Goal: Task Accomplishment & Management: Complete application form

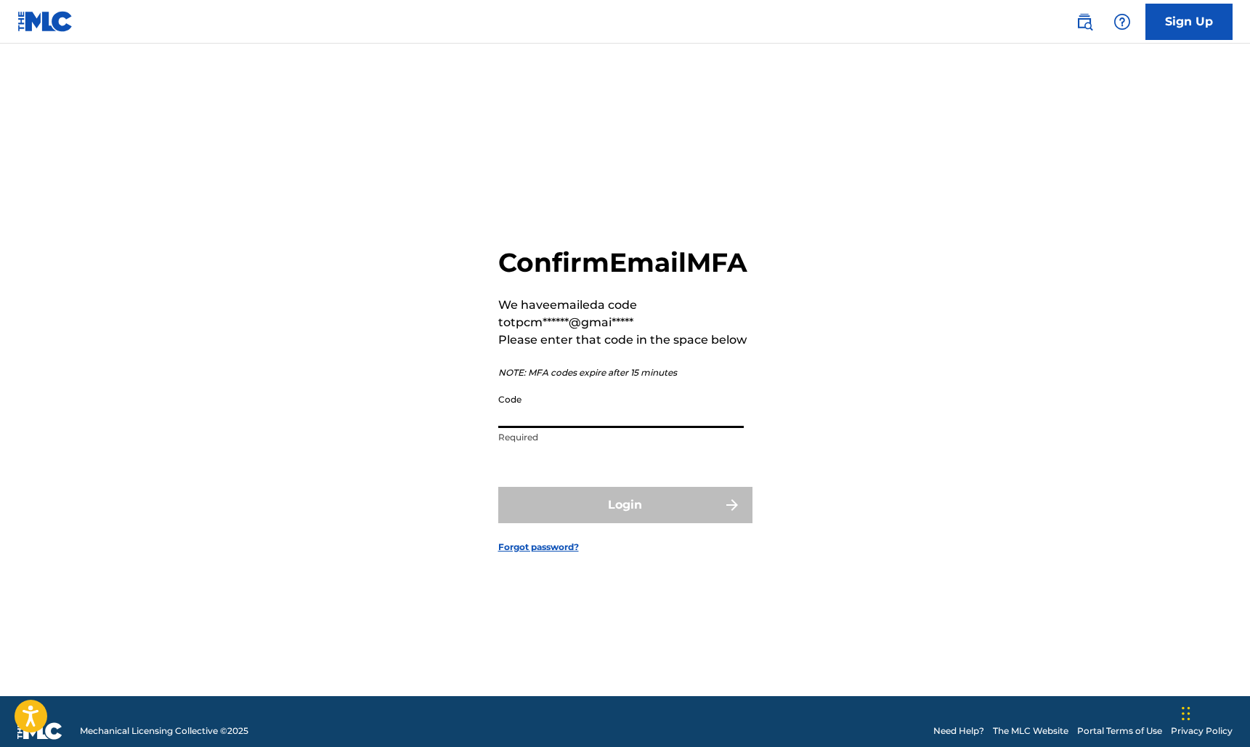
click at [582, 428] on input "Code" at bounding box center [620, 406] width 245 height 41
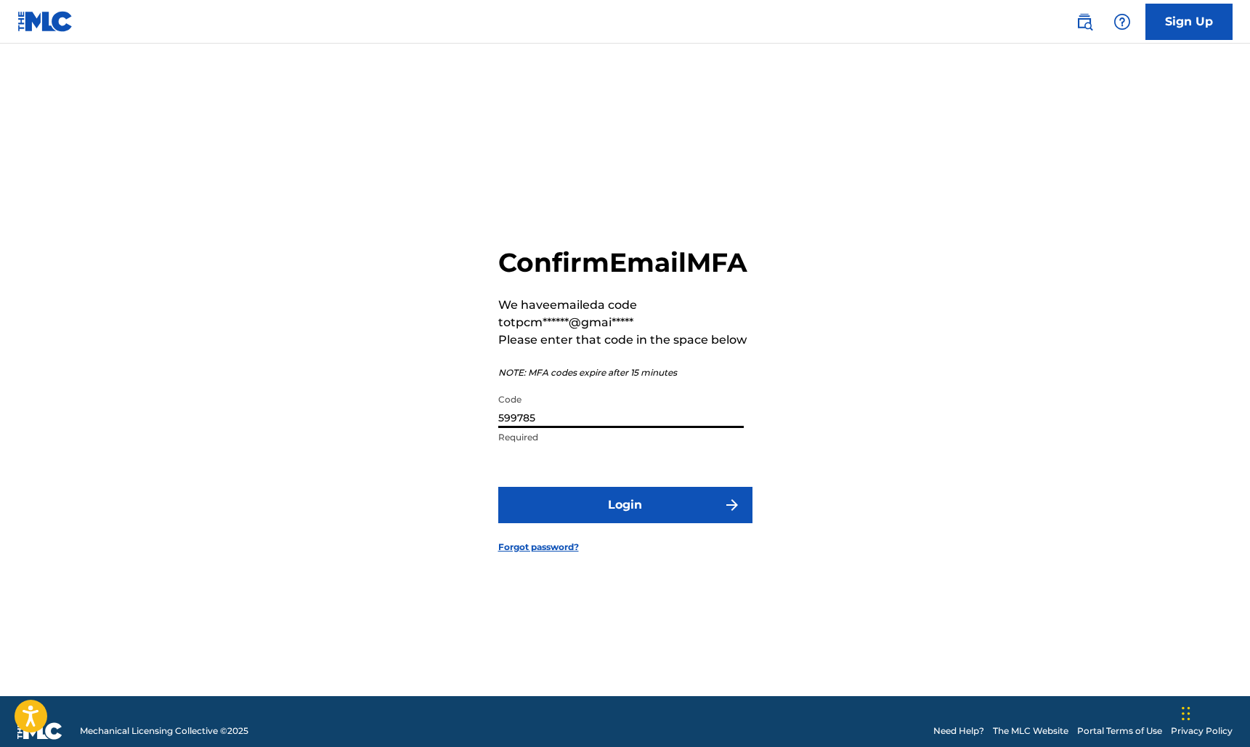
type input "599785"
click at [613, 520] on button "Login" at bounding box center [625, 505] width 254 height 36
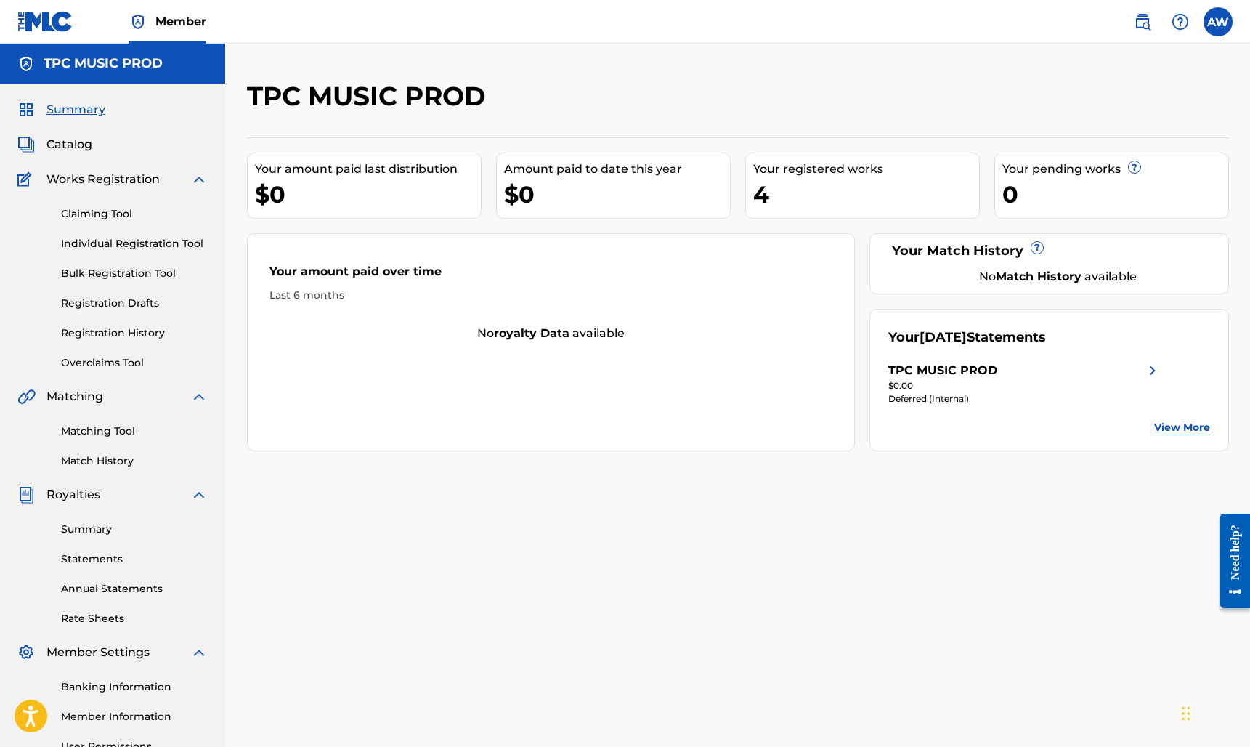
click at [73, 147] on span "Catalog" at bounding box center [69, 144] width 46 height 17
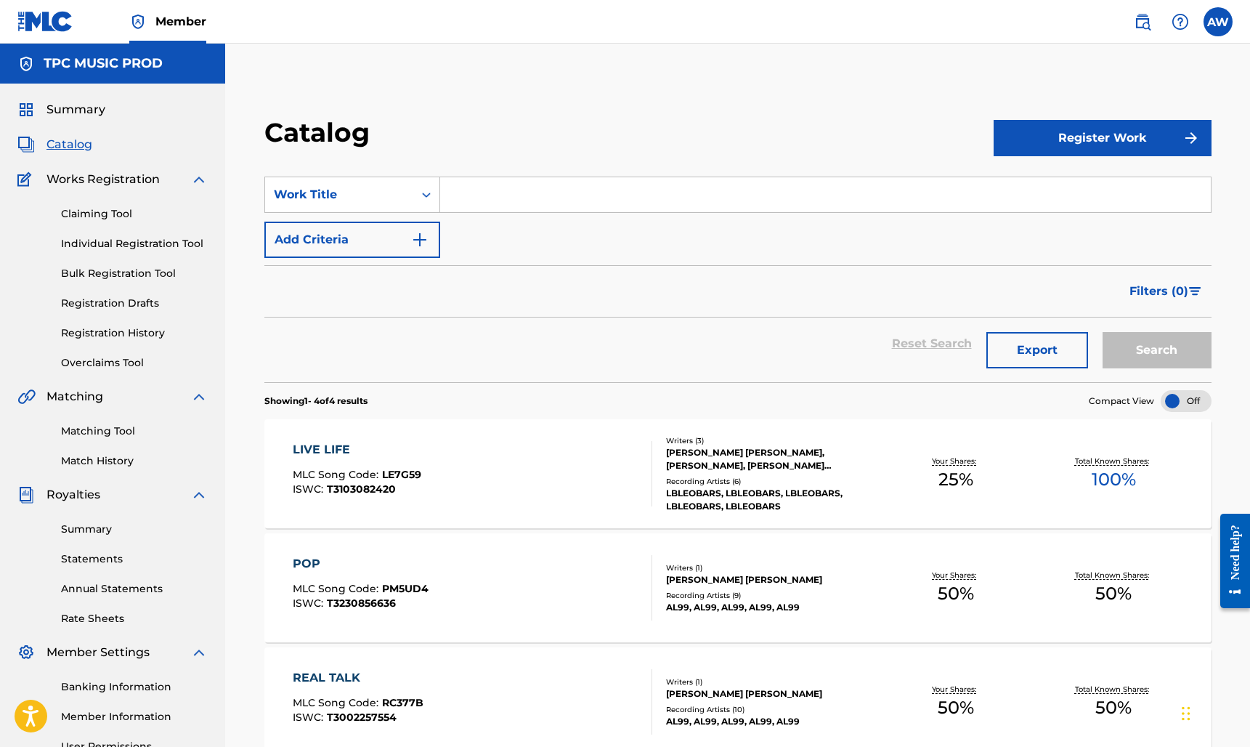
click at [137, 332] on link "Registration History" at bounding box center [134, 332] width 147 height 15
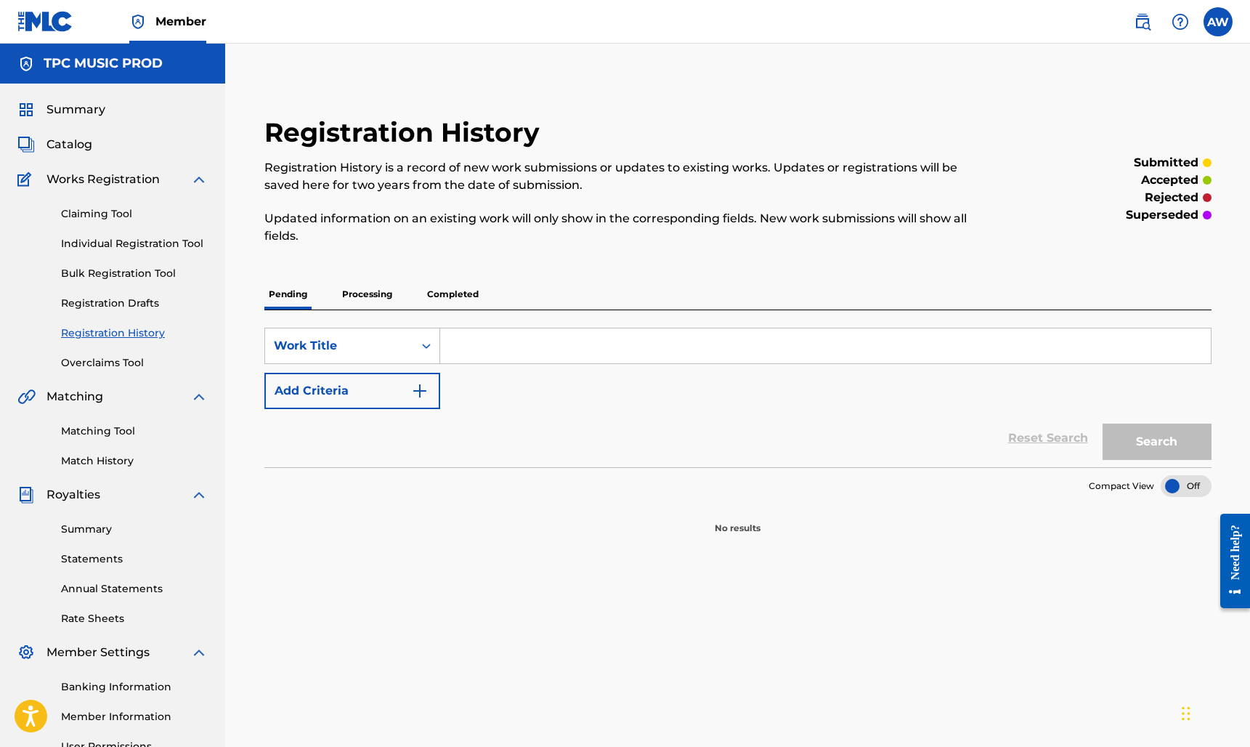
click at [461, 297] on p "Completed" at bounding box center [453, 294] width 60 height 30
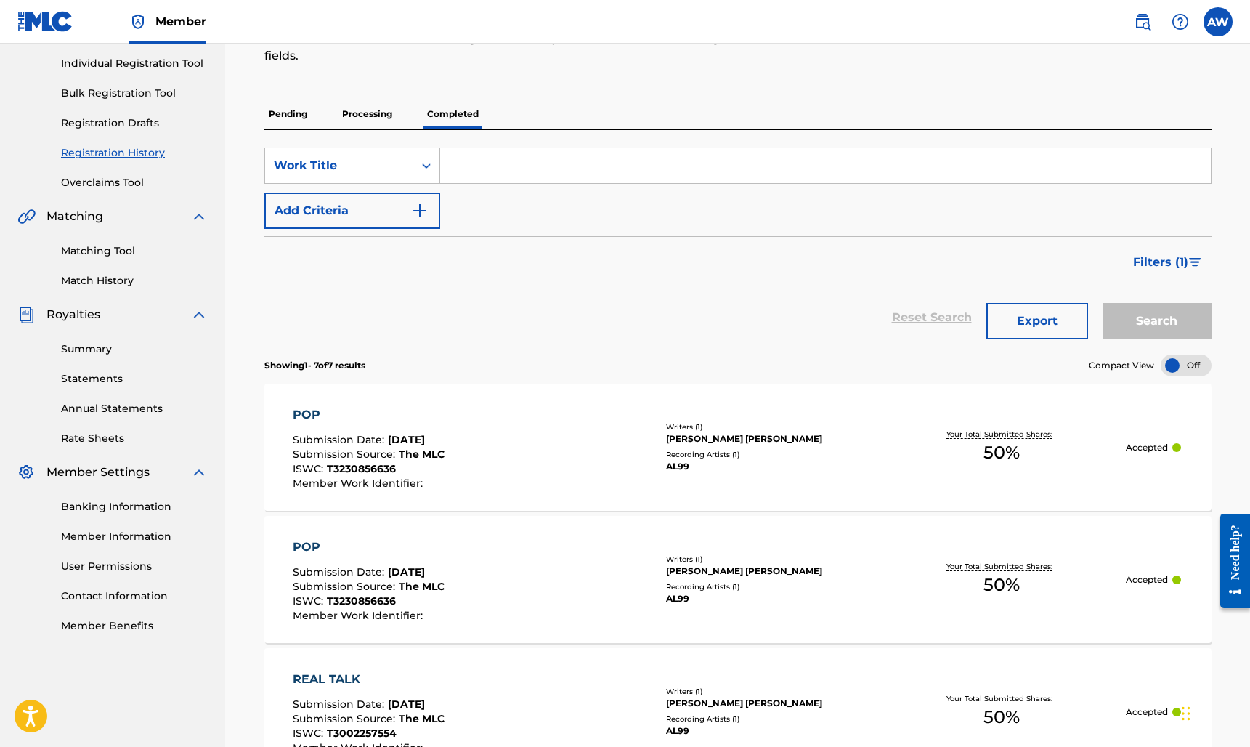
scroll to position [208, 0]
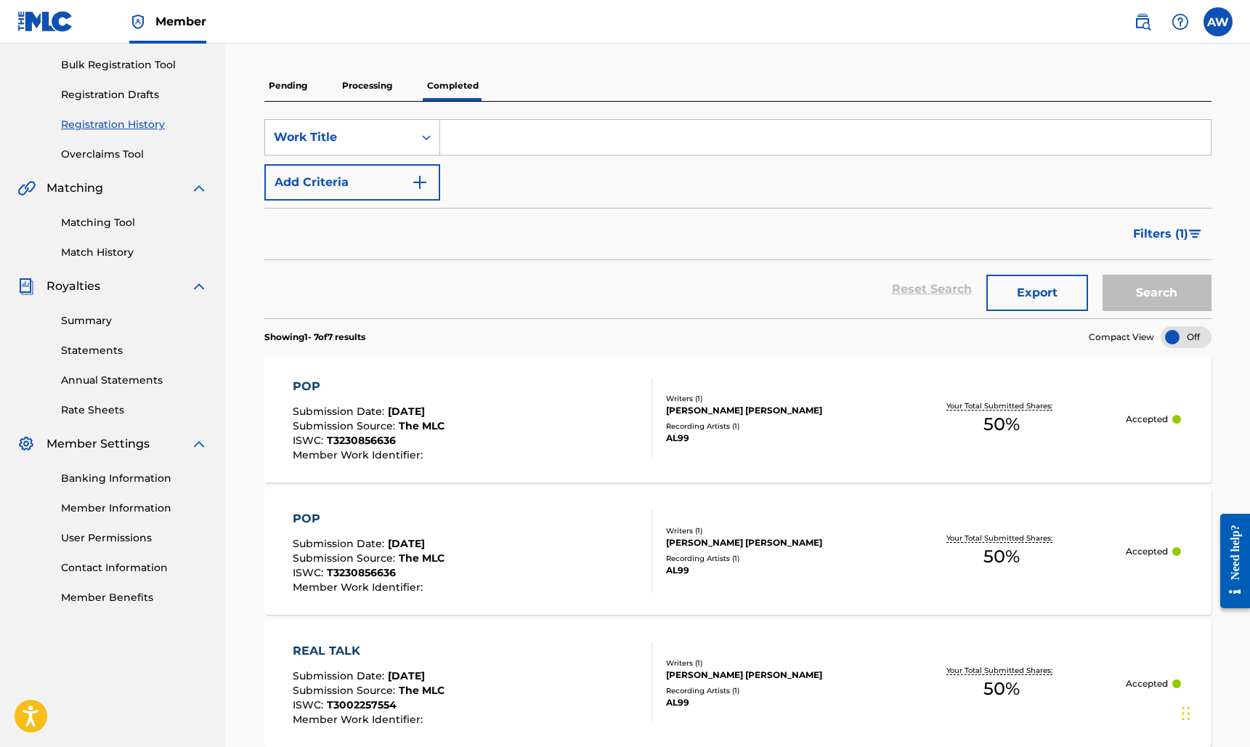
click at [513, 414] on div "POP Submission Date : Jul 11, 2025 Submission Source : The MLC ISWC : T32308566…" at bounding box center [473, 419] width 360 height 83
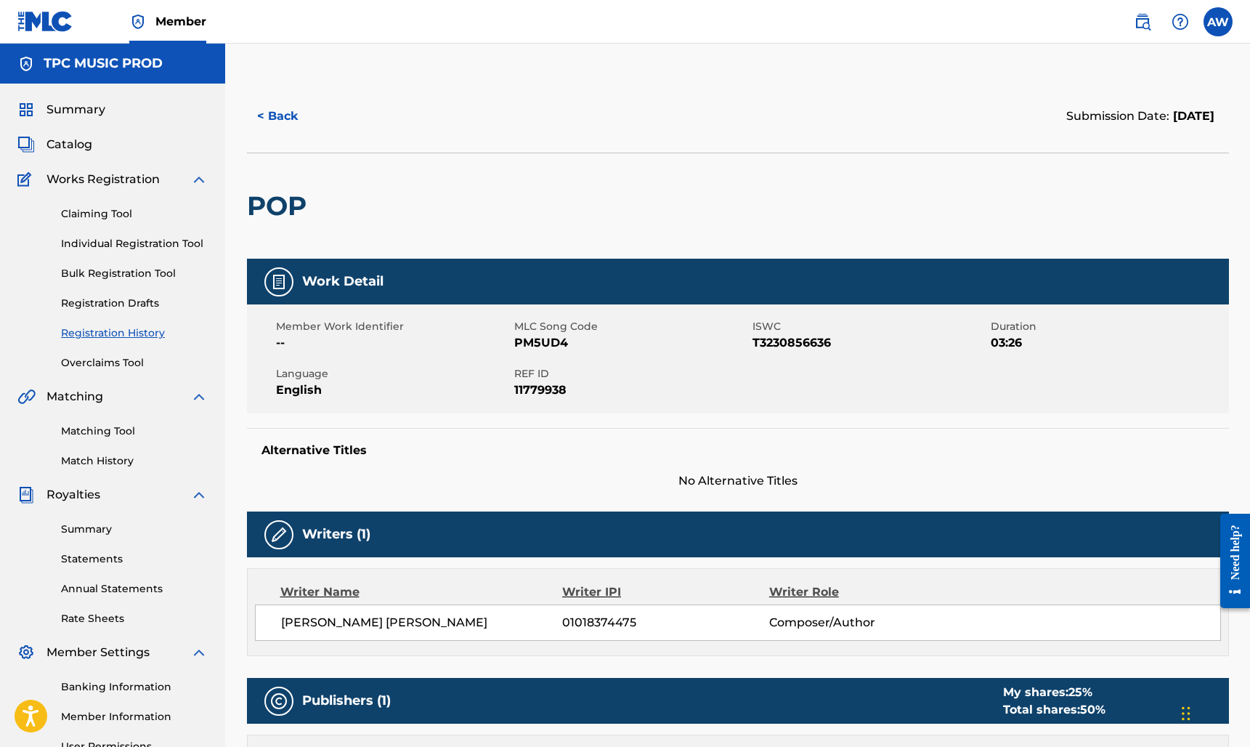
click at [654, 200] on div "POP" at bounding box center [738, 205] width 982 height 106
click at [118, 215] on link "Claiming Tool" at bounding box center [134, 213] width 147 height 15
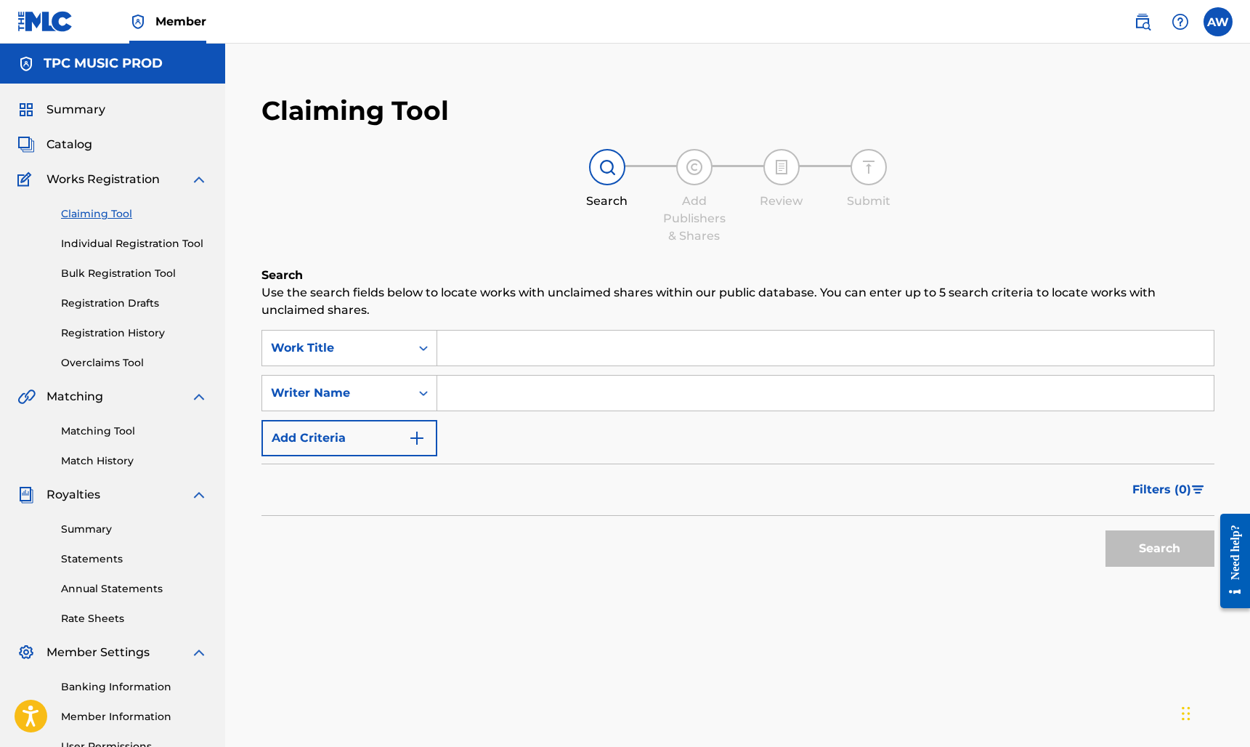
click at [129, 241] on link "Individual Registration Tool" at bounding box center [134, 243] width 147 height 15
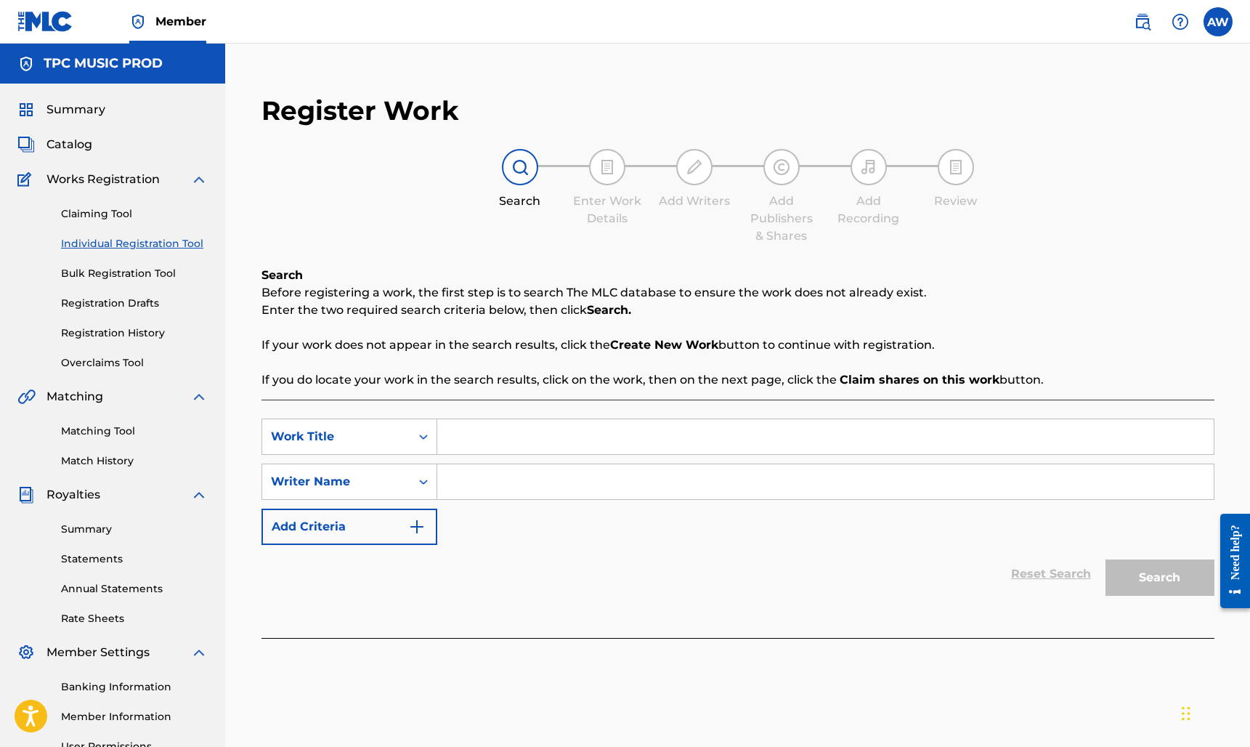
click at [516, 434] on input "Search Form" at bounding box center [825, 436] width 776 height 35
click at [424, 428] on div "Search Form" at bounding box center [423, 436] width 26 height 26
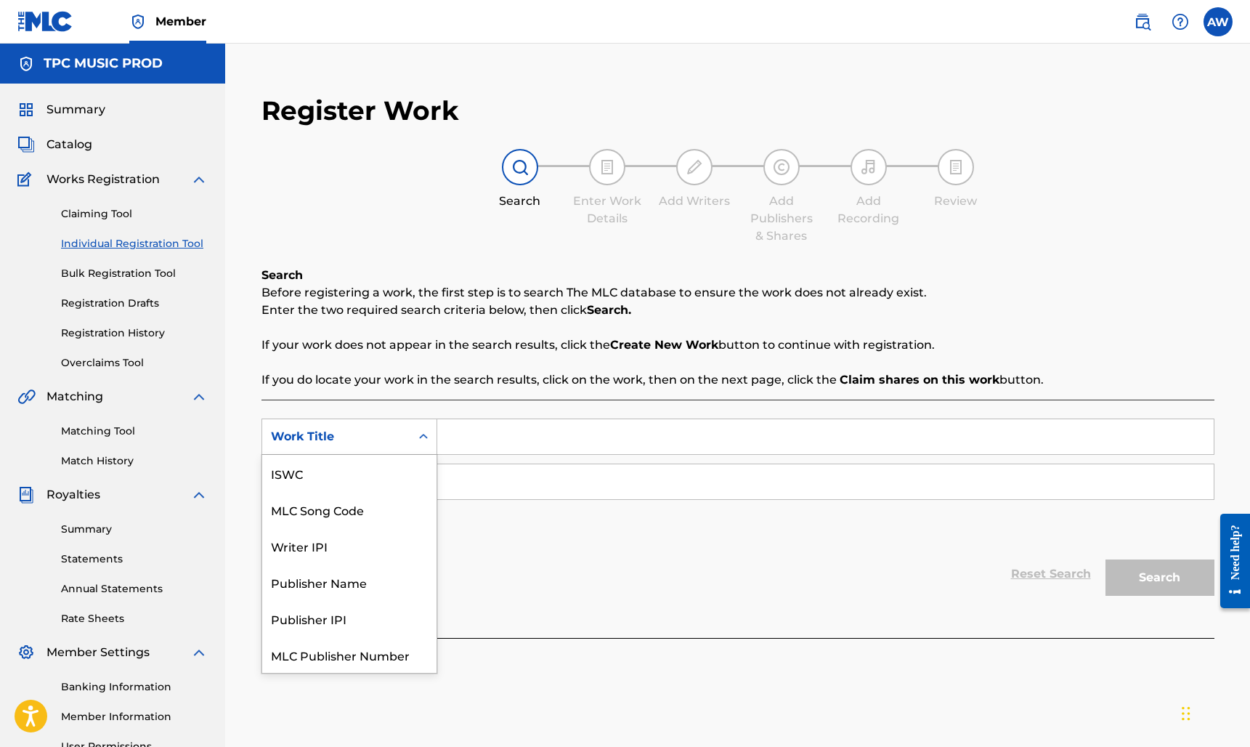
scroll to position [36, 0]
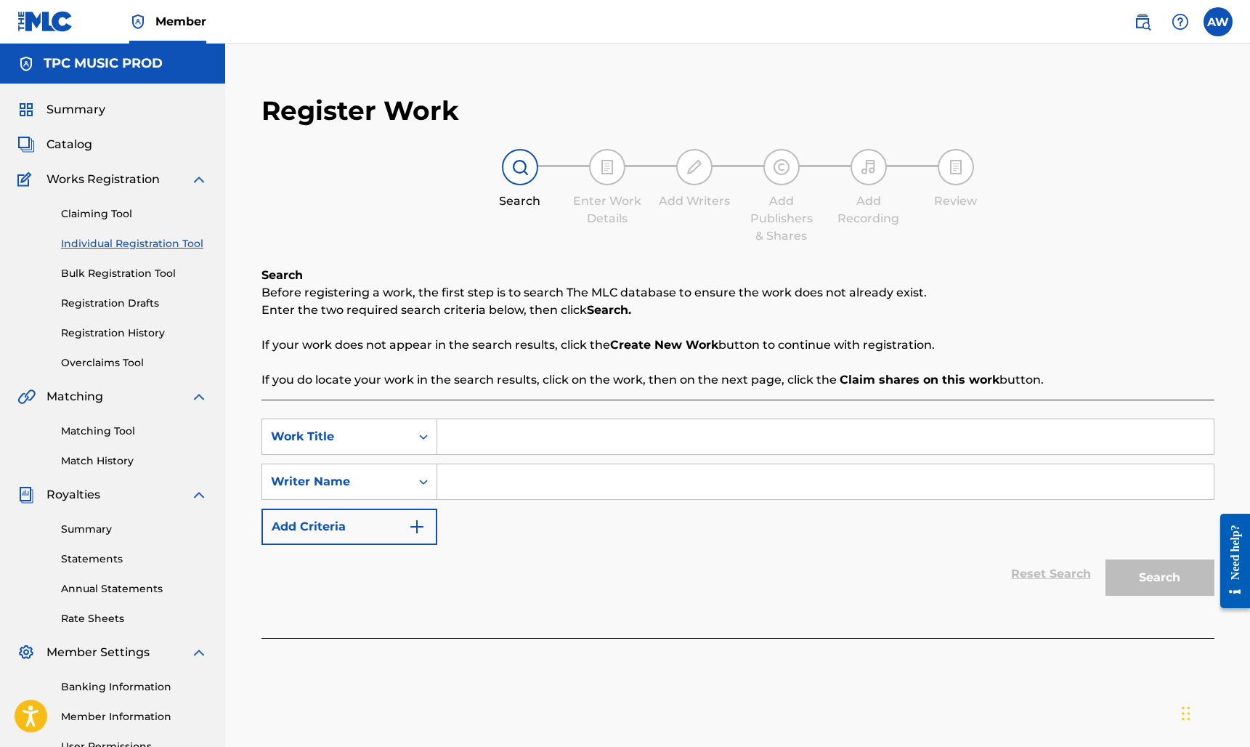
click at [473, 357] on div "Search Before registering a work, the first step is to search The MLC database …" at bounding box center [737, 328] width 953 height 122
click at [95, 208] on link "Claiming Tool" at bounding box center [134, 213] width 147 height 15
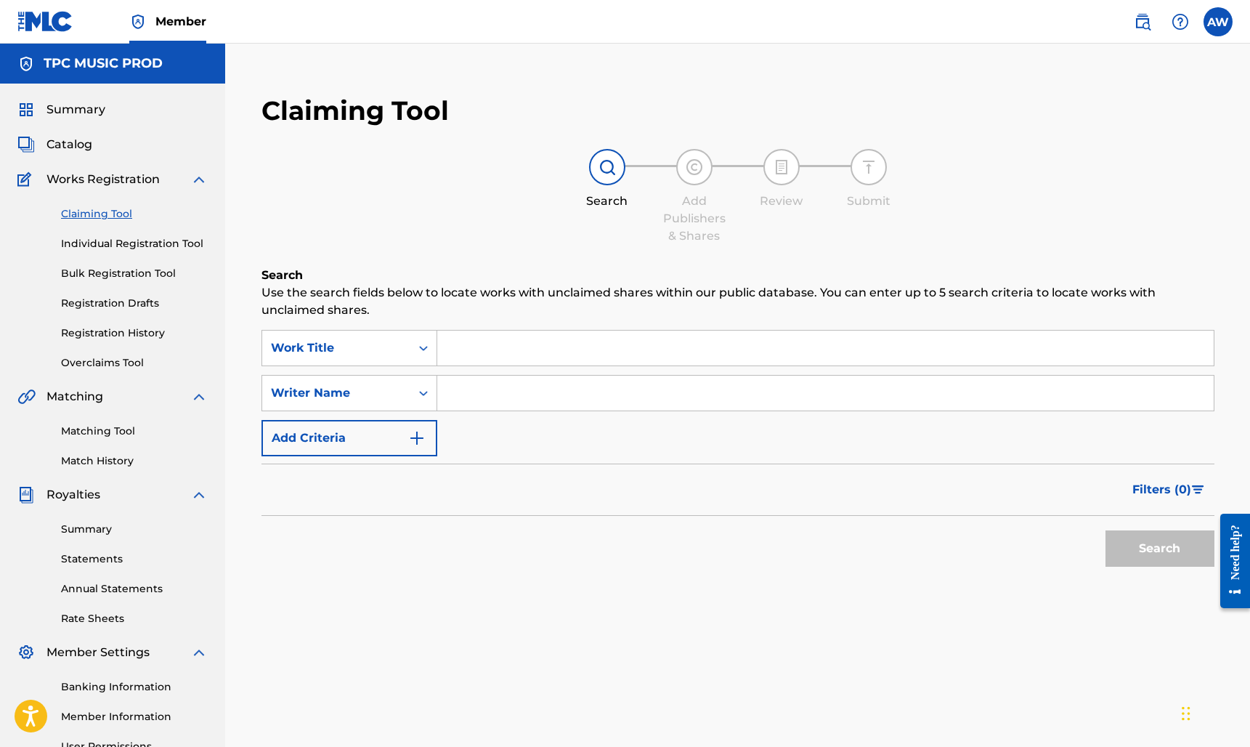
click at [531, 343] on input "Search Form" at bounding box center [825, 347] width 776 height 35
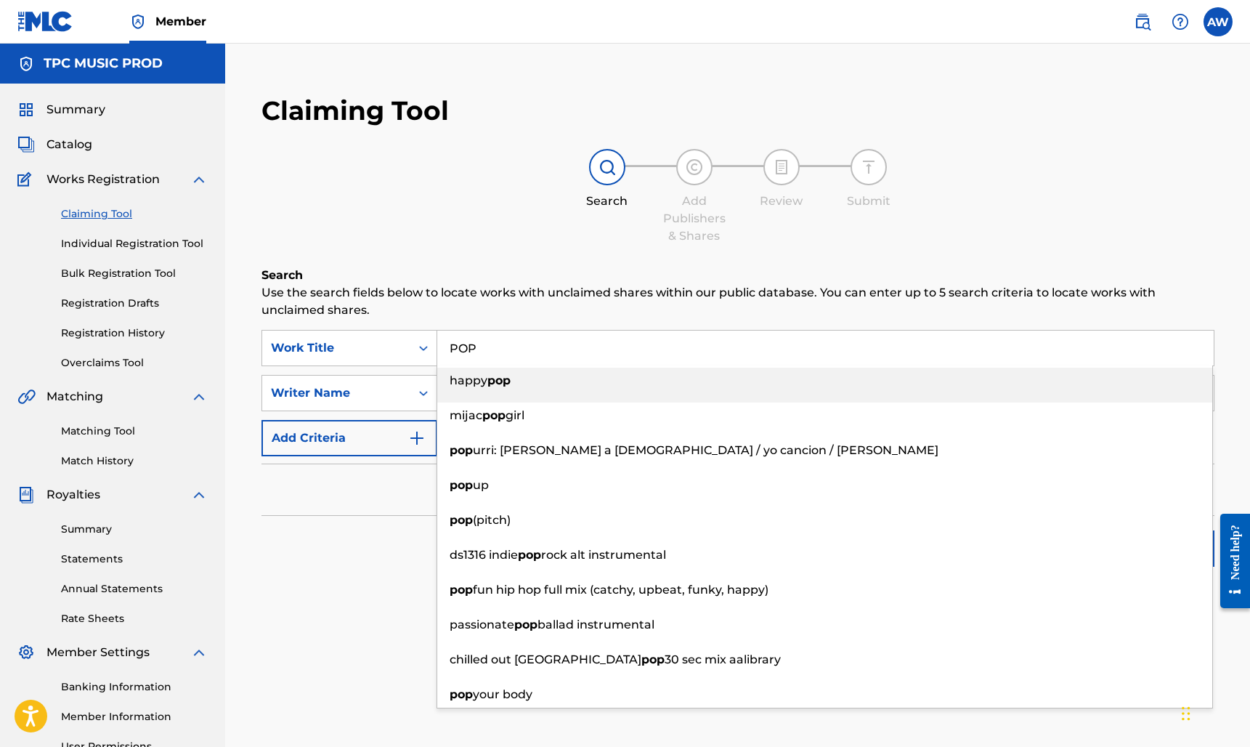
type input "POP"
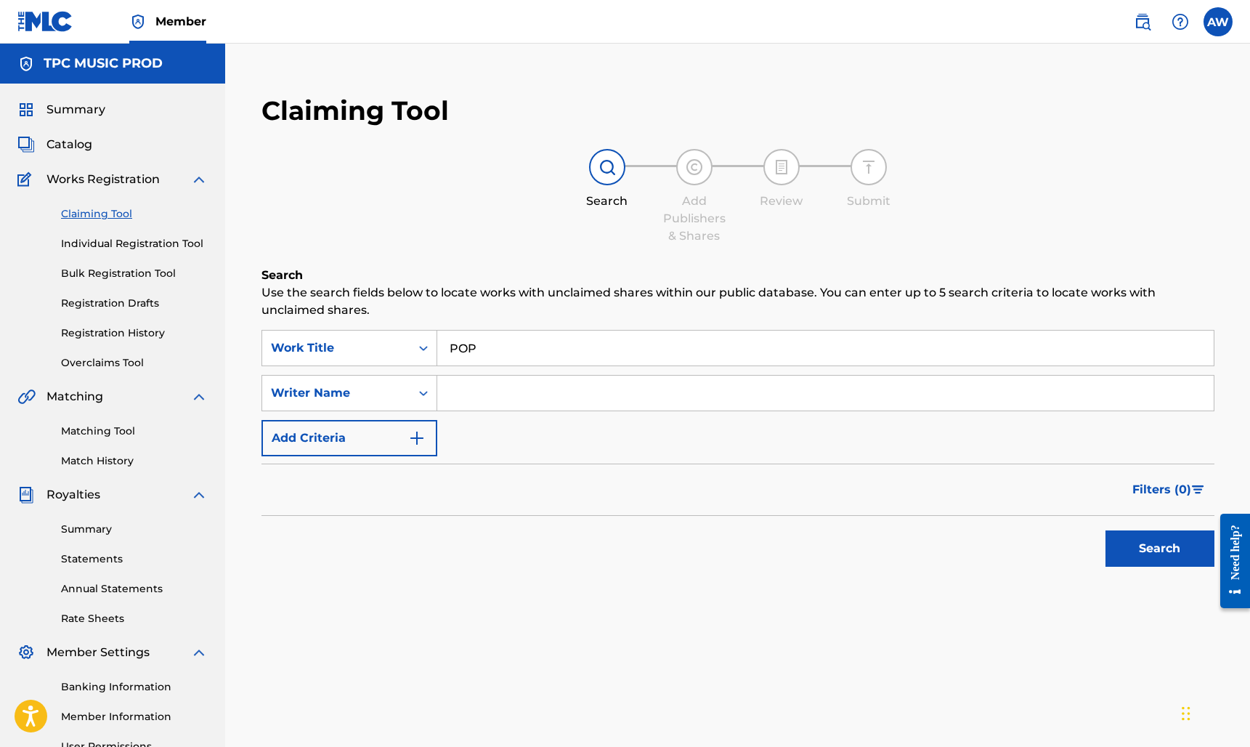
click at [538, 221] on div "Search Add Publishers & Shares Review Submit" at bounding box center [737, 197] width 953 height 96
click at [519, 388] on input "Search Form" at bounding box center [825, 392] width 776 height 35
click at [1166, 548] on button "Search" at bounding box center [1159, 548] width 109 height 36
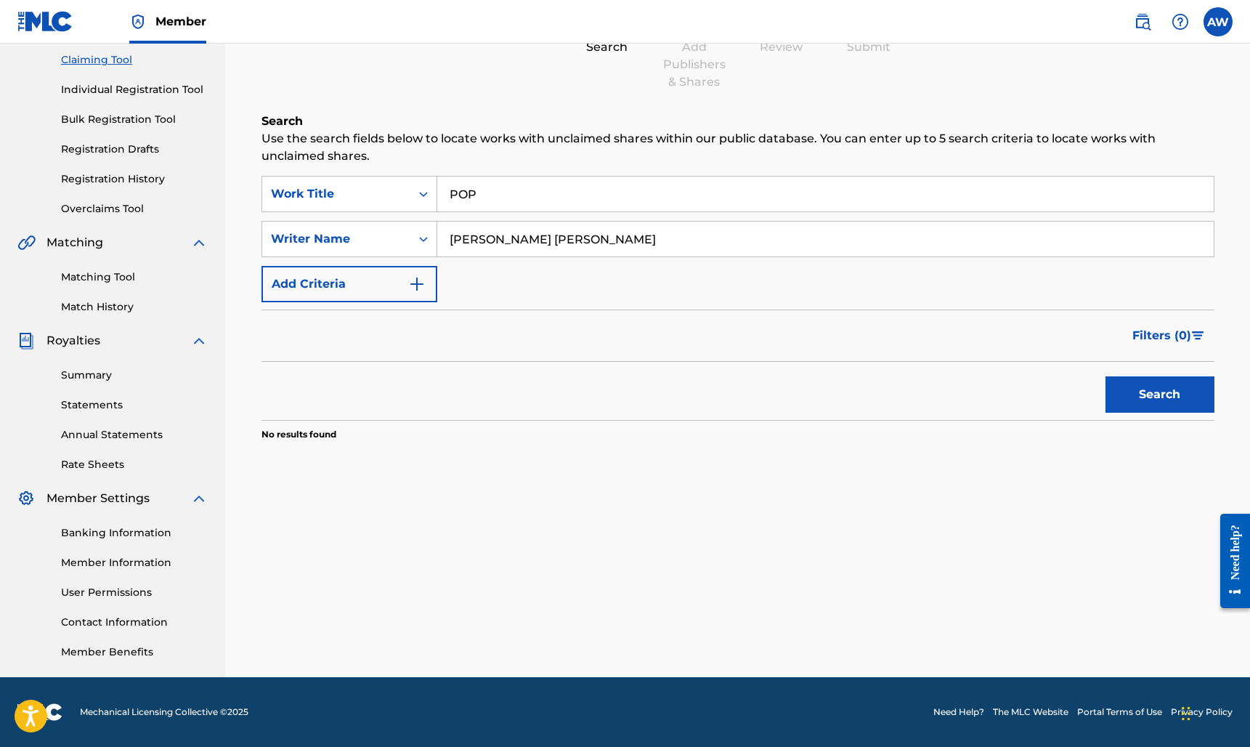
scroll to position [154, 0]
click at [521, 242] on input "Alex Edward Weinberger" at bounding box center [825, 238] width 776 height 35
type input "Alex Weinberger"
click at [1159, 394] on button "Search" at bounding box center [1159, 394] width 109 height 36
click at [398, 285] on button "Add Criteria" at bounding box center [349, 284] width 176 height 36
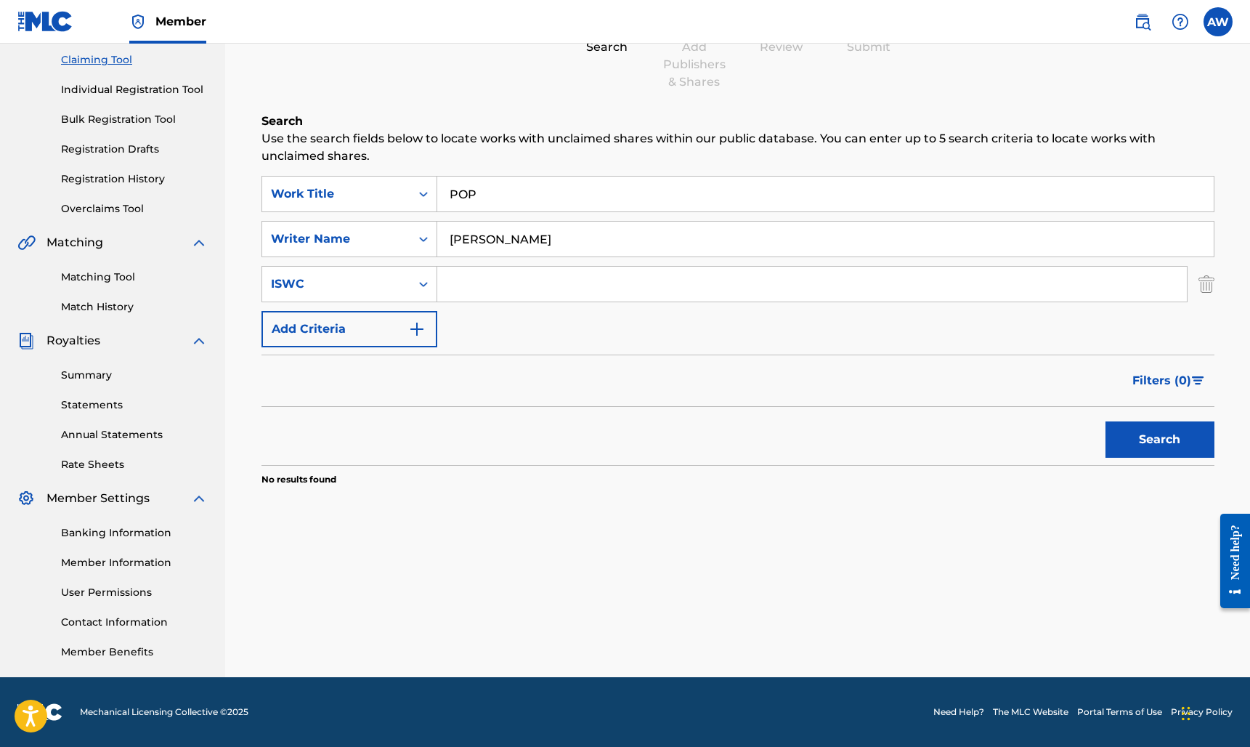
click at [416, 331] on img "Search Form" at bounding box center [416, 328] width 17 height 17
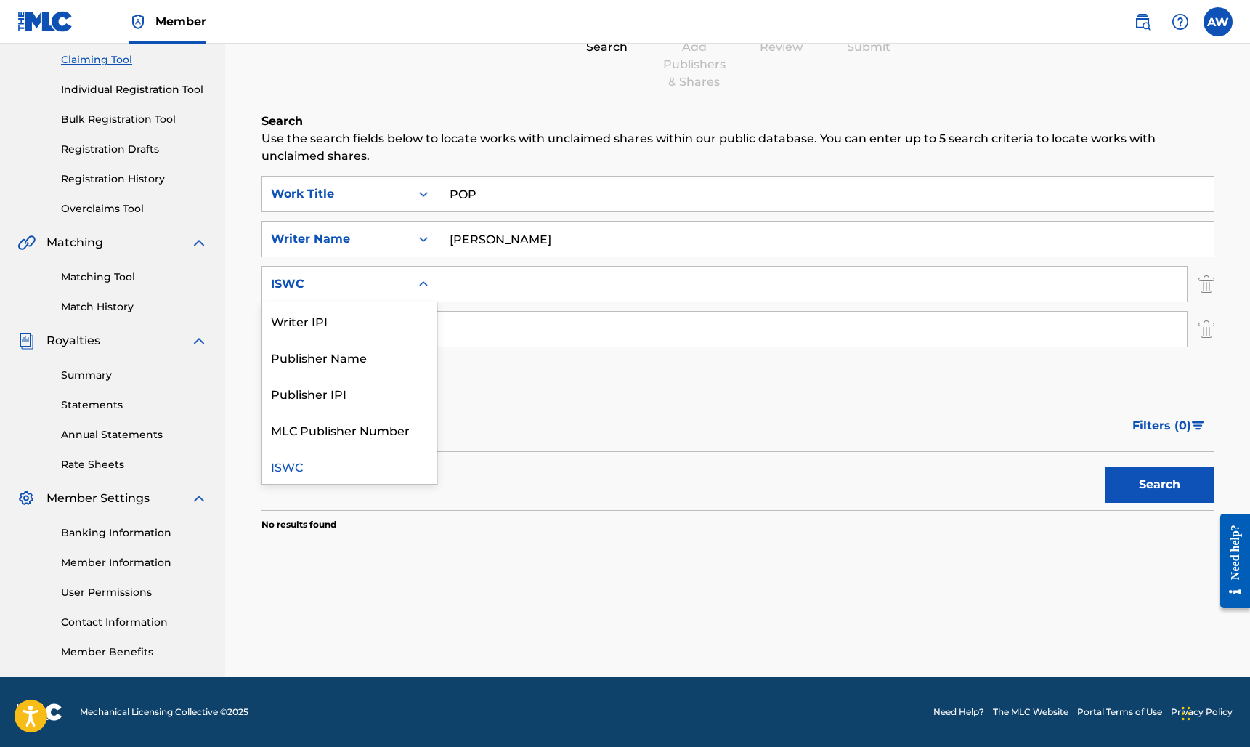
click at [423, 282] on icon "Search Form" at bounding box center [423, 284] width 15 height 15
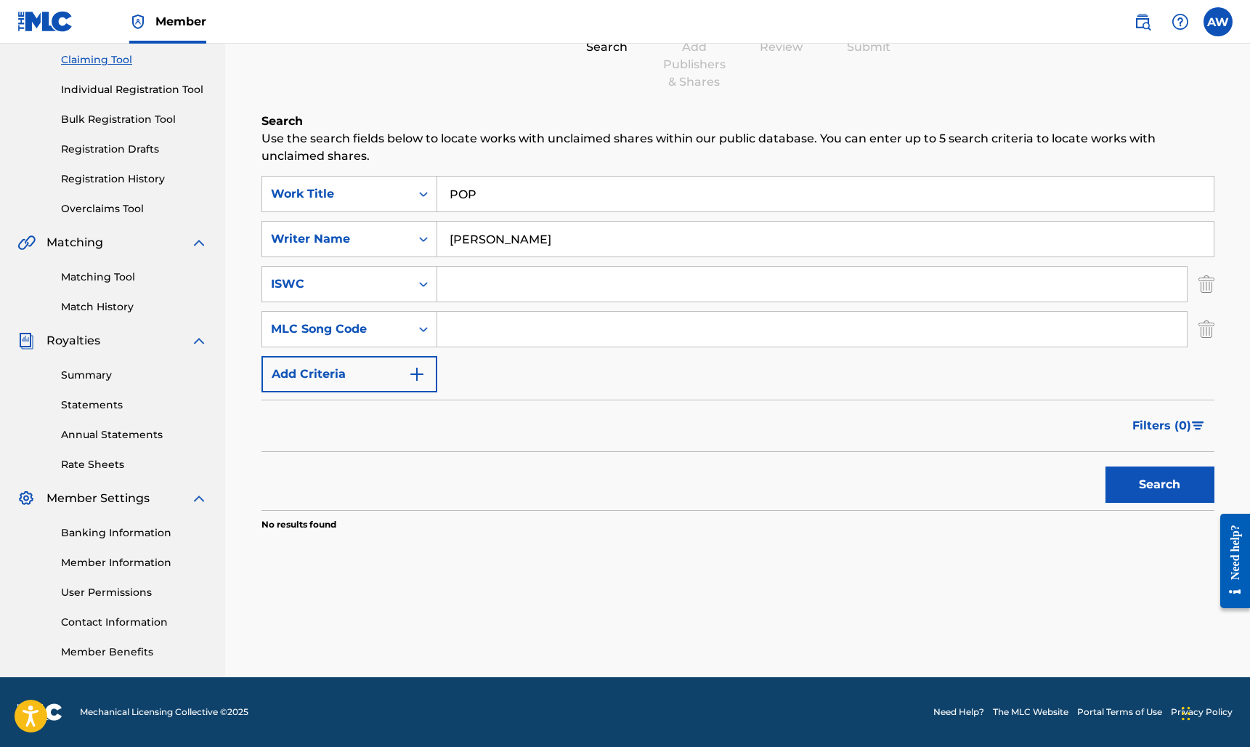
click at [579, 396] on form "SearchWithCriteria55f2eda3-9d17-4f3e-9924-b92d7628c2f7 Work Title POP SearchWit…" at bounding box center [737, 343] width 953 height 334
click at [418, 323] on icon "Search Form" at bounding box center [423, 329] width 15 height 15
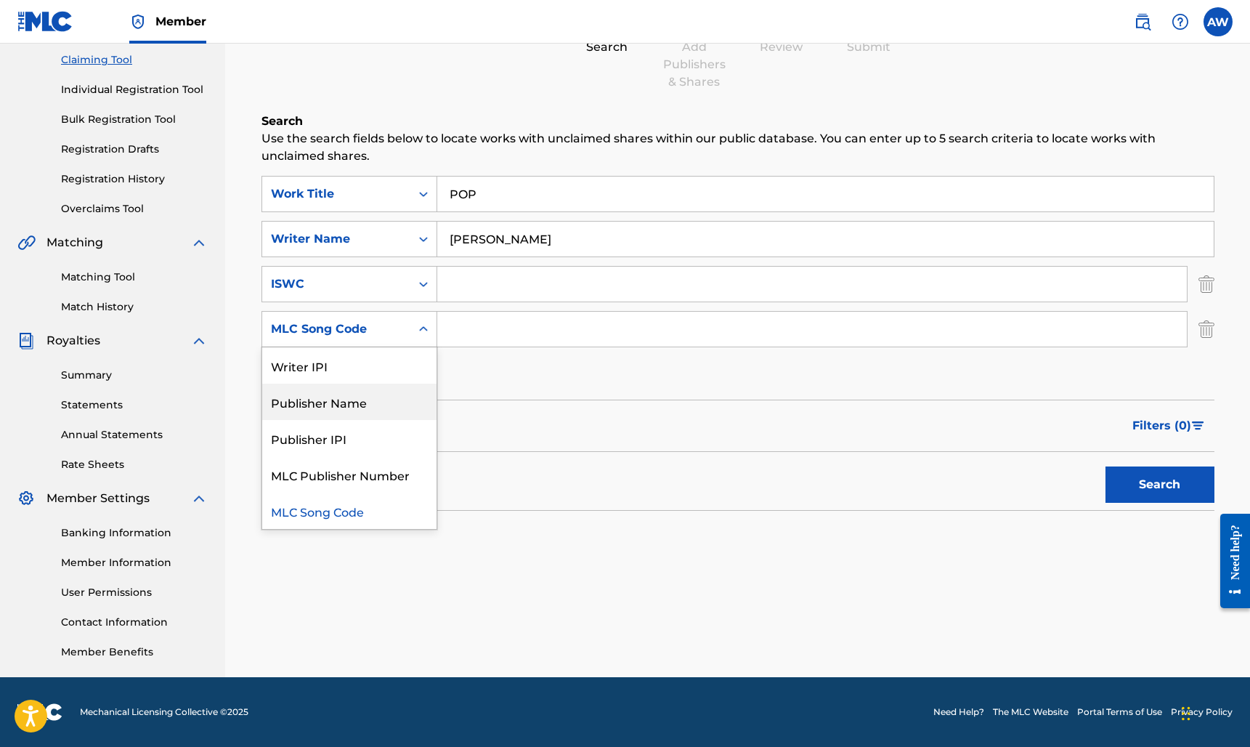
click at [603, 417] on div "Filters ( 0 )" at bounding box center [737, 425] width 953 height 52
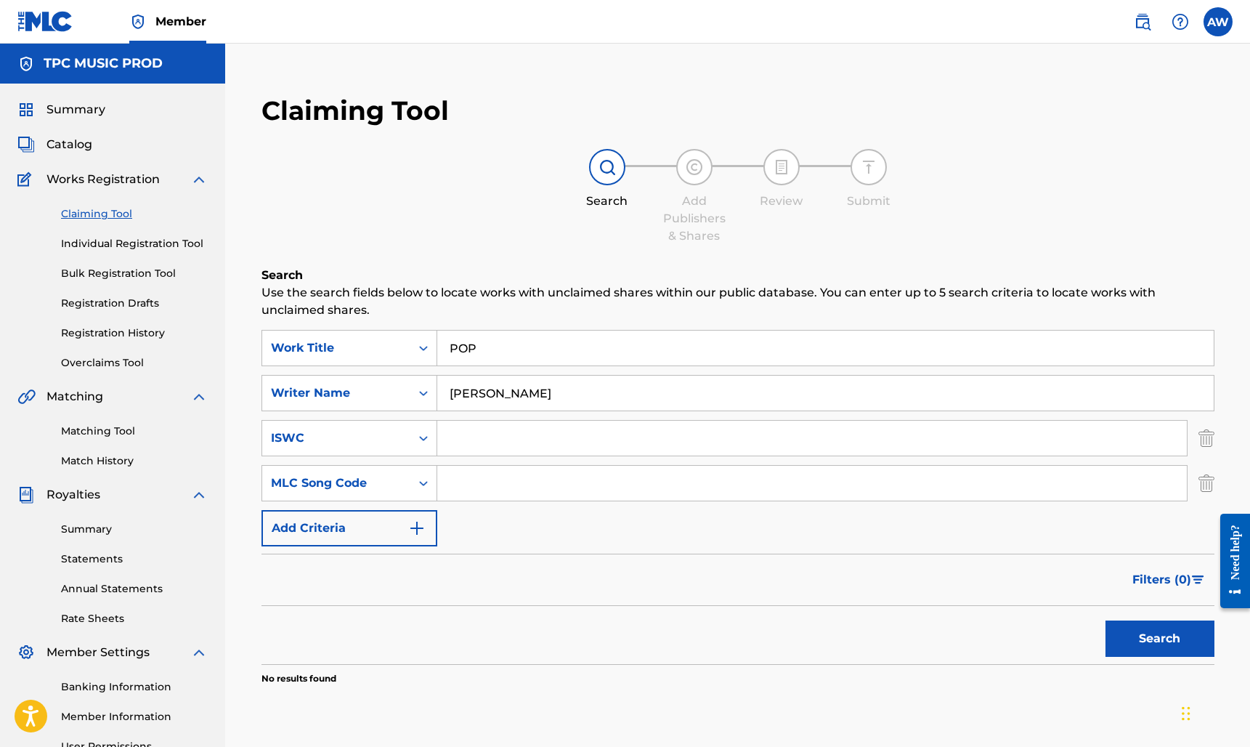
scroll to position [0, 0]
click at [160, 243] on link "Individual Registration Tool" at bounding box center [134, 243] width 147 height 15
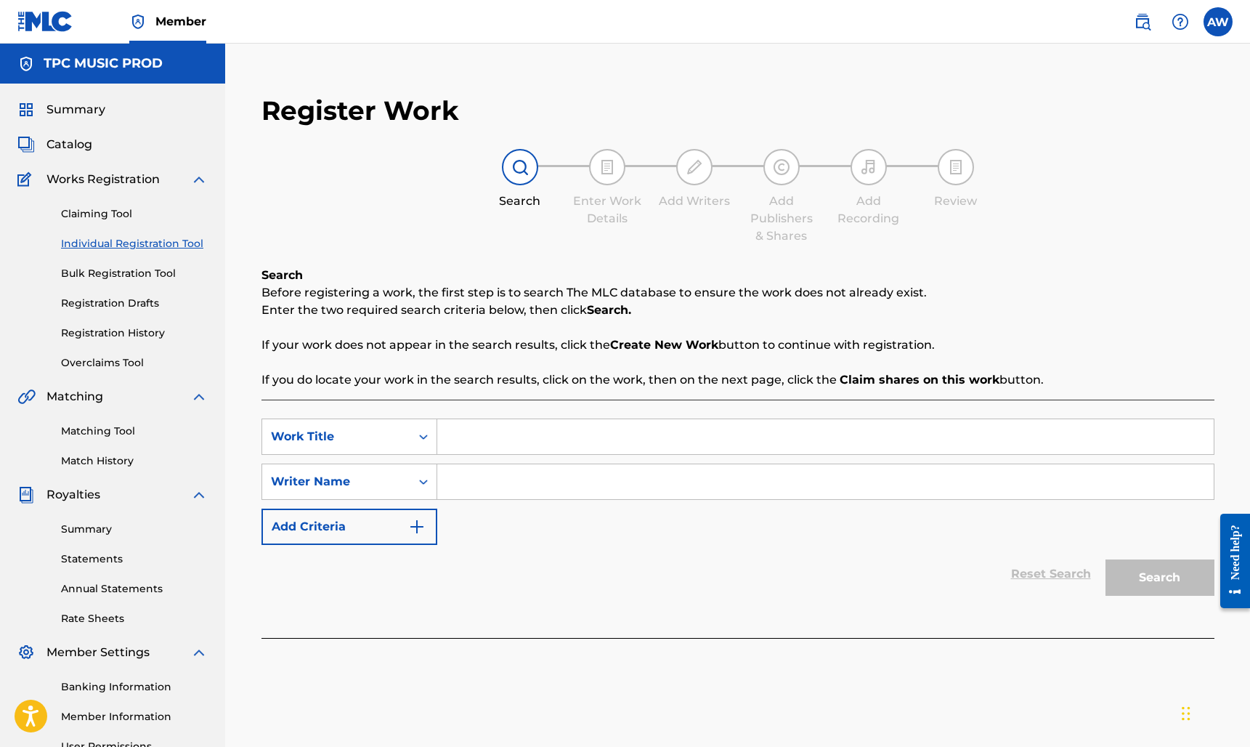
click at [482, 437] on input "Search Form" at bounding box center [825, 436] width 776 height 35
click at [557, 439] on input "Search Form" at bounding box center [825, 436] width 776 height 35
click at [526, 475] on div "pop" at bounding box center [824, 469] width 775 height 26
type input "pop"
click at [474, 478] on input "Search Form" at bounding box center [825, 481] width 776 height 35
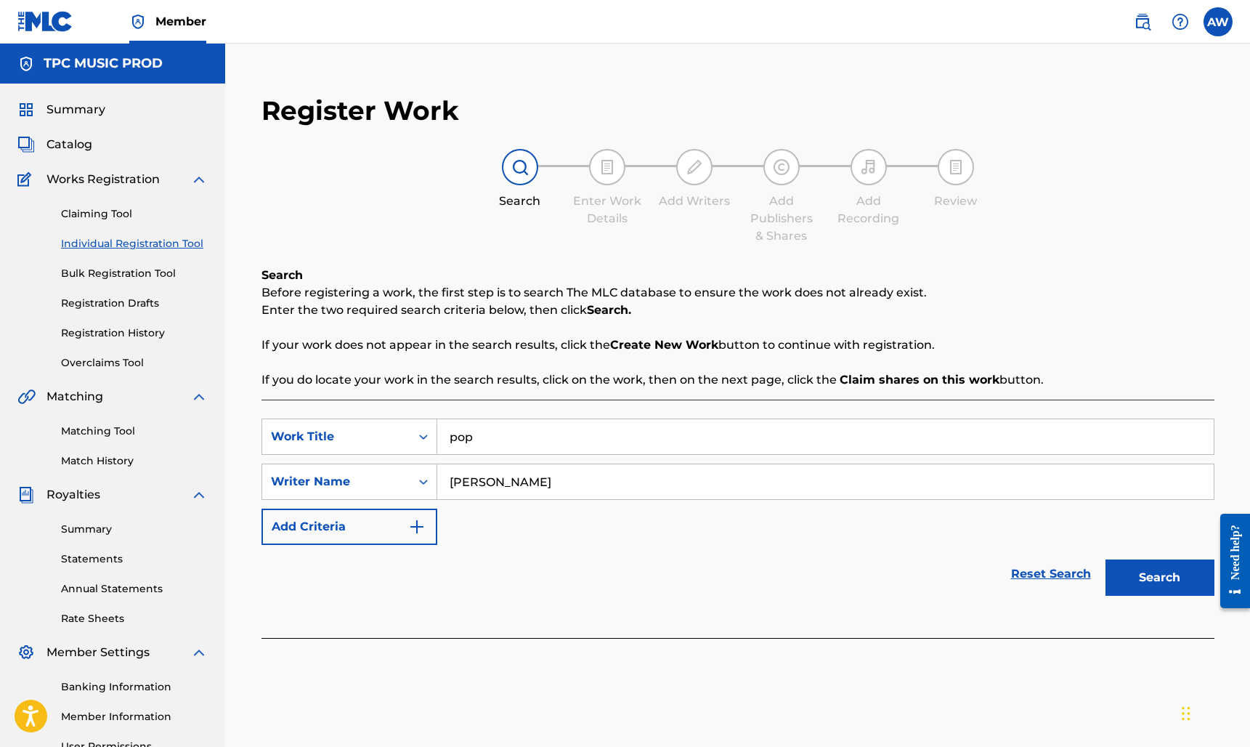
type input "[PERSON_NAME]"
click at [134, 335] on link "Registration History" at bounding box center [134, 332] width 147 height 15
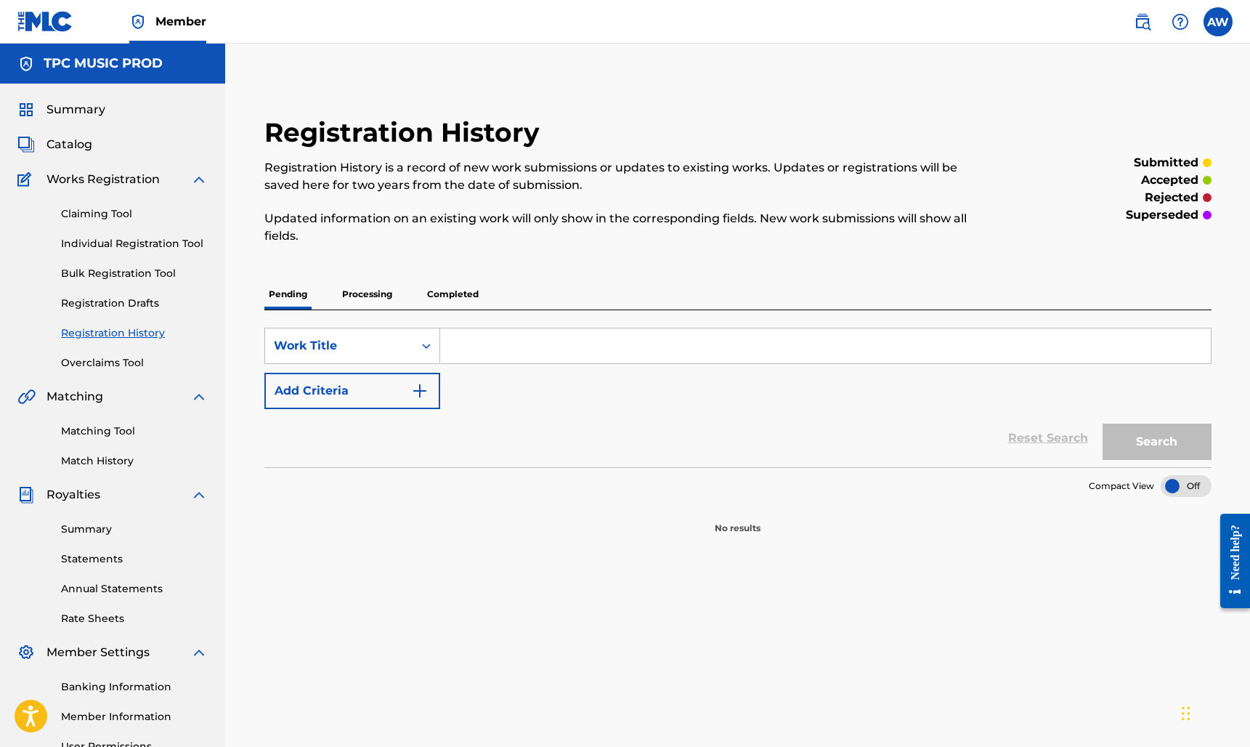
click at [468, 295] on p "Completed" at bounding box center [453, 294] width 60 height 30
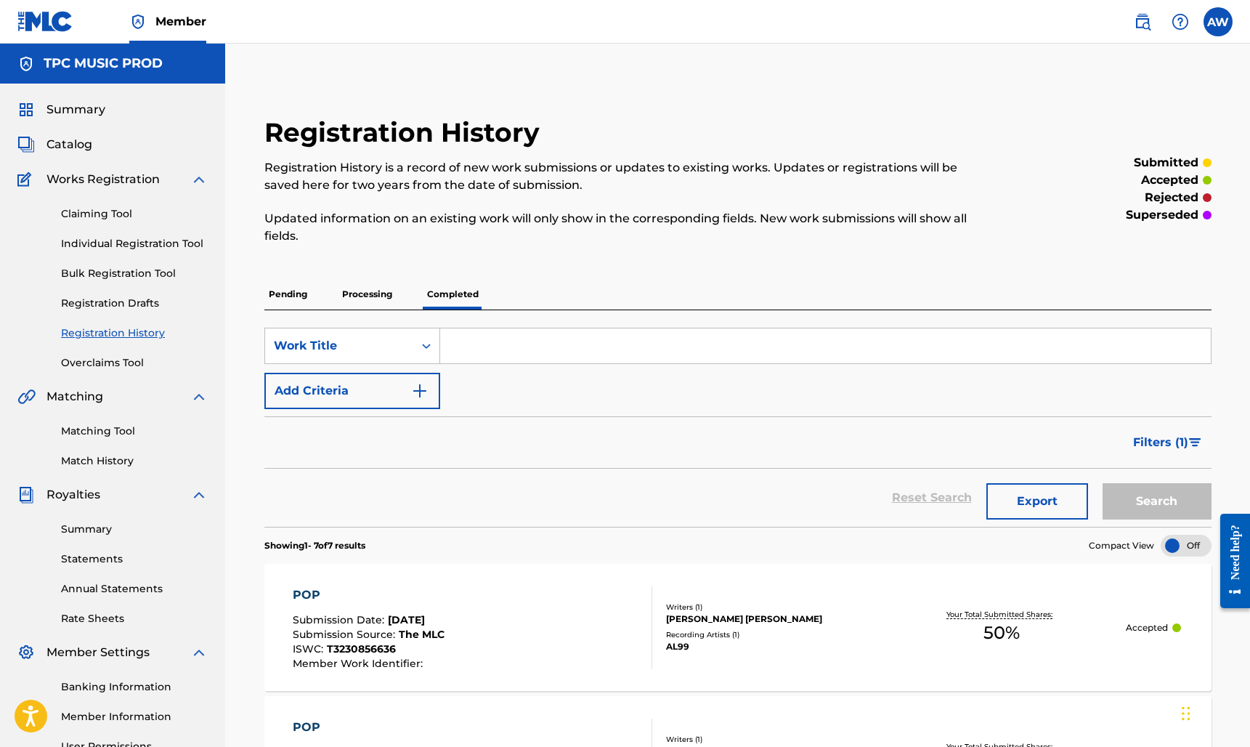
click at [145, 243] on link "Individual Registration Tool" at bounding box center [134, 243] width 147 height 15
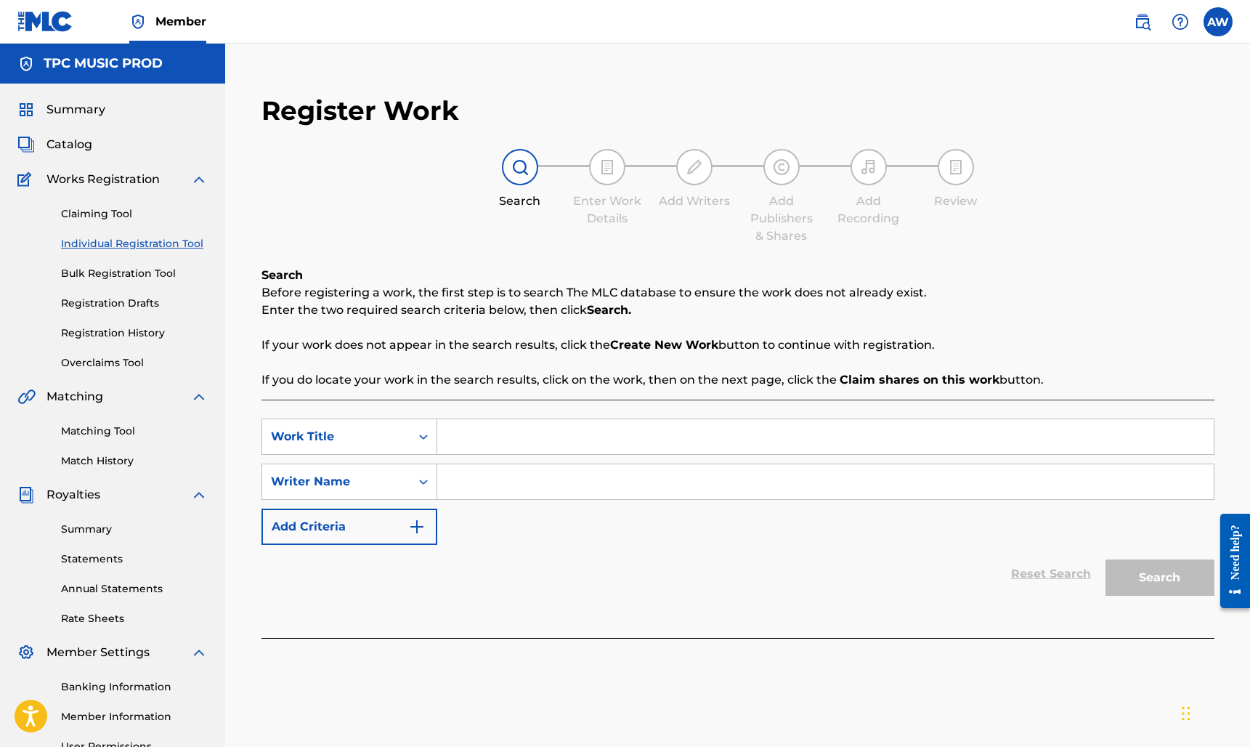
click at [479, 435] on input "Search Form" at bounding box center [825, 436] width 776 height 35
click at [526, 470] on div "pop" at bounding box center [824, 469] width 775 height 26
type input "pop"
click at [489, 484] on input "Search Form" at bounding box center [825, 481] width 776 height 35
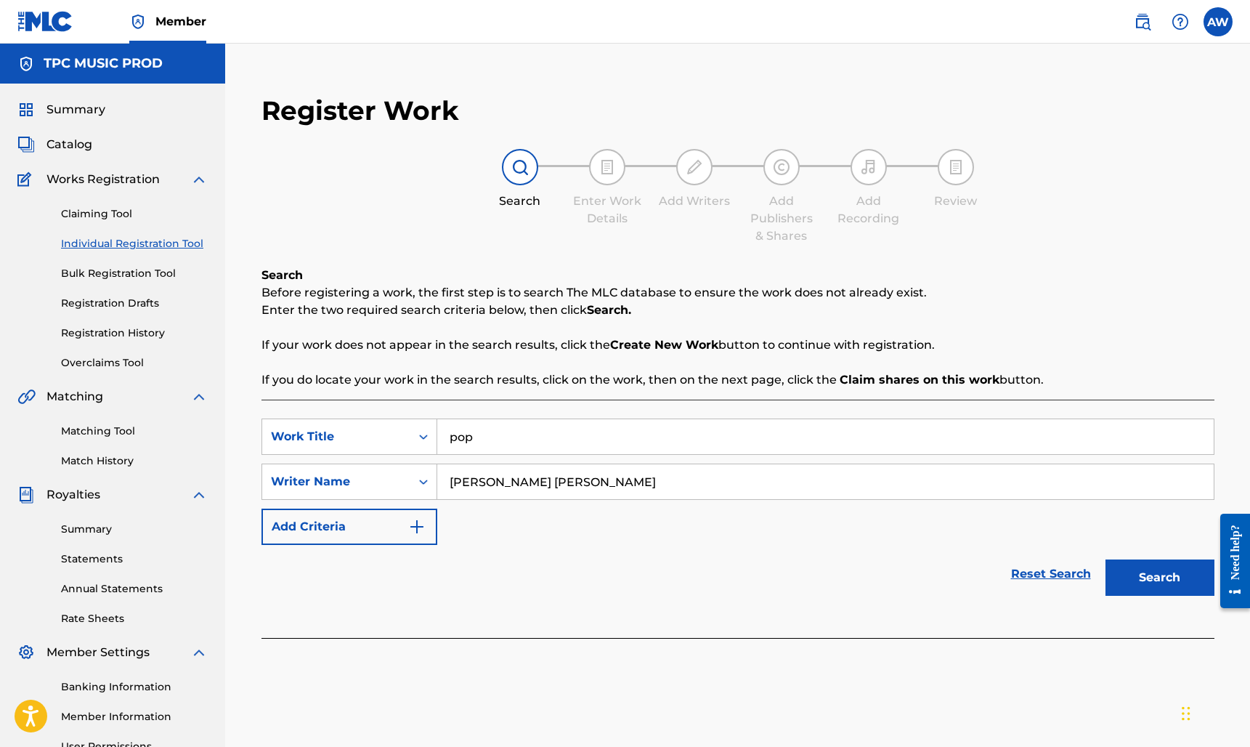
type input "Alex Edward Weinberger"
click at [1175, 572] on button "Search" at bounding box center [1159, 577] width 109 height 36
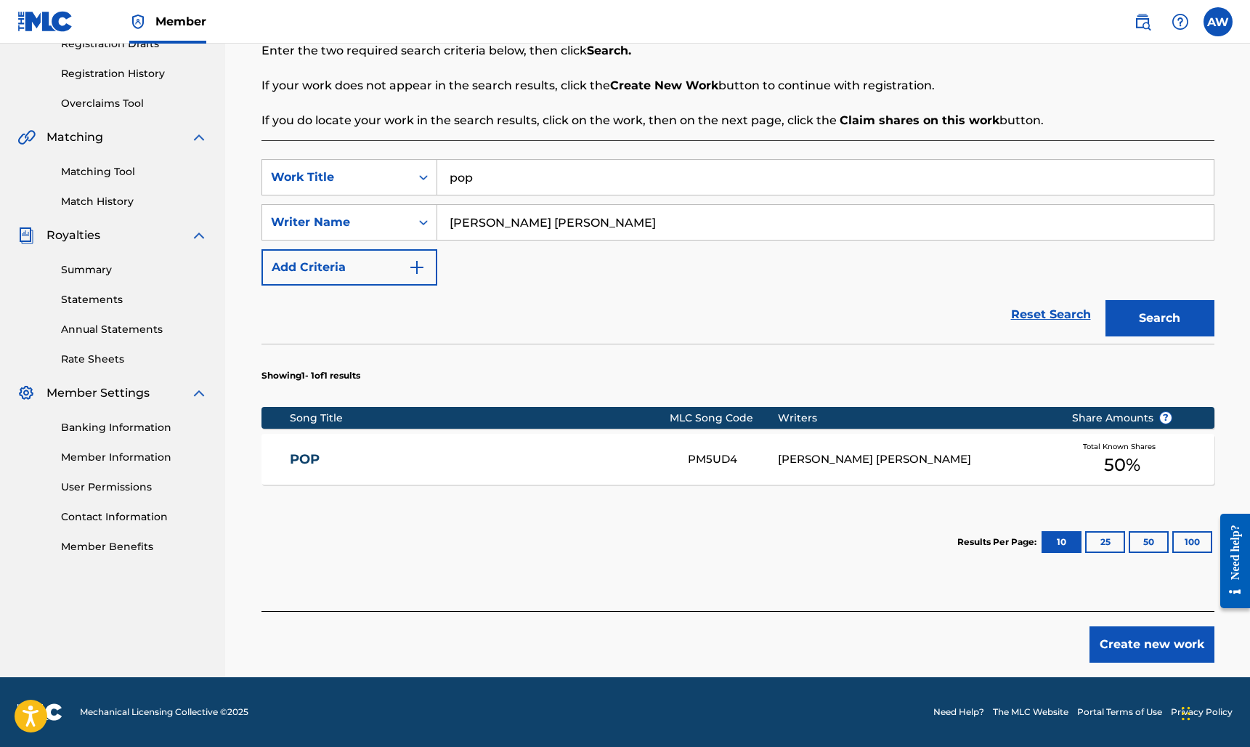
scroll to position [259, 0]
click at [810, 456] on div "[PERSON_NAME] [PERSON_NAME]" at bounding box center [914, 459] width 272 height 17
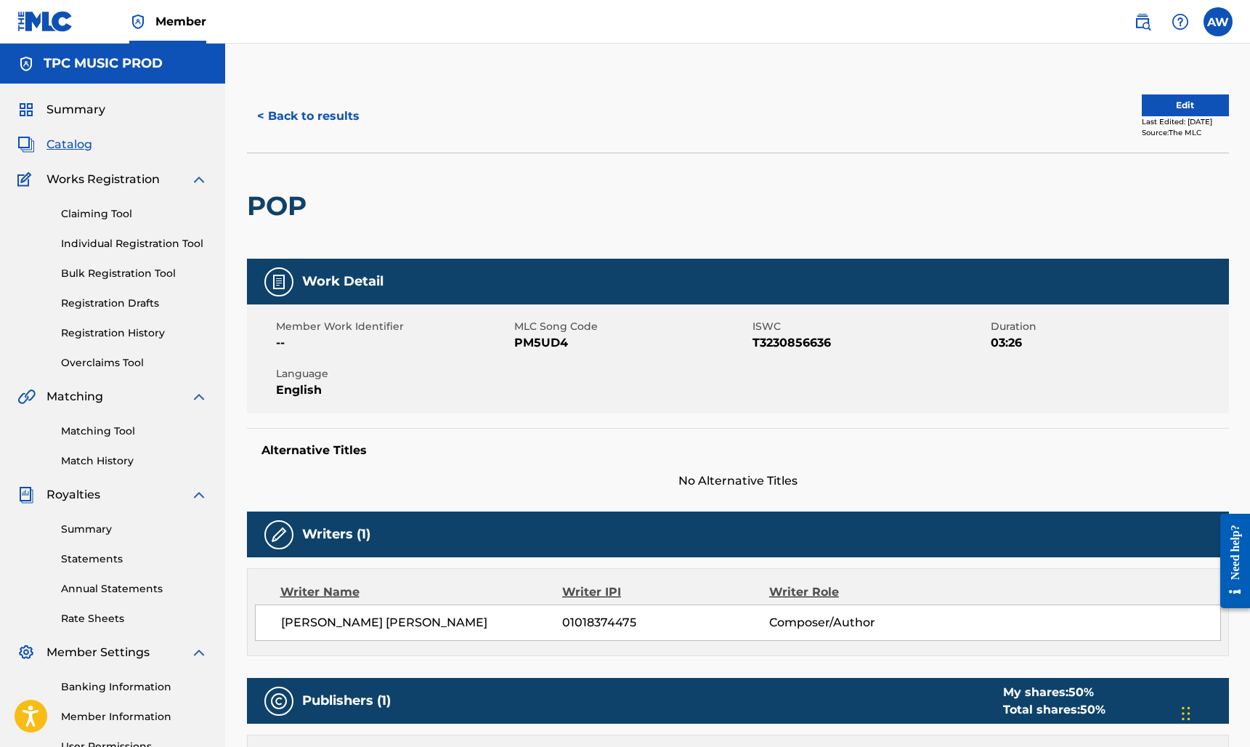
click at [332, 117] on button "< Back to results" at bounding box center [308, 116] width 123 height 36
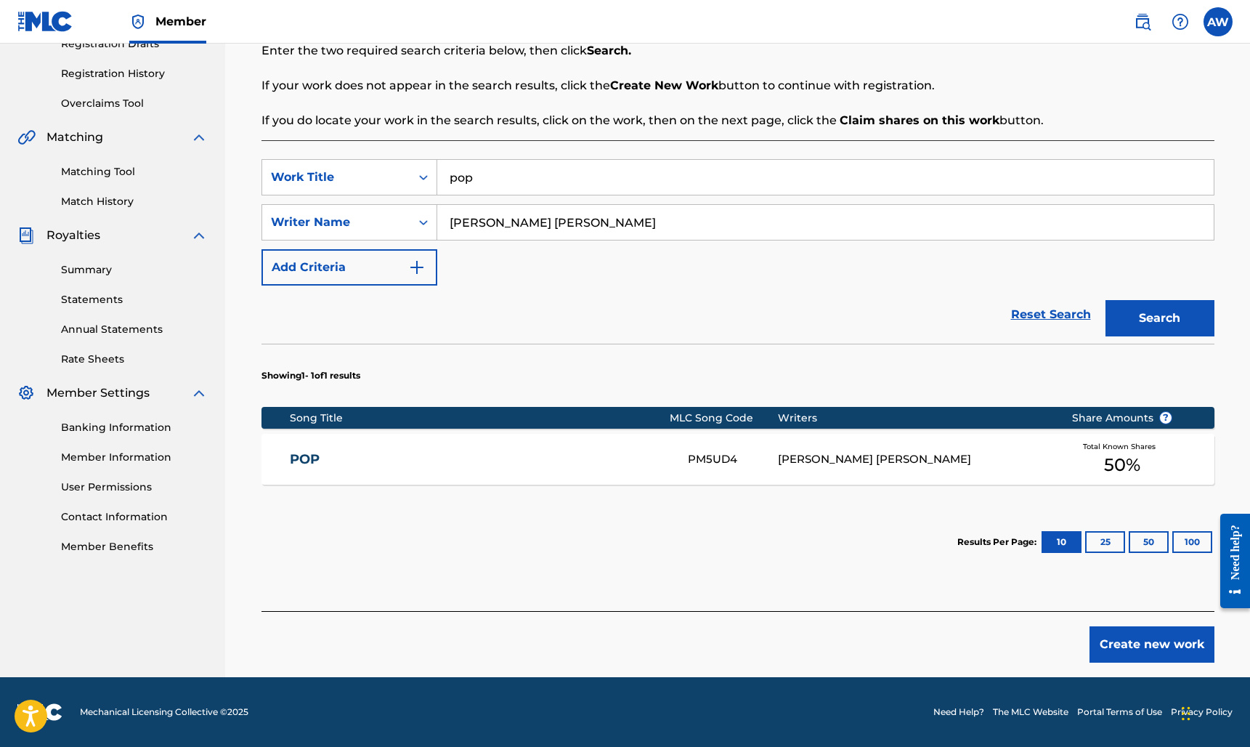
scroll to position [259, 0]
click at [1169, 656] on button "Create new work" at bounding box center [1151, 644] width 125 height 36
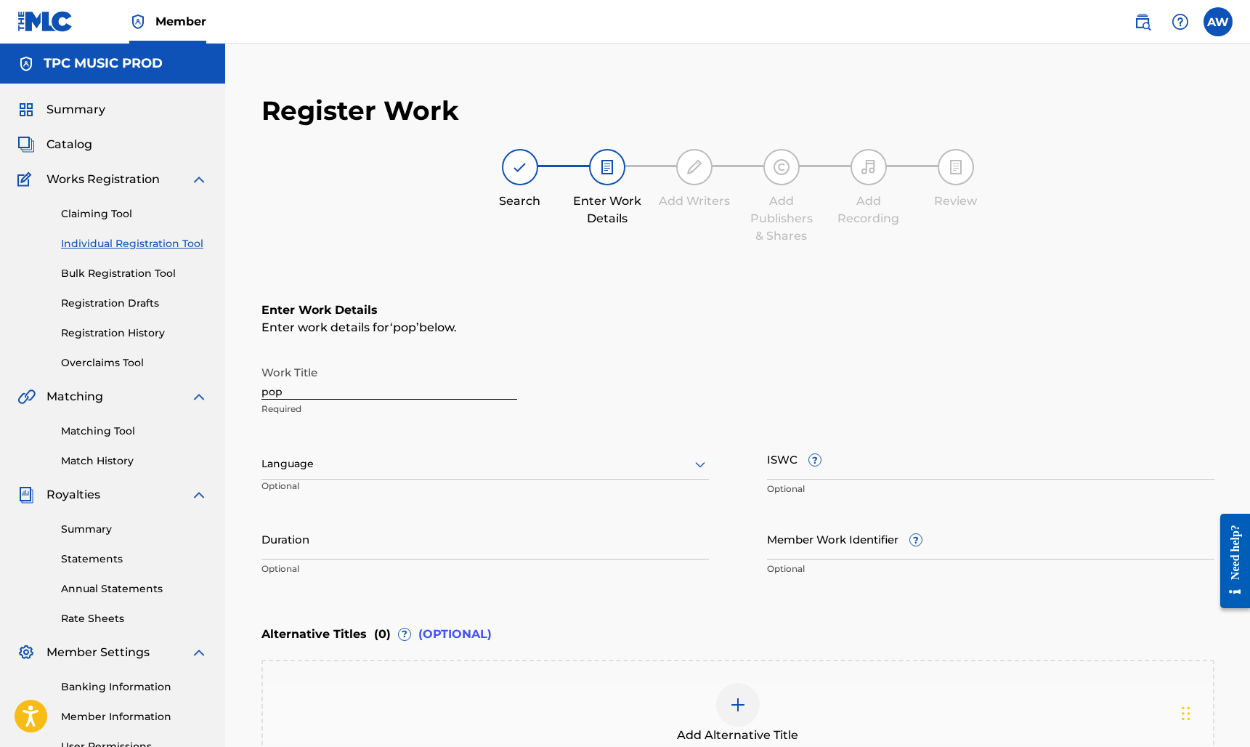
scroll to position [0, 0]
click at [312, 386] on input "pop" at bounding box center [389, 378] width 256 height 41
type input "POP"
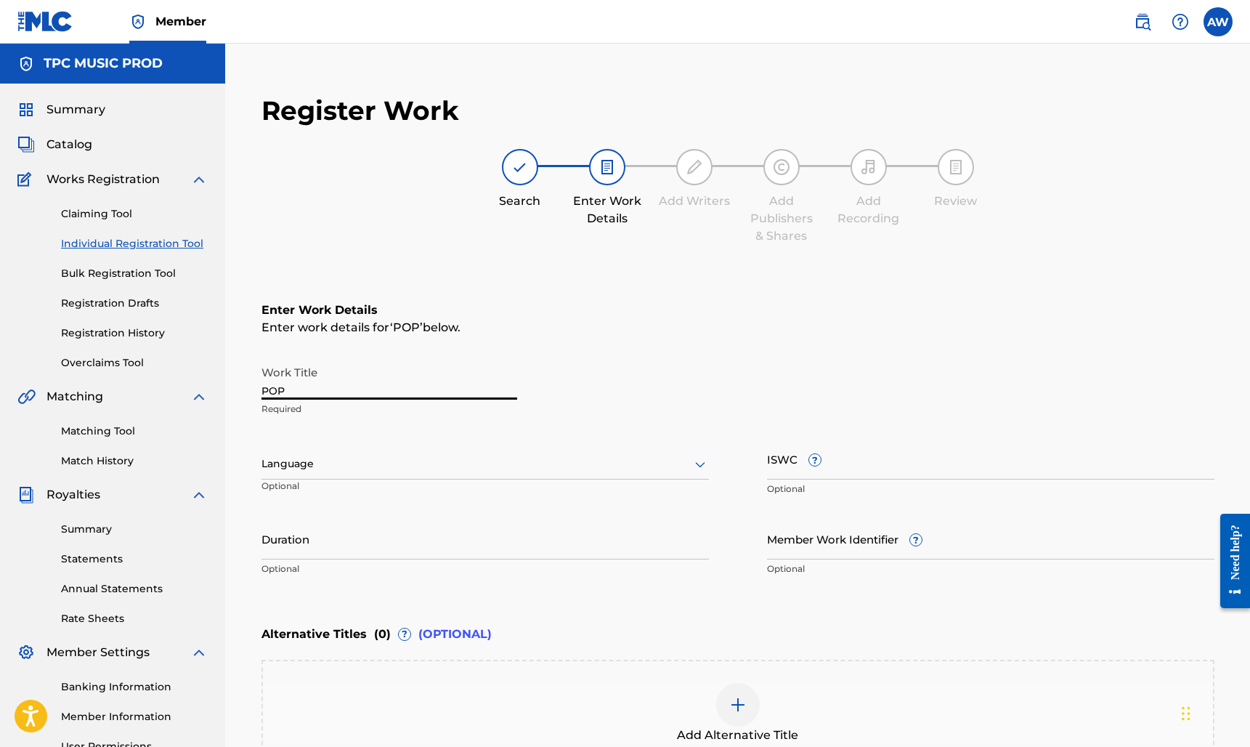
click at [343, 460] on div at bounding box center [484, 464] width 447 height 18
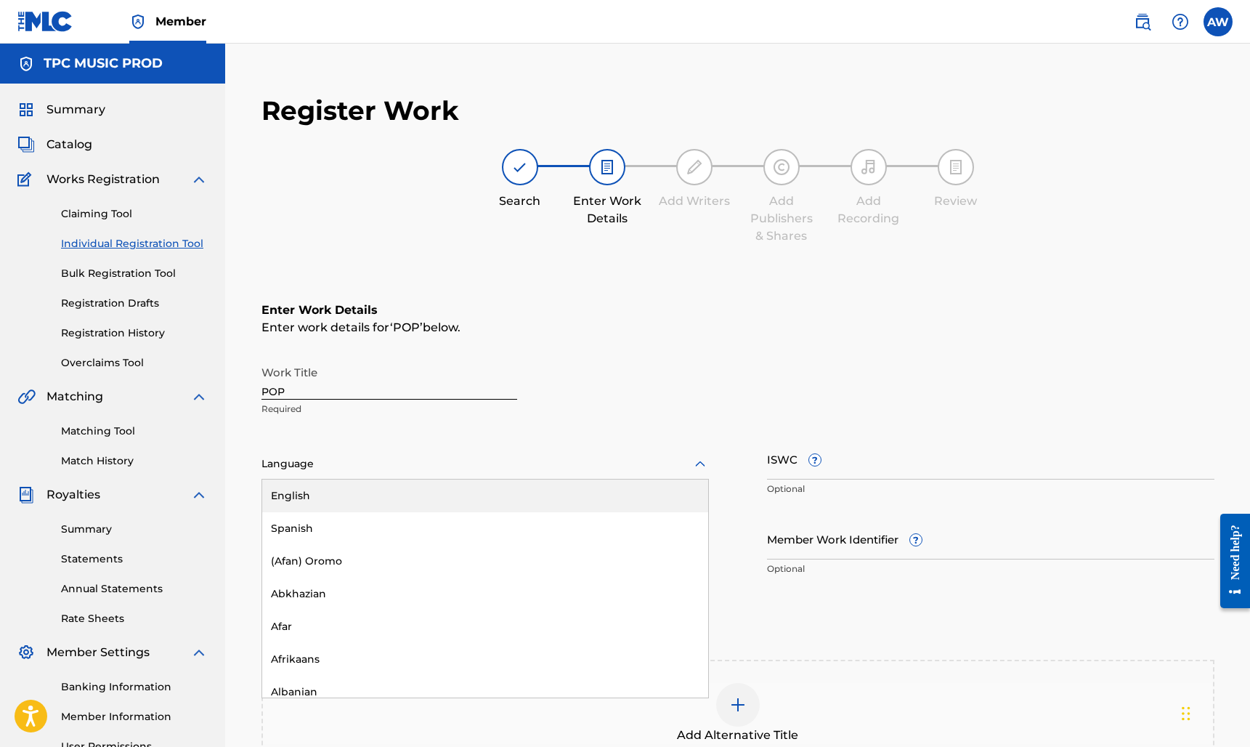
click at [333, 497] on div "English" at bounding box center [485, 495] width 446 height 33
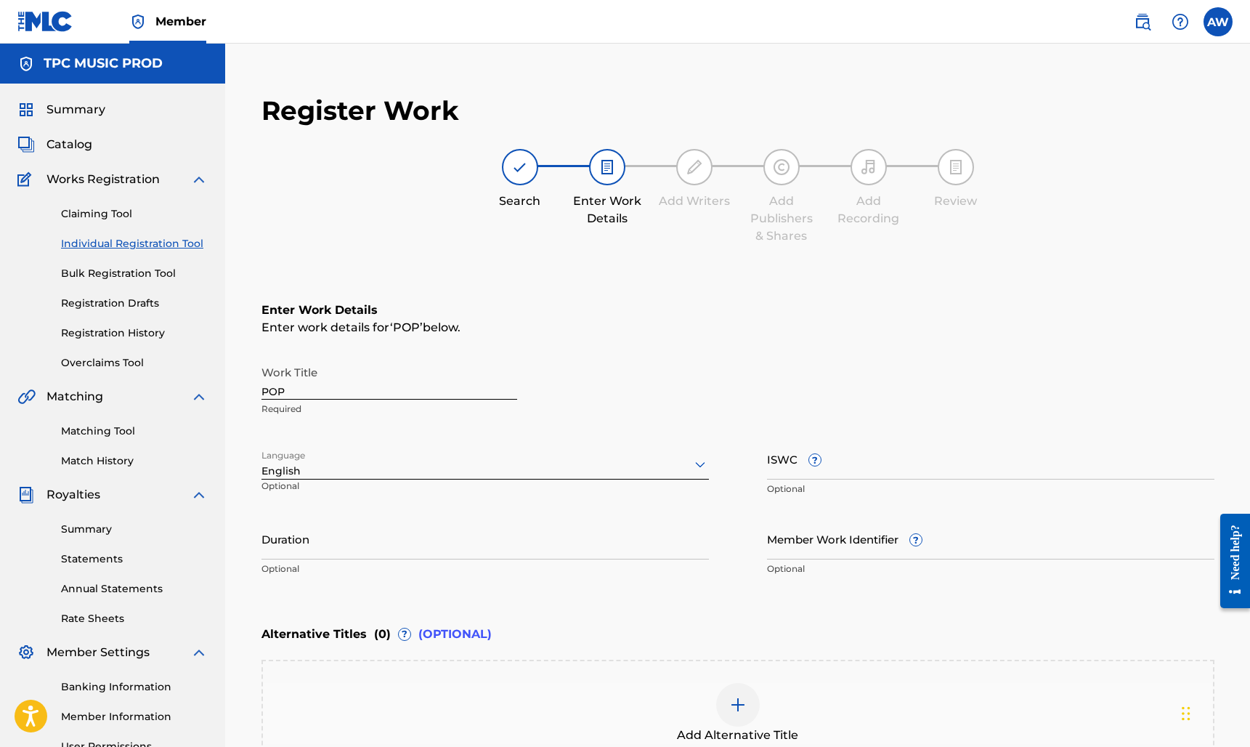
click at [324, 551] on input "Duration" at bounding box center [484, 538] width 447 height 41
click at [542, 595] on div "Enter Work Details Enter work details for ‘ POP ’ below. Work Title POP Require…" at bounding box center [737, 442] width 953 height 351
click at [383, 545] on input "Duration" at bounding box center [484, 538] width 447 height 41
type input "03:25"
click at [879, 471] on input "ISWC ?" at bounding box center [990, 458] width 447 height 41
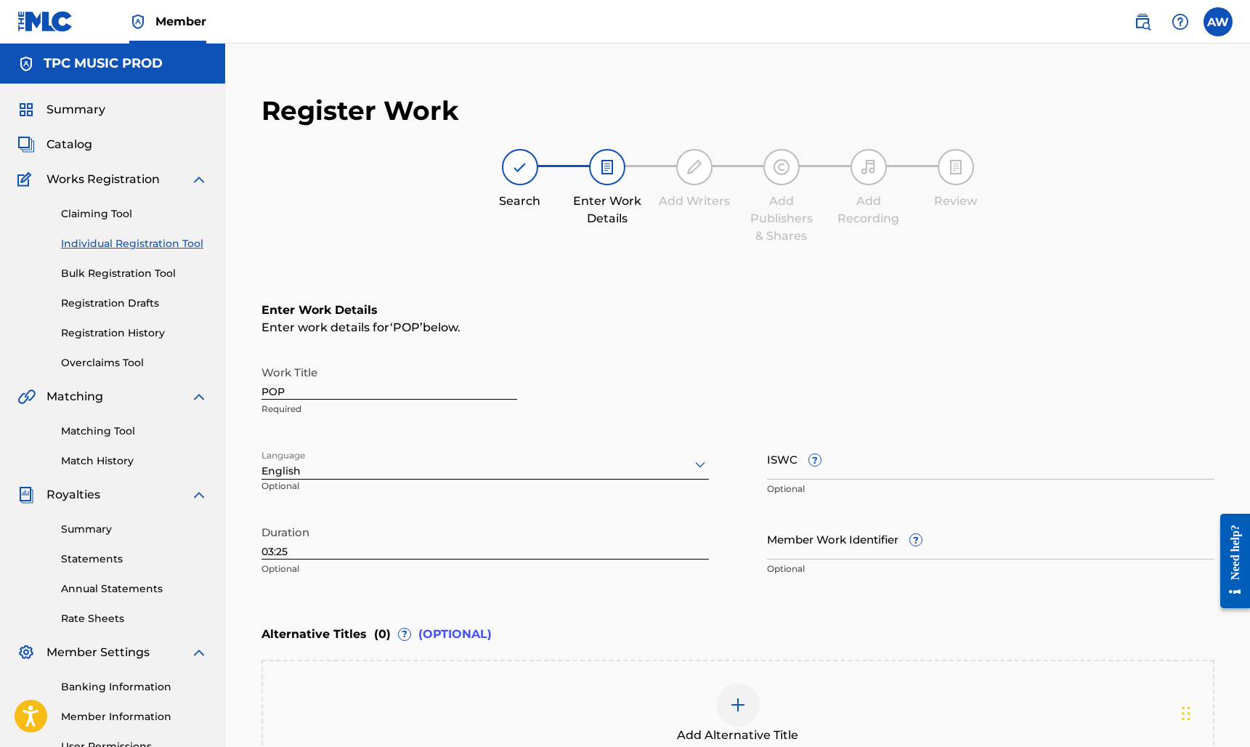
click at [704, 350] on div "Enter Work Details Enter work details for ‘ POP ’ below. Work Title POP Require…" at bounding box center [737, 442] width 953 height 351
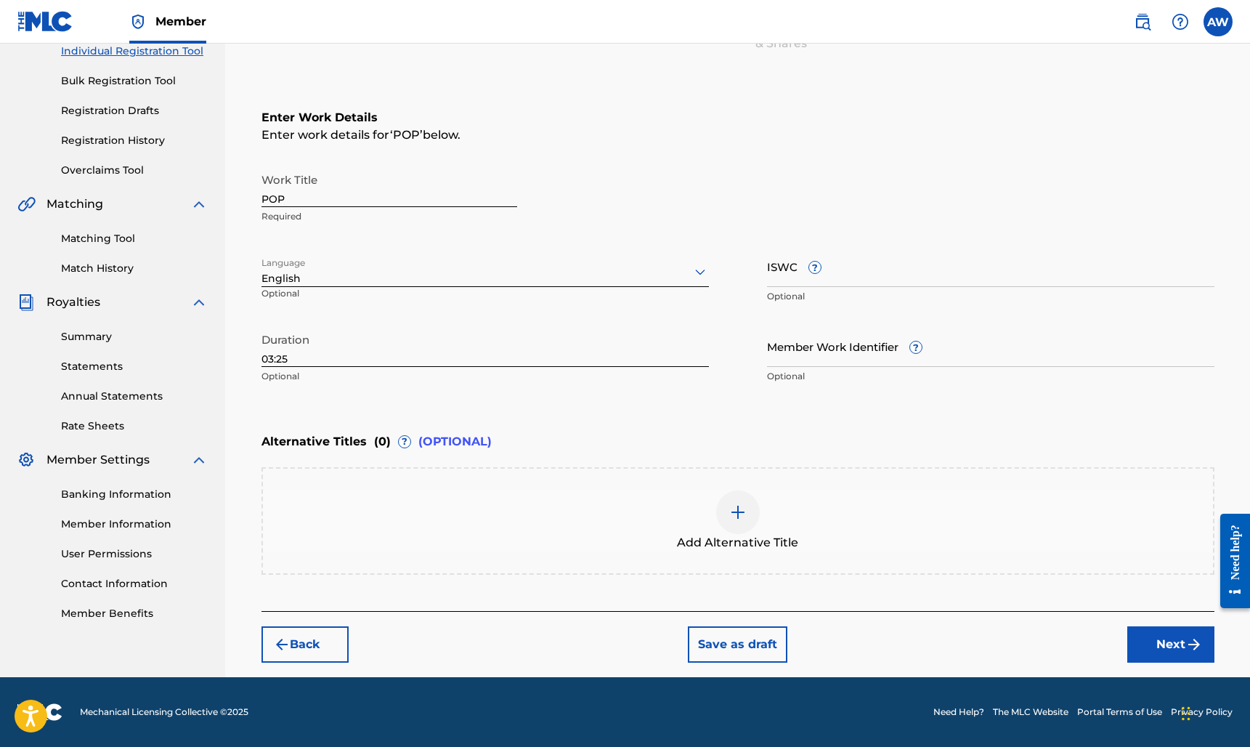
scroll to position [192, 0]
click at [1185, 644] on img "submit" at bounding box center [1193, 643] width 17 height 17
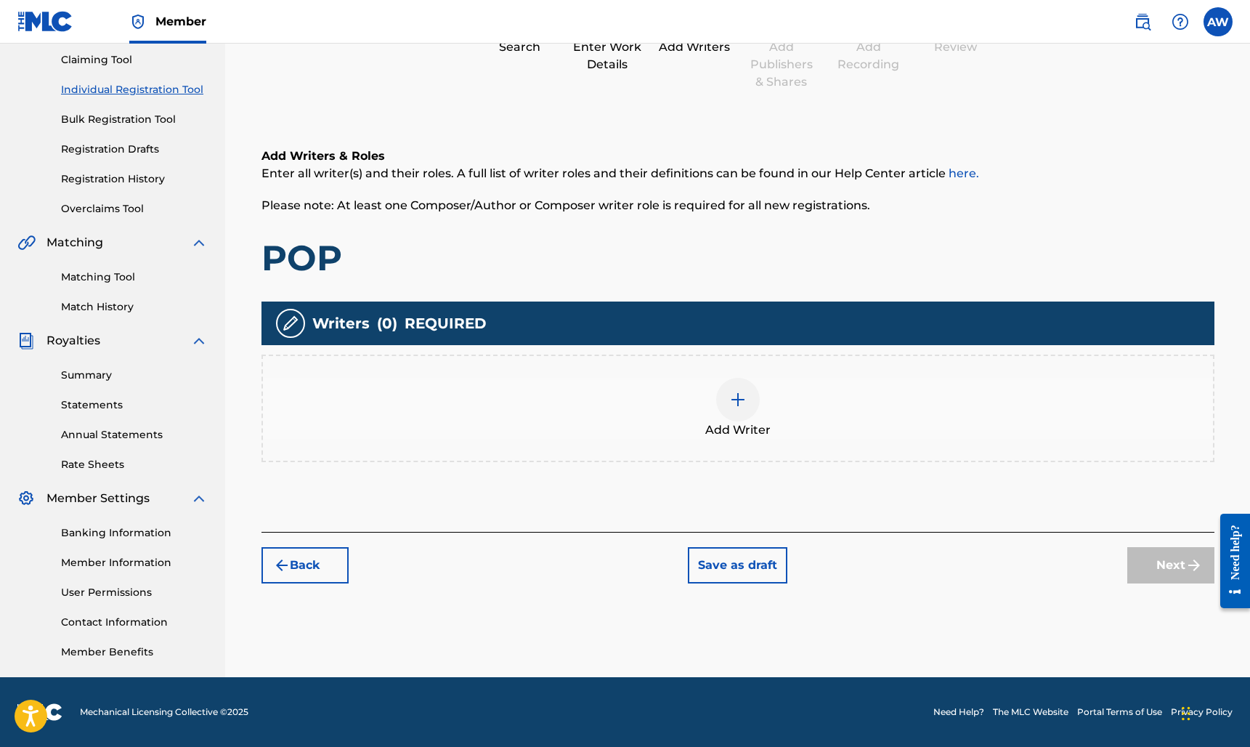
click at [737, 400] on img at bounding box center [737, 399] width 17 height 17
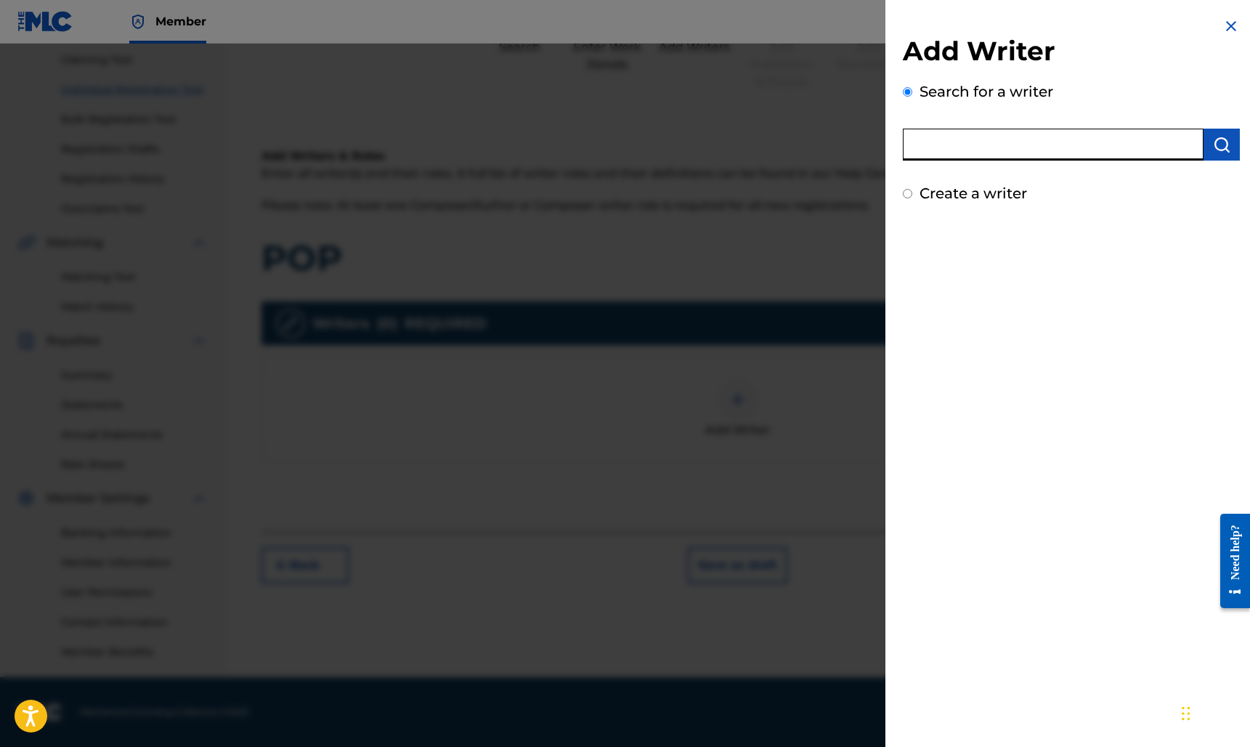
click at [1142, 151] on input "text" at bounding box center [1053, 145] width 301 height 32
type input "Alex Edward Weinberger"
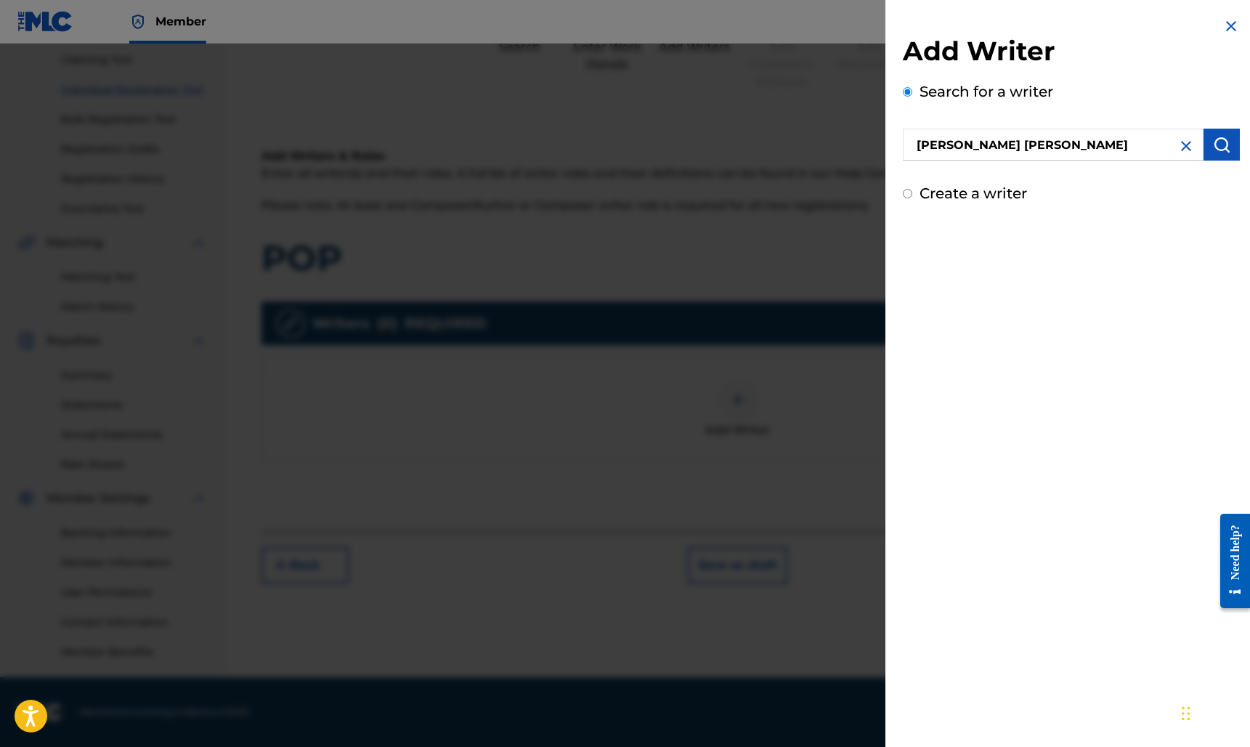
click at [1216, 156] on button "submit" at bounding box center [1221, 145] width 36 height 32
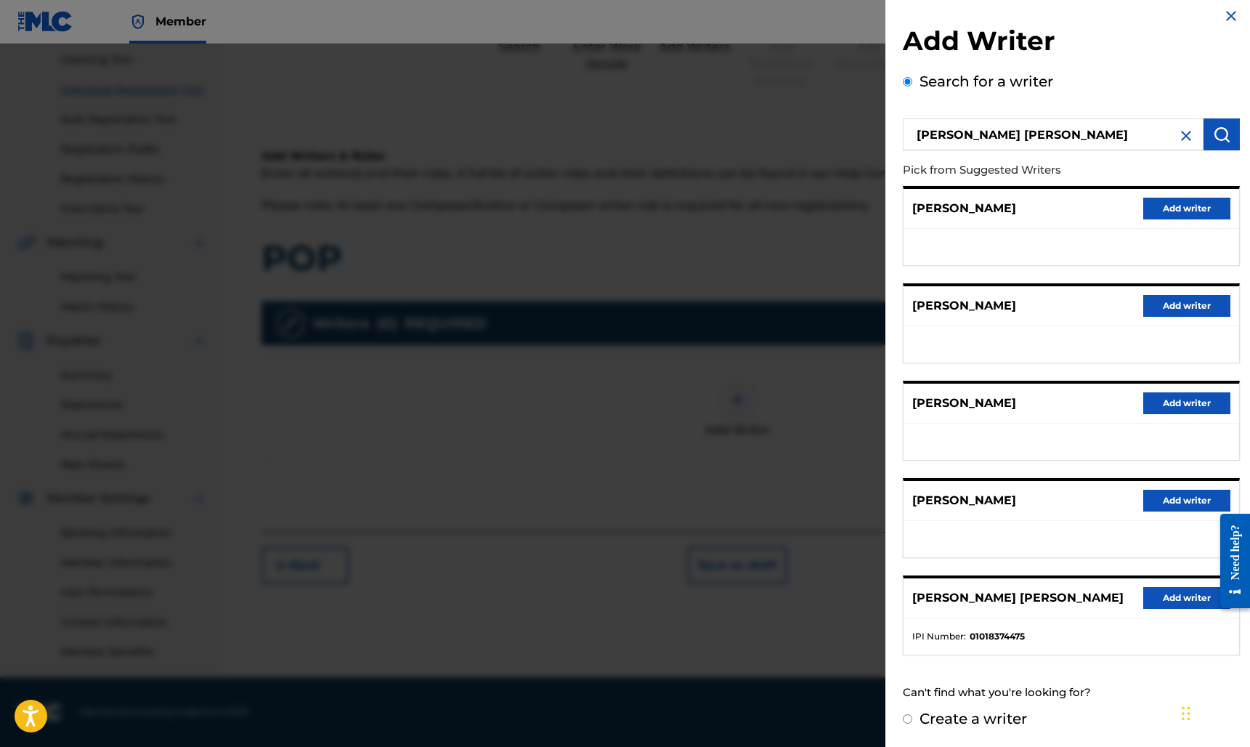
scroll to position [9, 0]
click at [1172, 598] on button "Add writer" at bounding box center [1186, 598] width 87 height 22
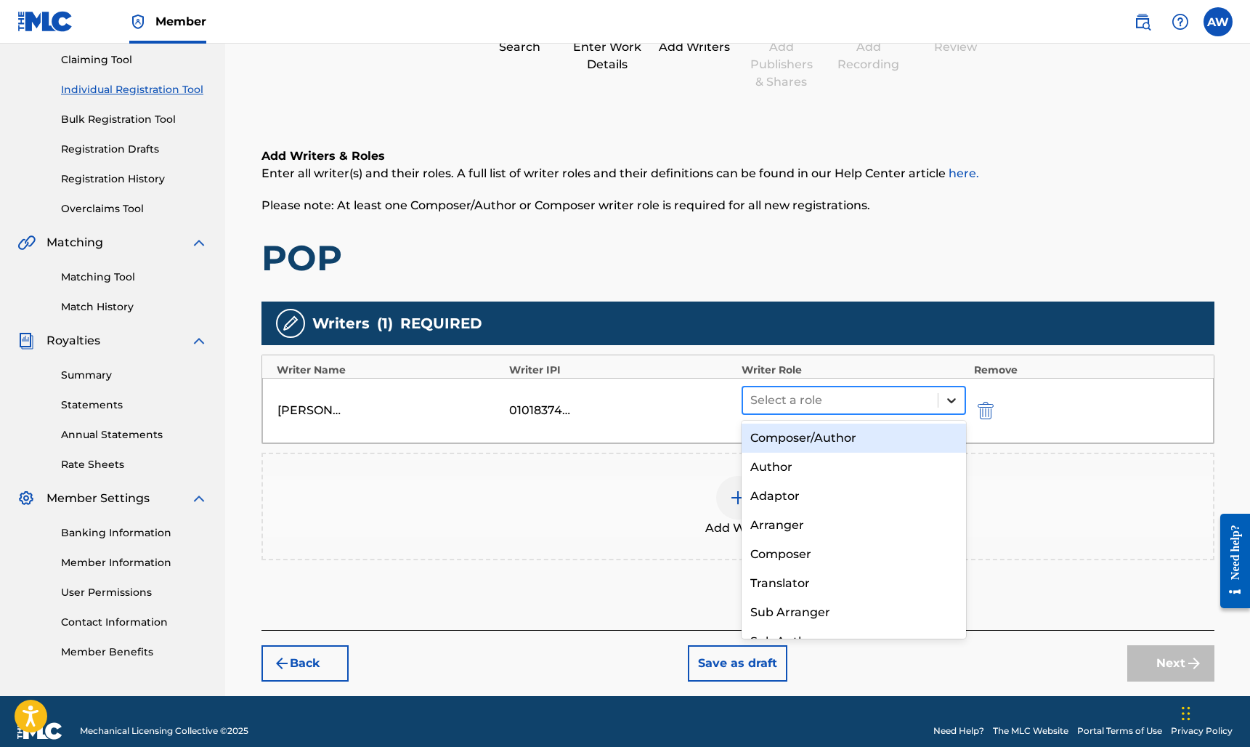
click at [947, 400] on icon at bounding box center [951, 400] width 15 height 15
click at [854, 442] on div "Composer/Author" at bounding box center [853, 437] width 225 height 29
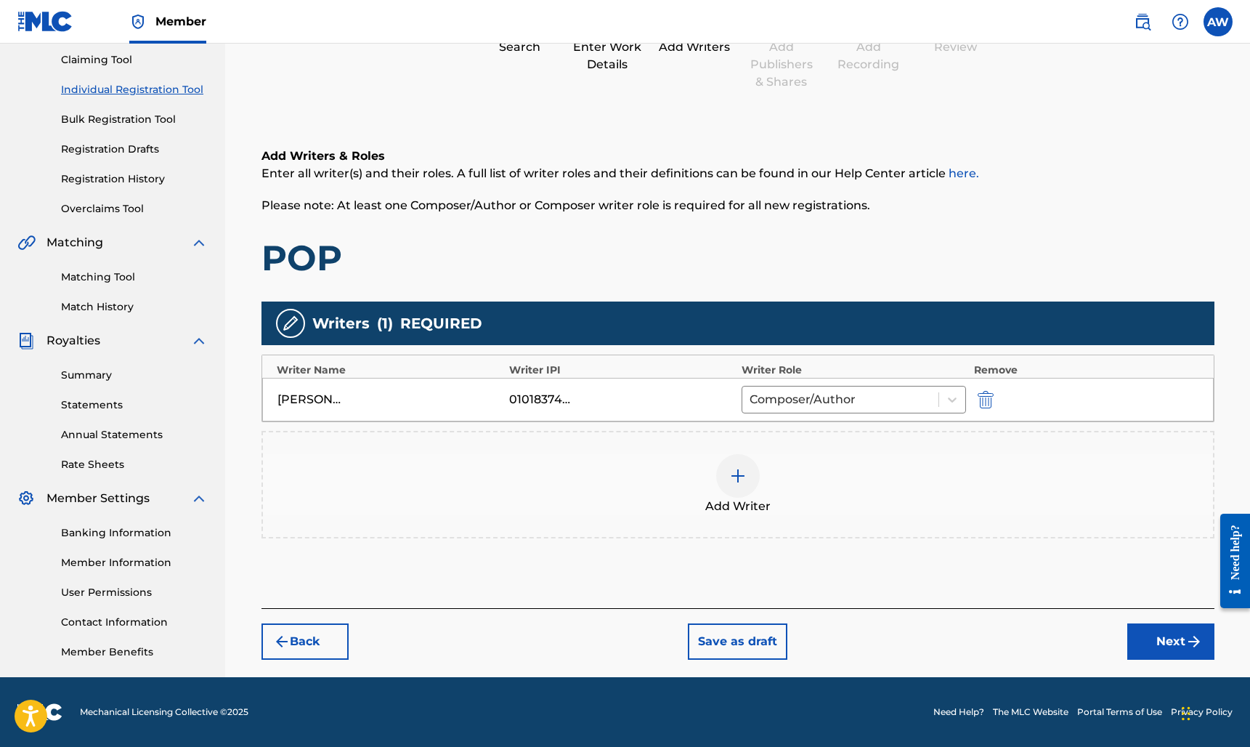
click at [922, 447] on div "Add Writer" at bounding box center [737, 484] width 953 height 107
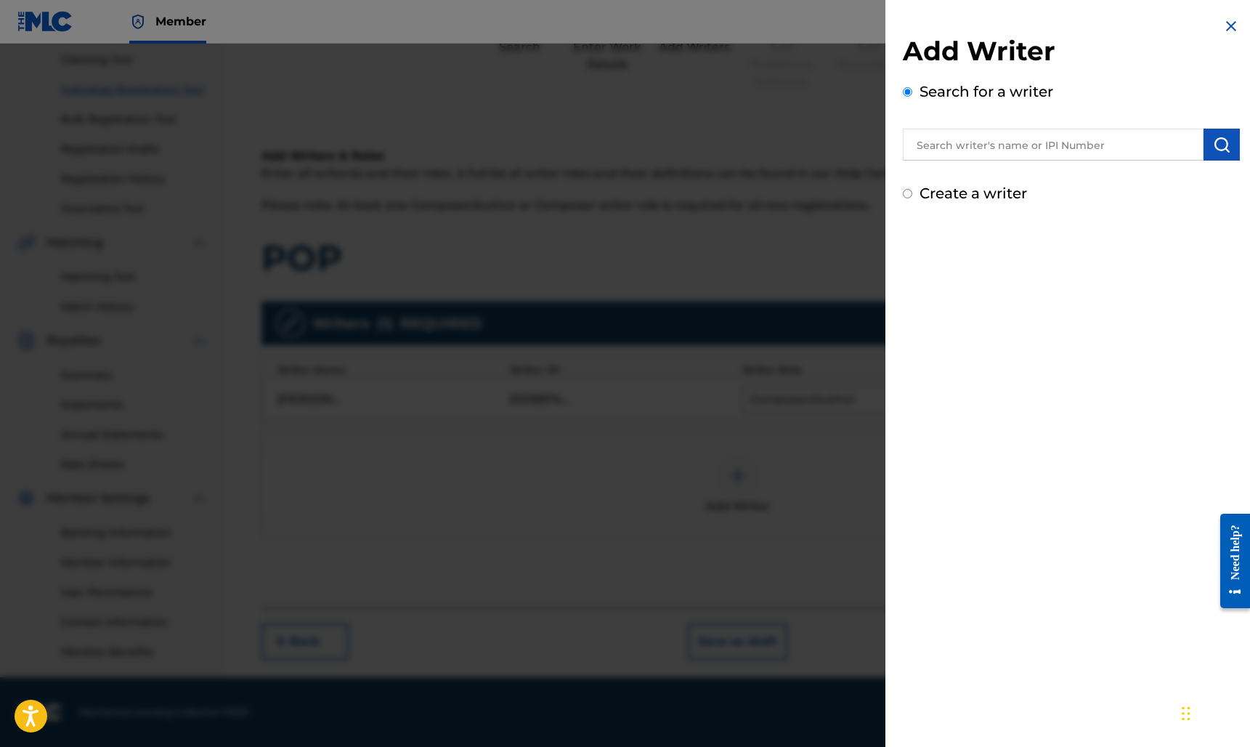
click at [1230, 25] on img at bounding box center [1230, 25] width 17 height 17
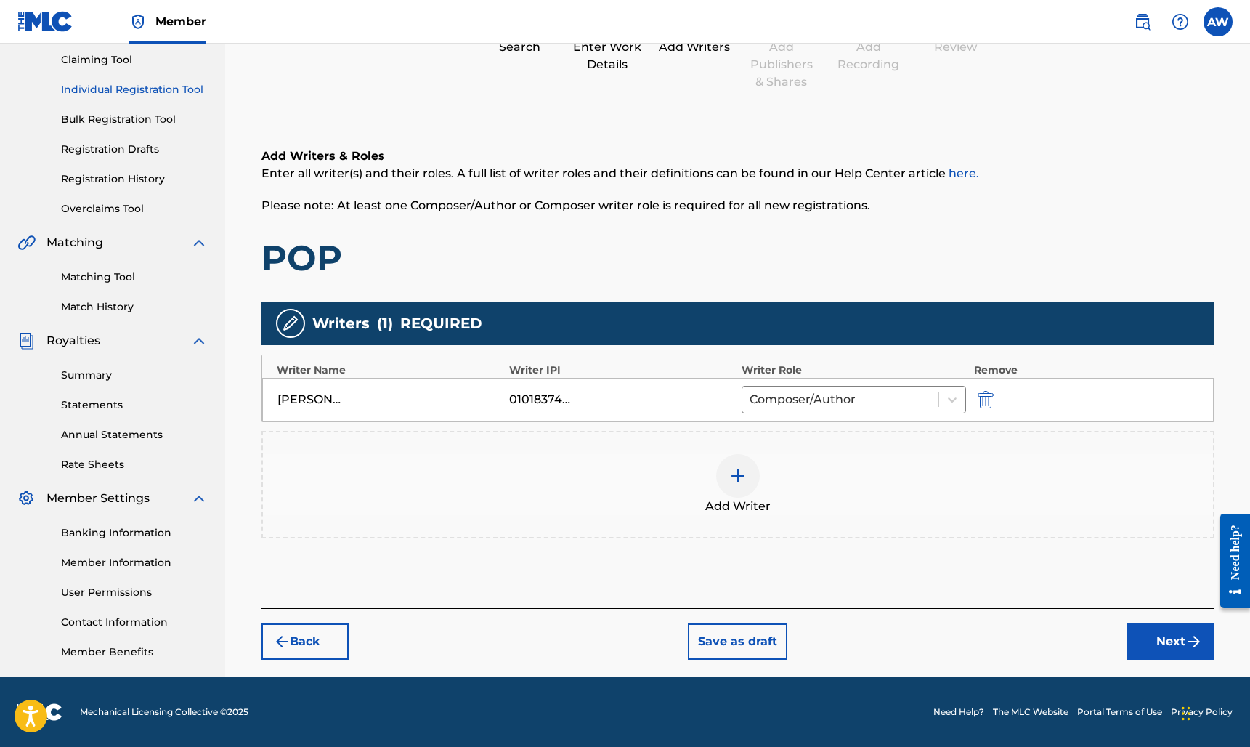
click at [926, 229] on div "Add Writers & Roles Enter all writer(s) and their roles. A full list of writer …" at bounding box center [737, 213] width 953 height 132
click at [1181, 640] on button "Next" at bounding box center [1170, 641] width 87 height 36
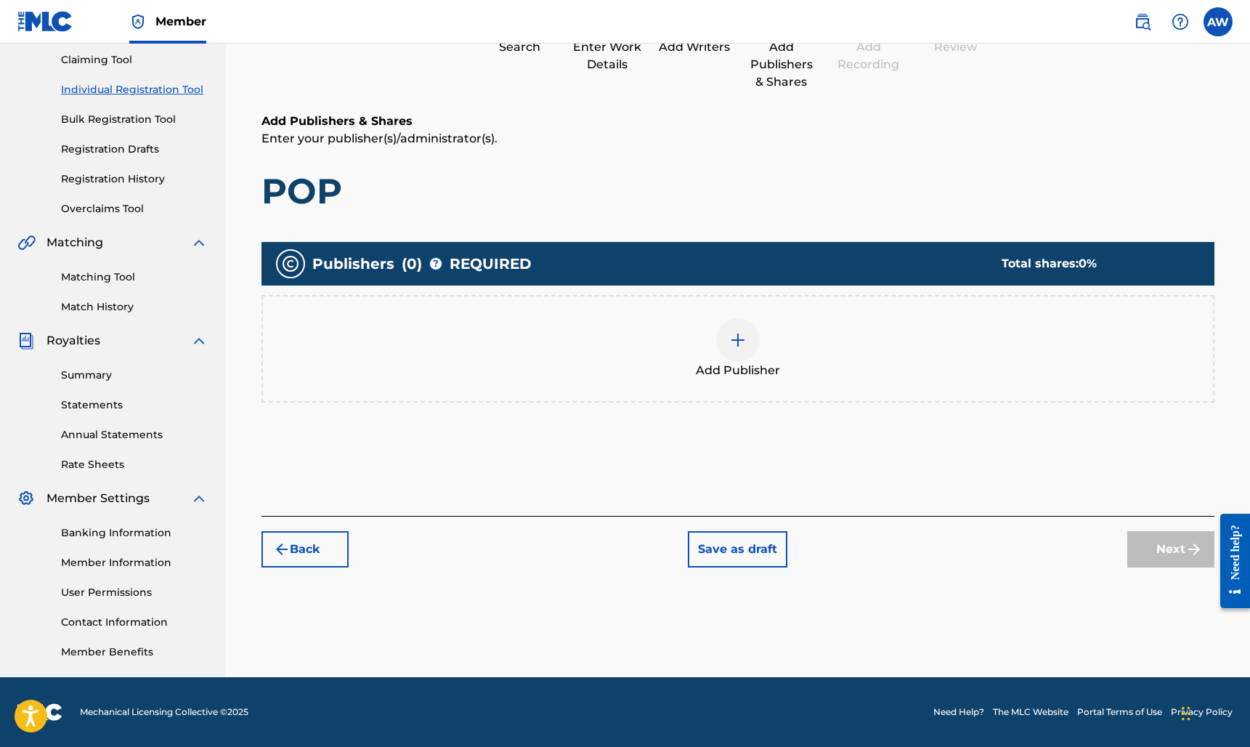
scroll to position [65, 0]
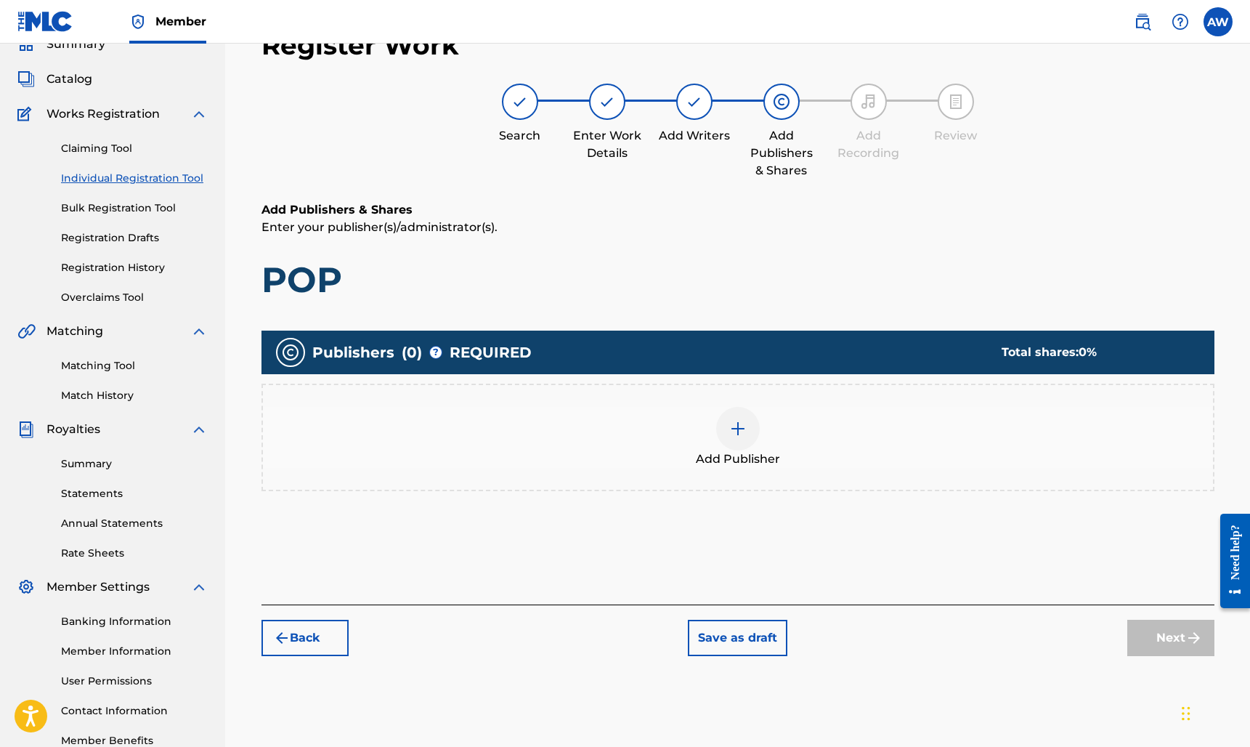
click at [744, 426] on img at bounding box center [737, 428] width 17 height 17
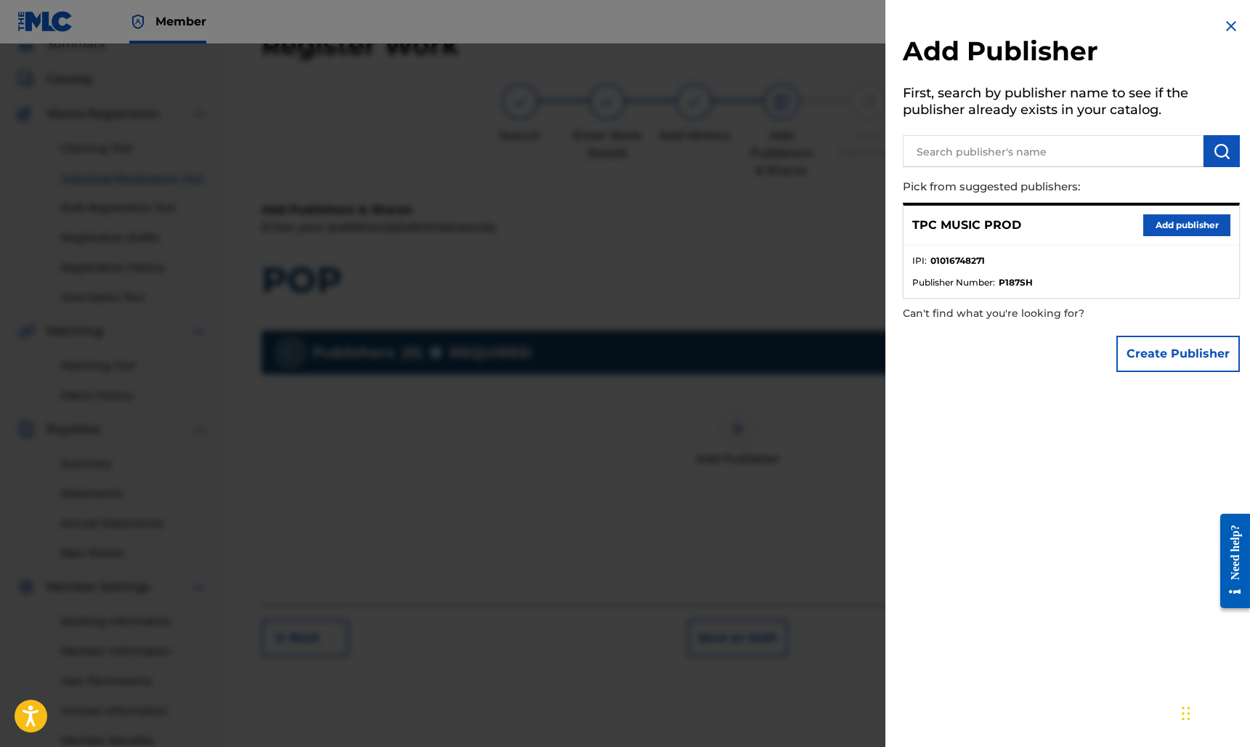
click at [1196, 225] on button "Add publisher" at bounding box center [1186, 225] width 87 height 22
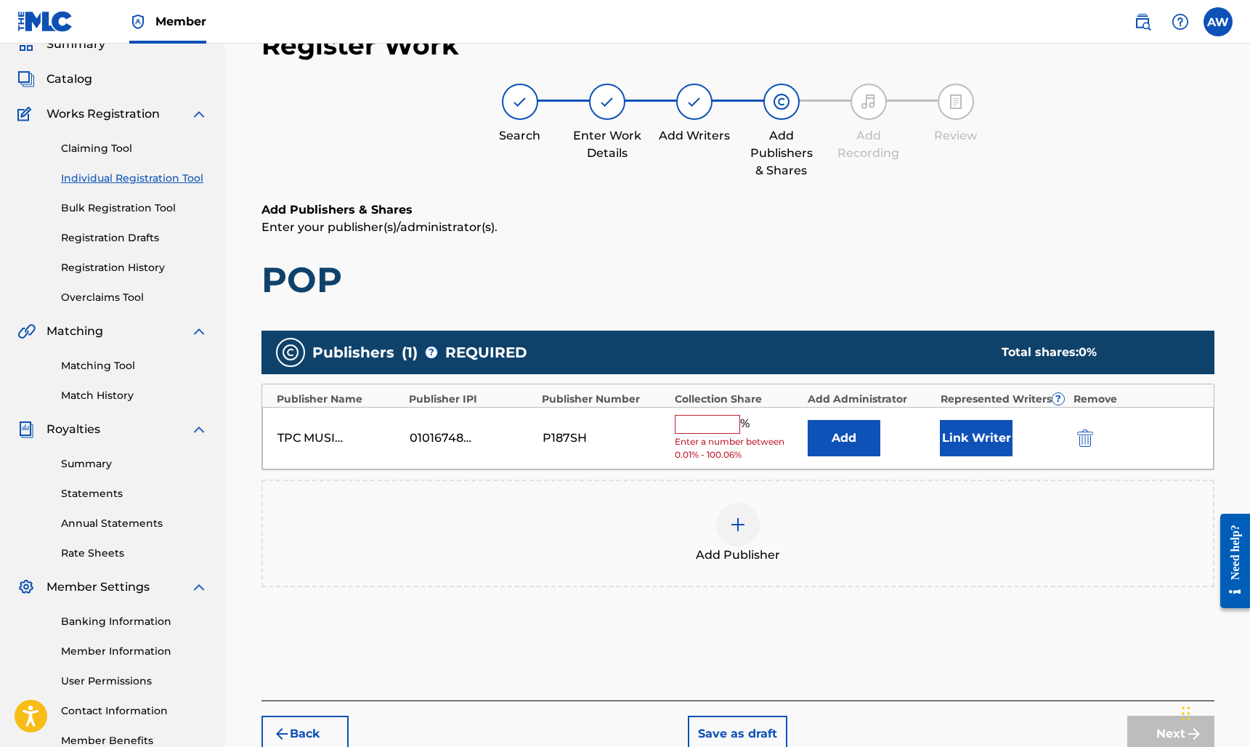
click at [709, 423] on input "text" at bounding box center [707, 424] width 65 height 19
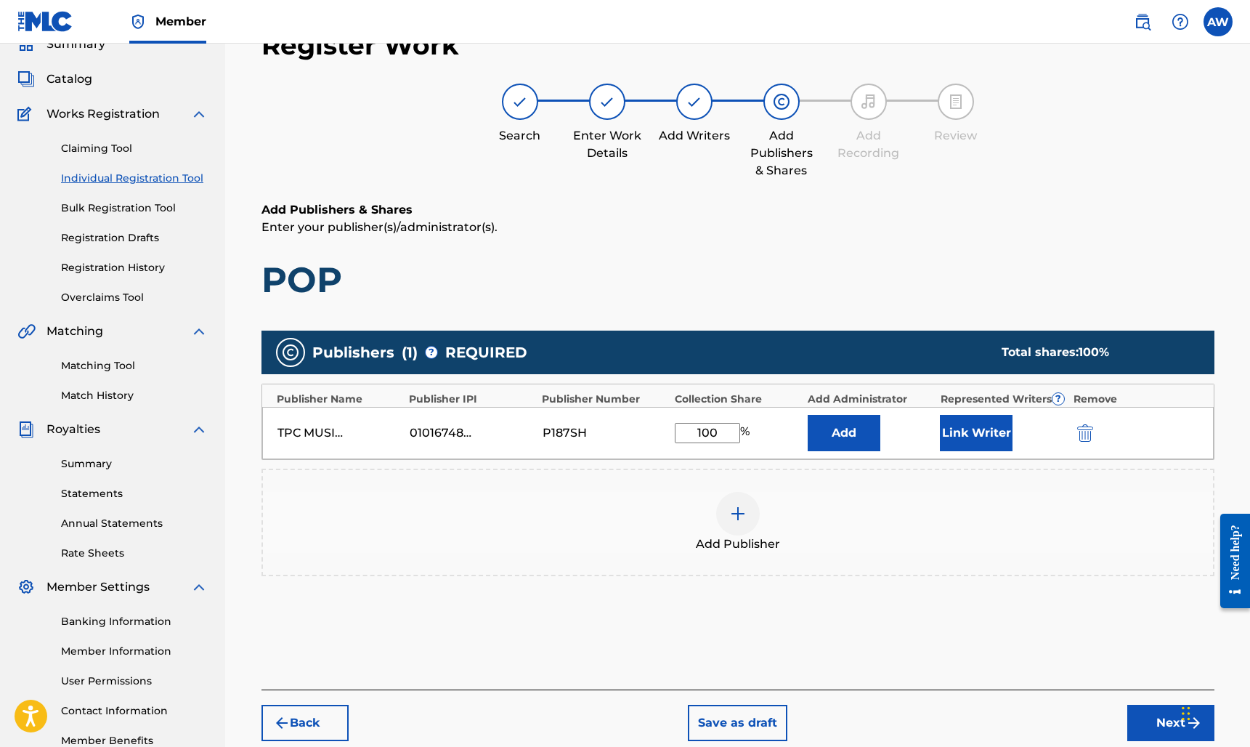
type input "100"
click at [1034, 503] on div "Add Publisher" at bounding box center [738, 522] width 950 height 61
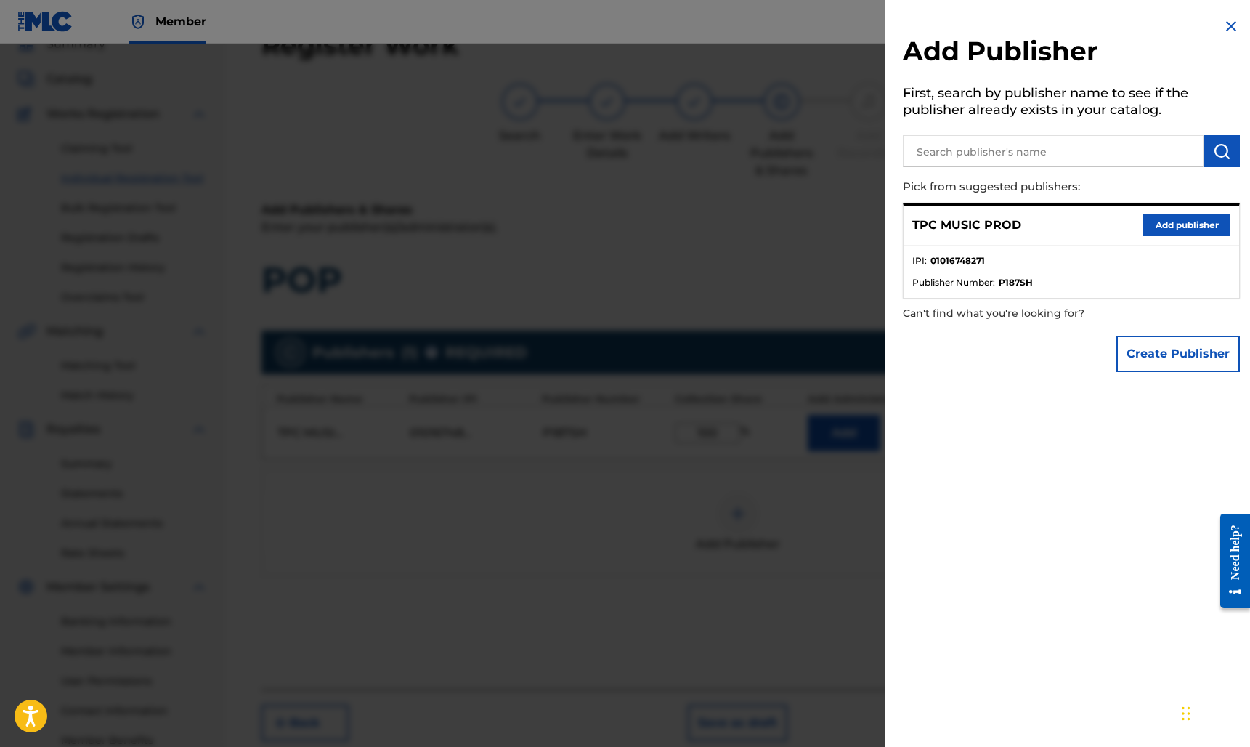
click at [1225, 28] on img at bounding box center [1230, 25] width 17 height 17
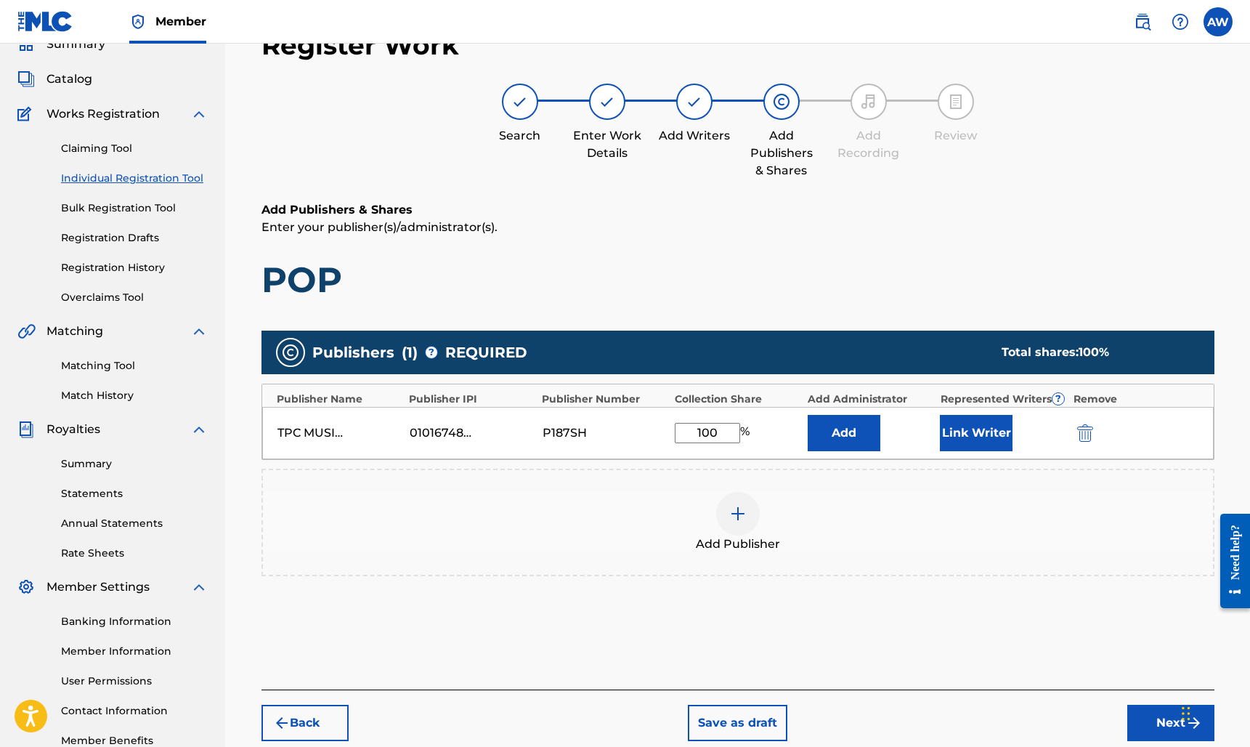
click at [860, 438] on button "Add" at bounding box center [844, 433] width 73 height 36
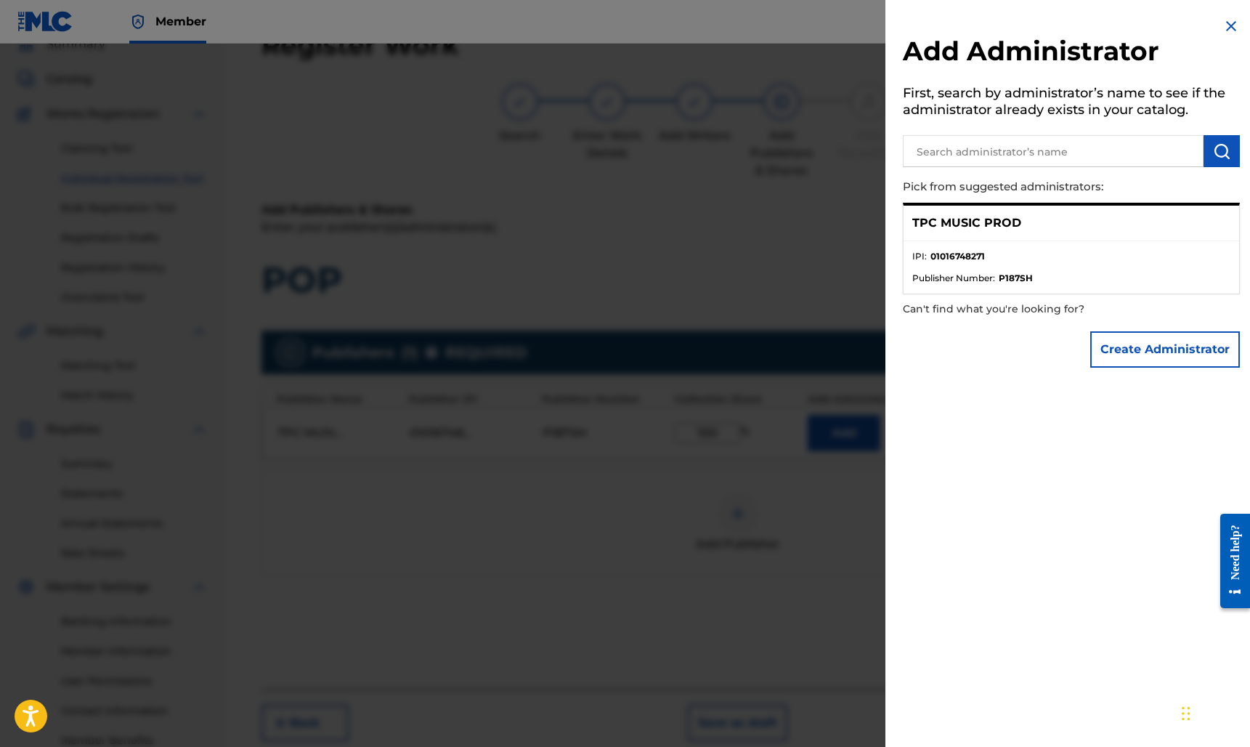
click at [1229, 24] on img at bounding box center [1230, 25] width 17 height 17
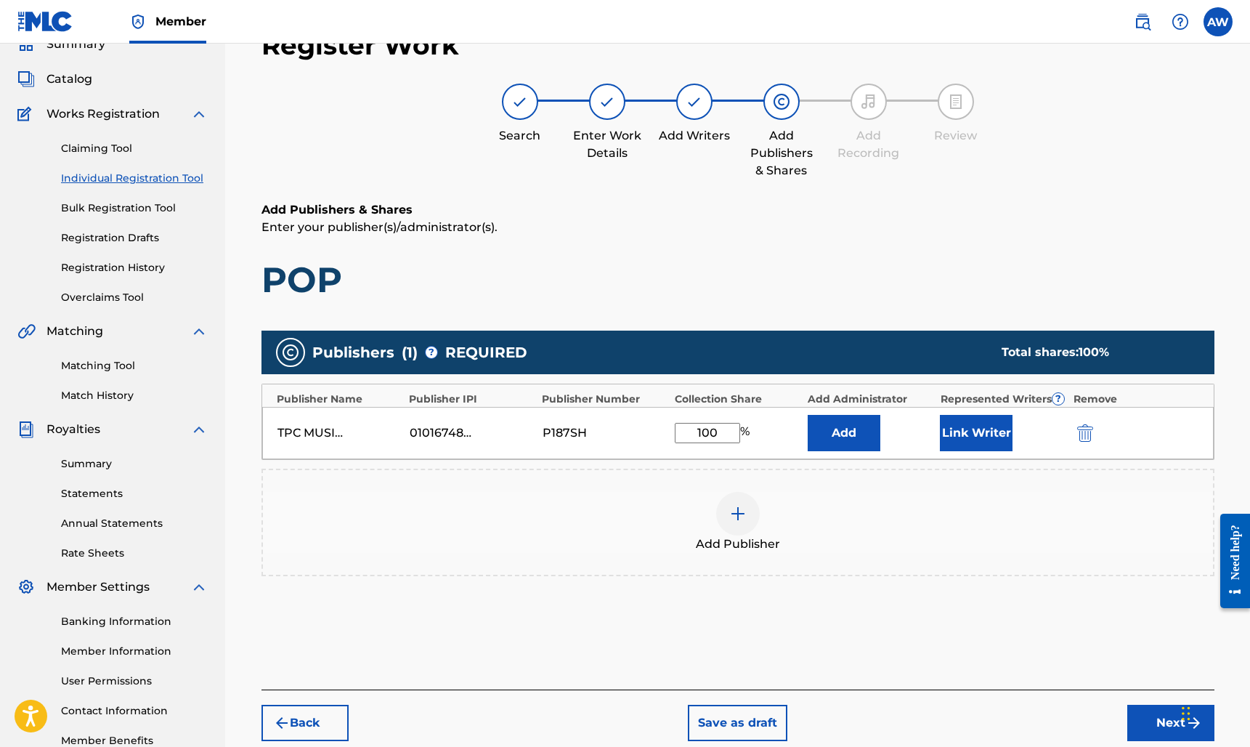
click at [850, 442] on button "Add" at bounding box center [844, 433] width 73 height 36
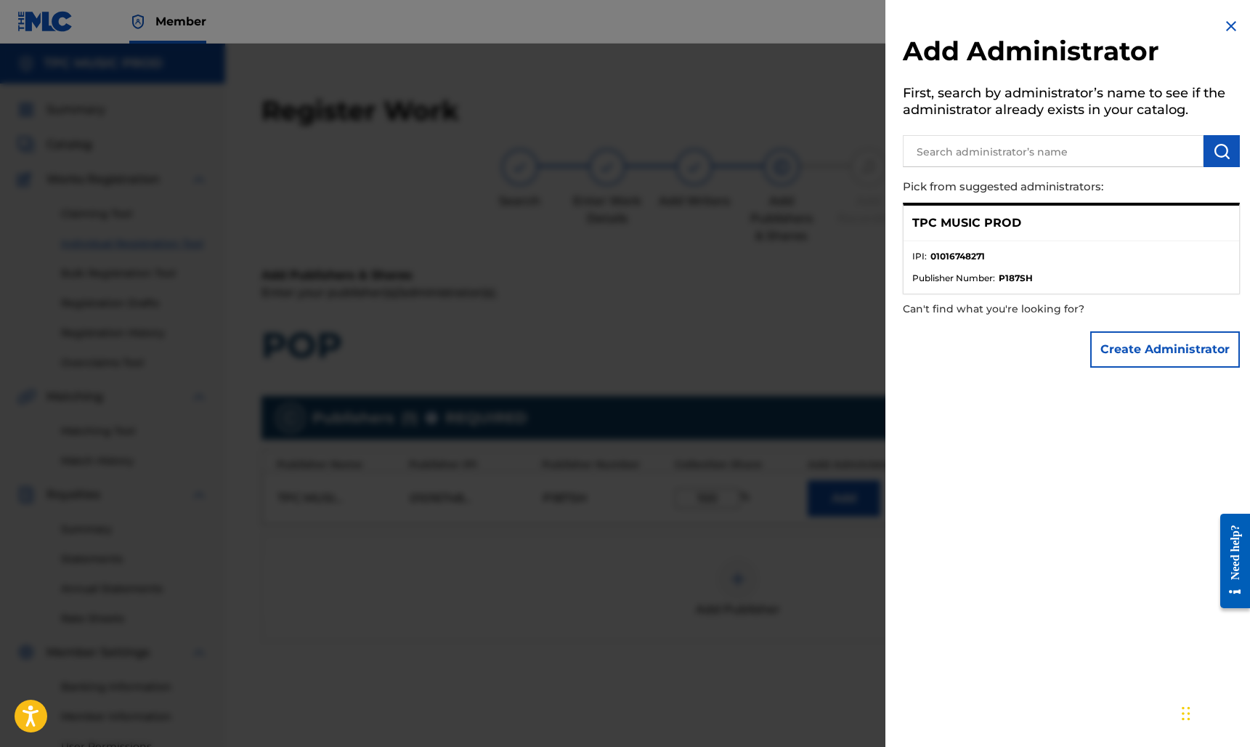
scroll to position [0, 0]
click at [1100, 149] on input "text" at bounding box center [1053, 151] width 301 height 32
click at [1231, 26] on img at bounding box center [1230, 25] width 17 height 17
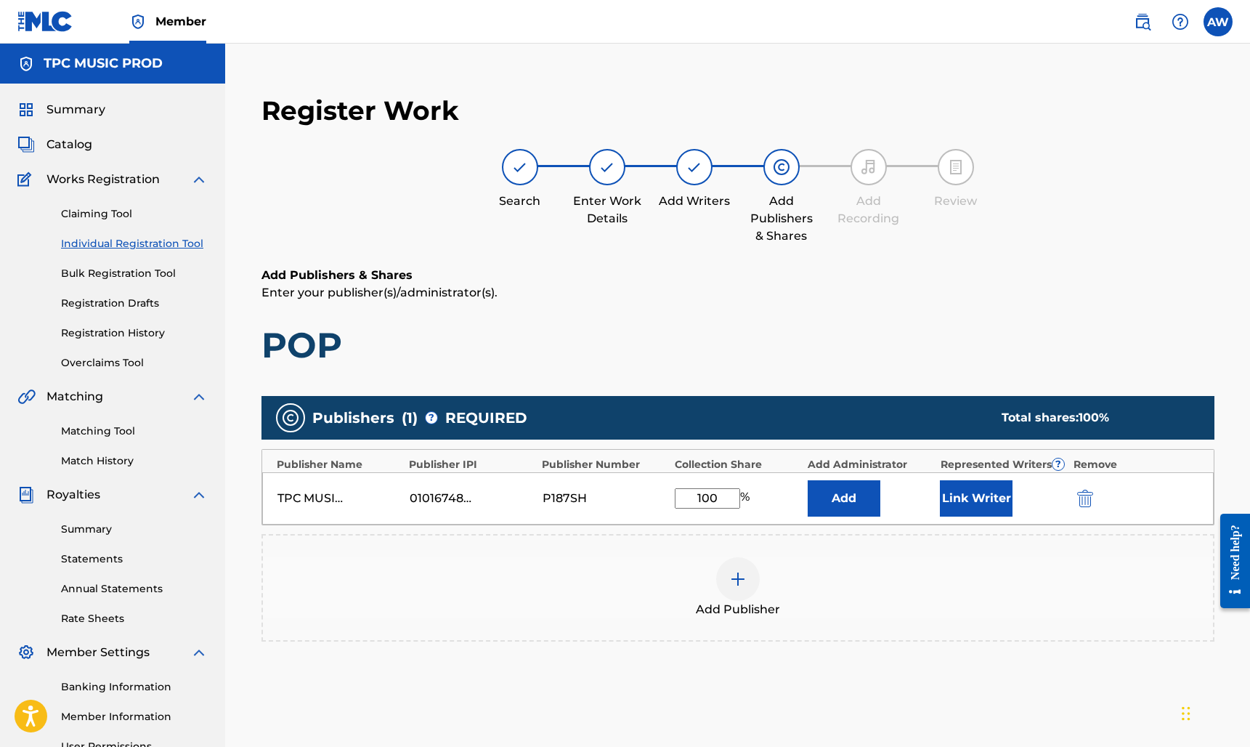
click at [991, 497] on button "Link Writer" at bounding box center [976, 498] width 73 height 36
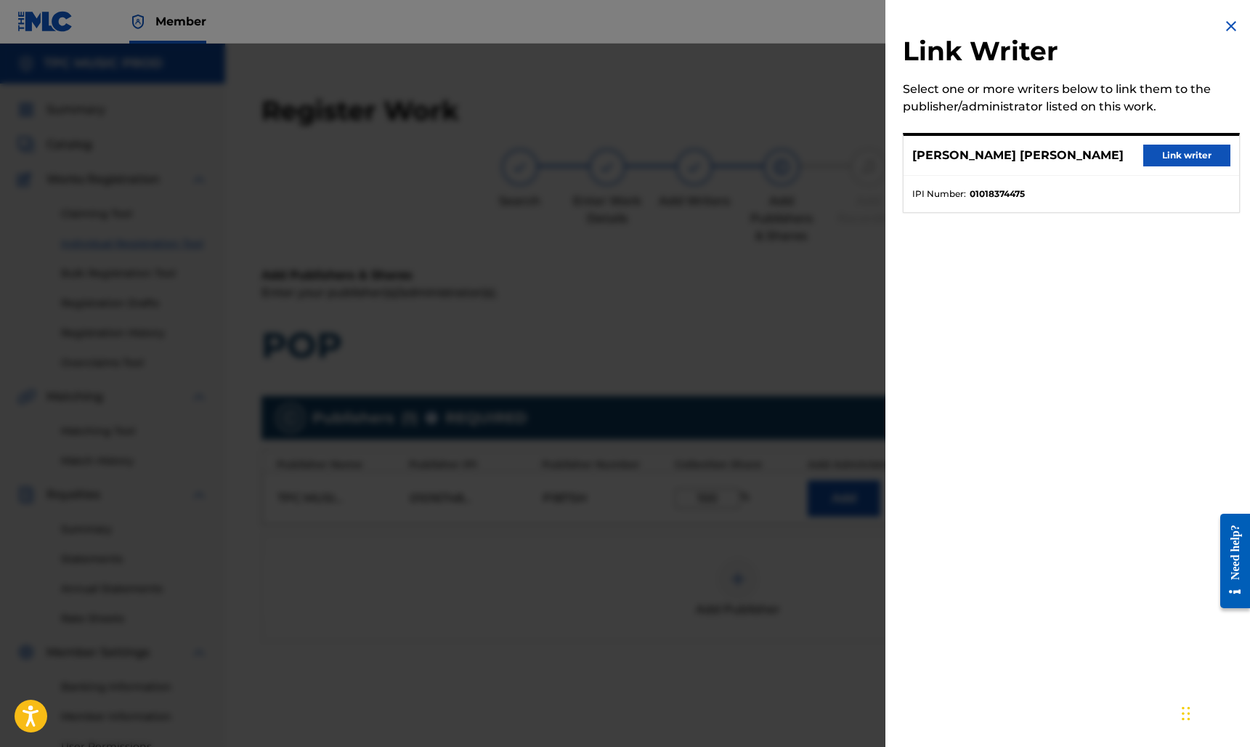
click at [1178, 158] on button "Link writer" at bounding box center [1186, 156] width 87 height 22
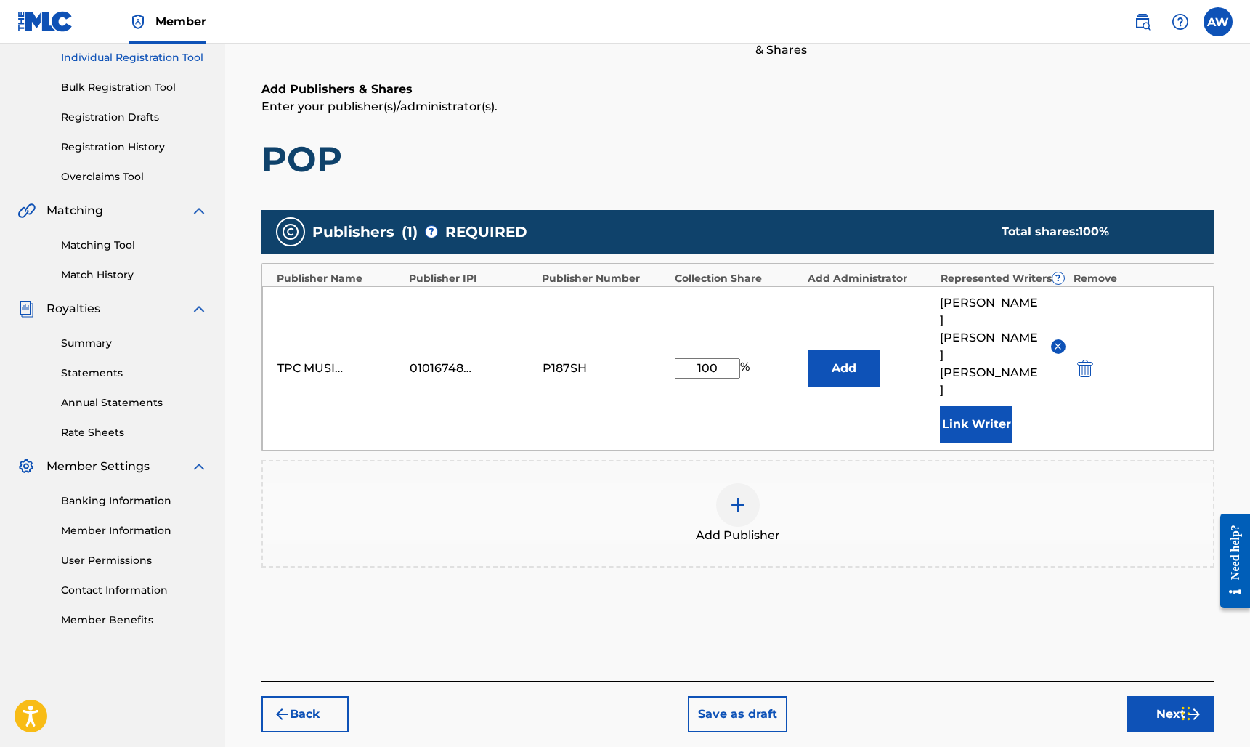
click at [1171, 696] on button "Next" at bounding box center [1170, 714] width 87 height 36
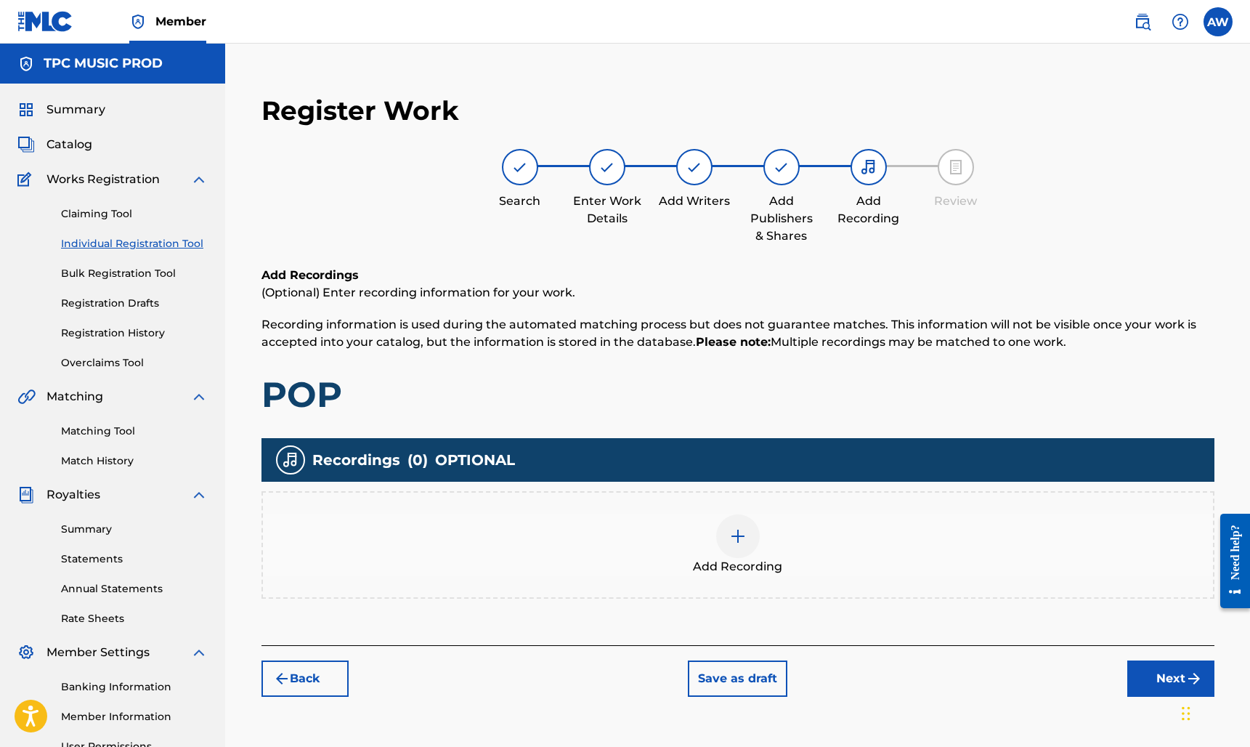
click at [744, 537] on img at bounding box center [737, 535] width 17 height 17
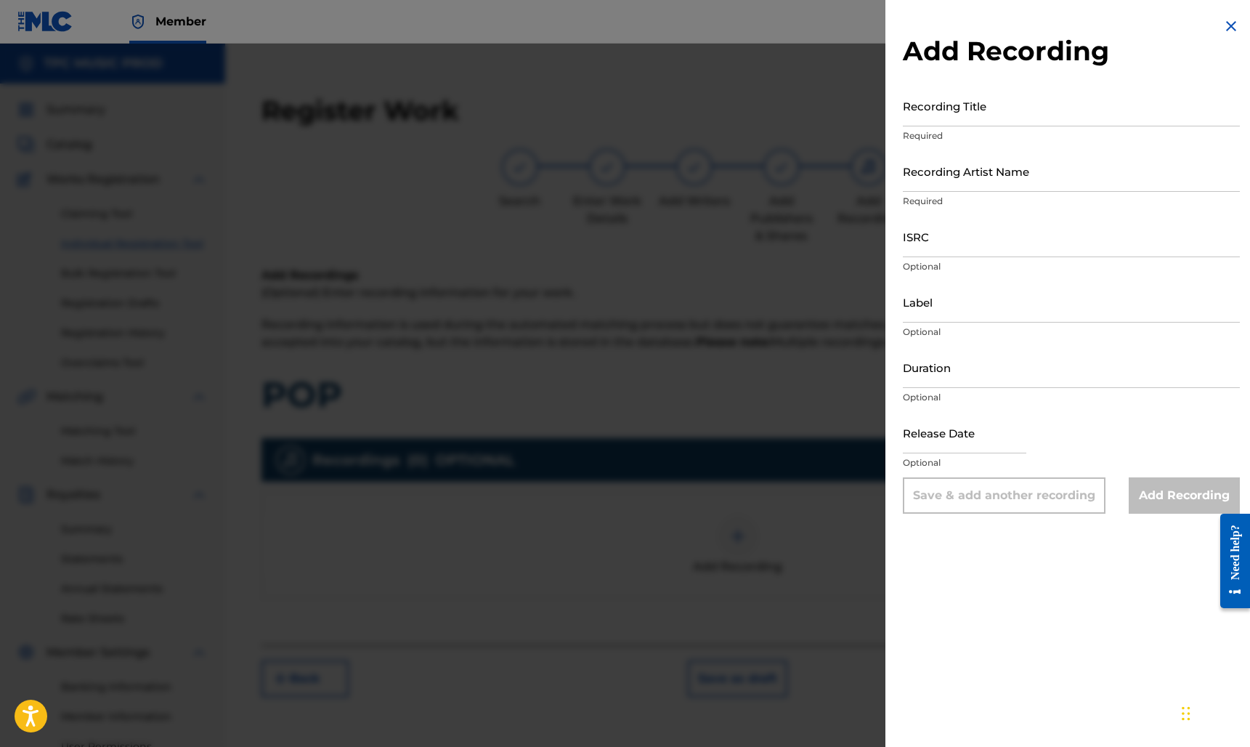
click at [976, 117] on input "Recording Title" at bounding box center [1071, 105] width 337 height 41
type input "POP"
click at [994, 186] on input "Recording Artist Name" at bounding box center [1071, 170] width 337 height 41
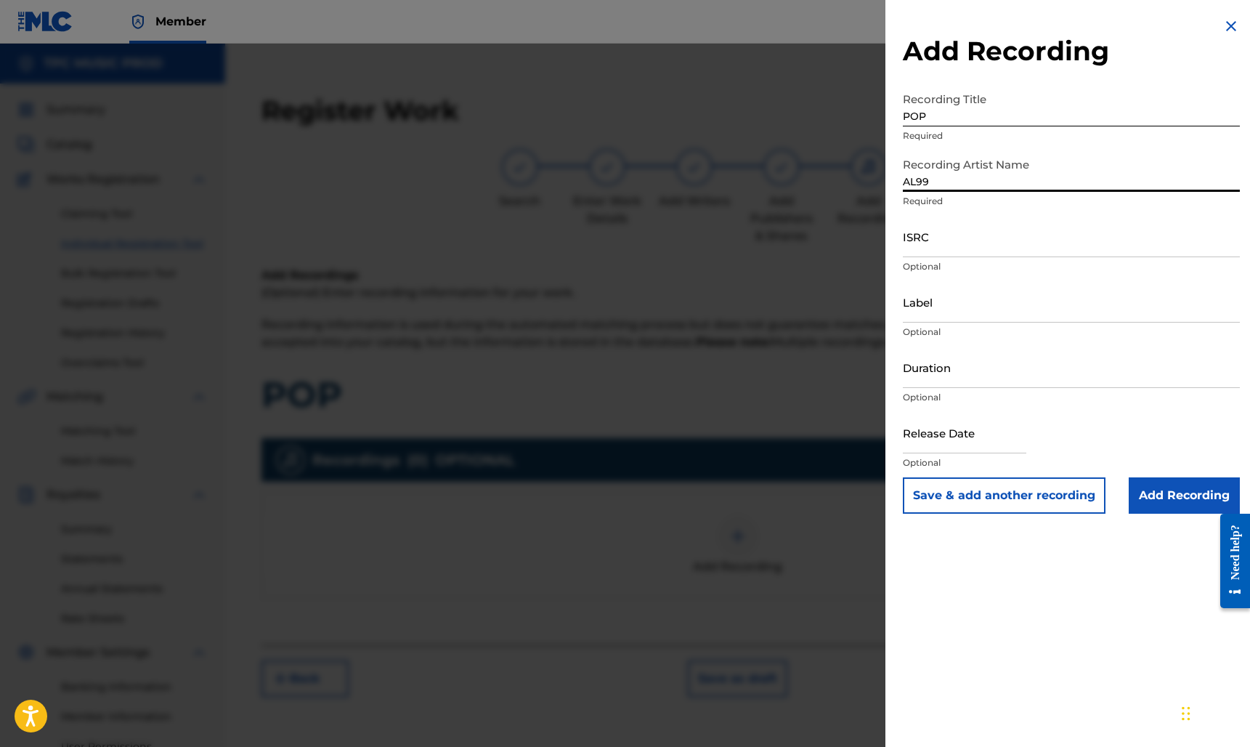
type input "AL99"
click at [947, 251] on input "ISRC" at bounding box center [1071, 236] width 337 height 41
paste input "USZXT2557617"
type input "USZXT2557617"
click at [966, 317] on input "Label" at bounding box center [1071, 301] width 337 height 41
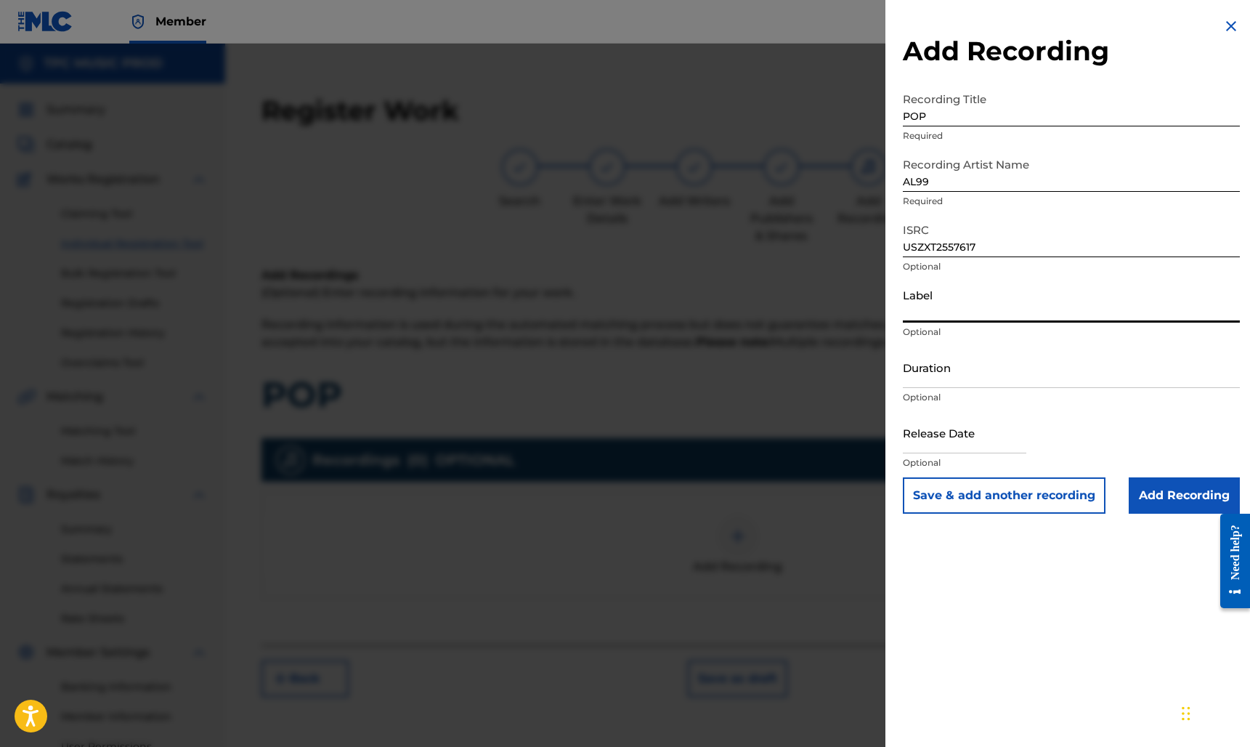
click at [920, 383] on input "Duration" at bounding box center [1071, 366] width 337 height 41
type input "03:25"
click at [949, 448] on input "text" at bounding box center [964, 432] width 123 height 41
select select "7"
select select "2025"
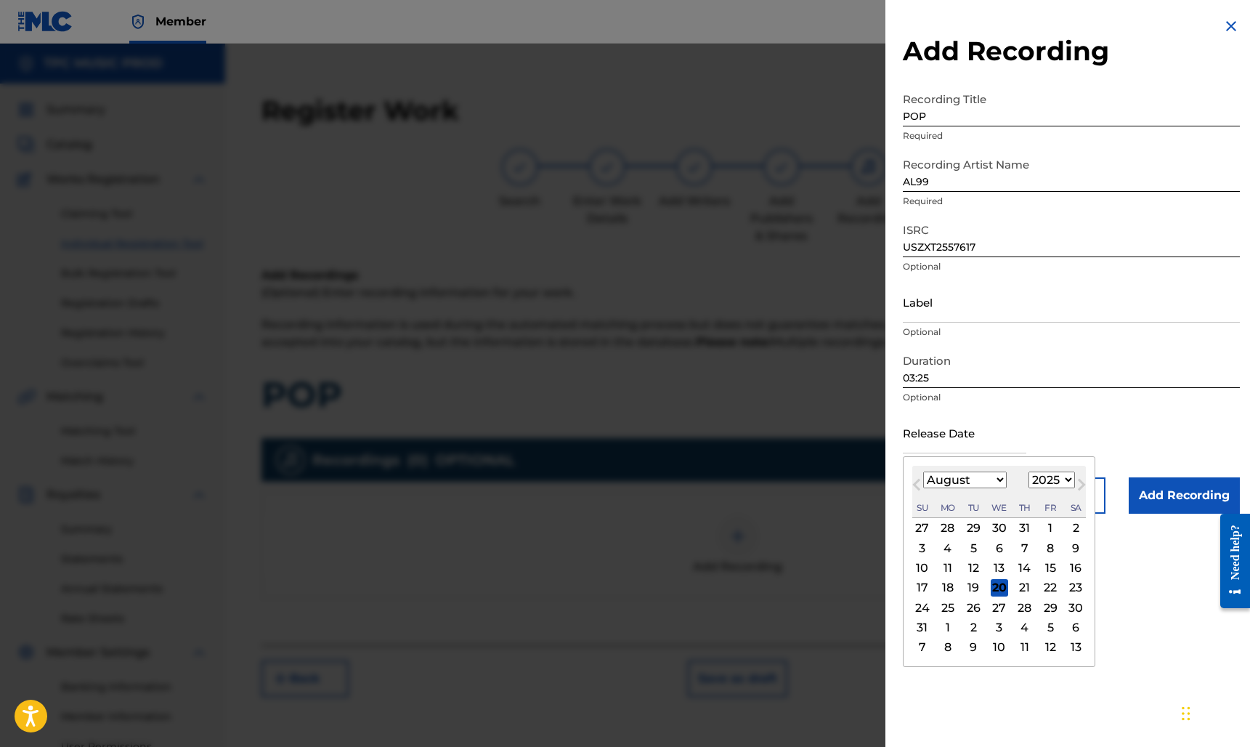
click at [1041, 566] on div "15" at bounding box center [1049, 567] width 17 height 17
type input "August 15 2025"
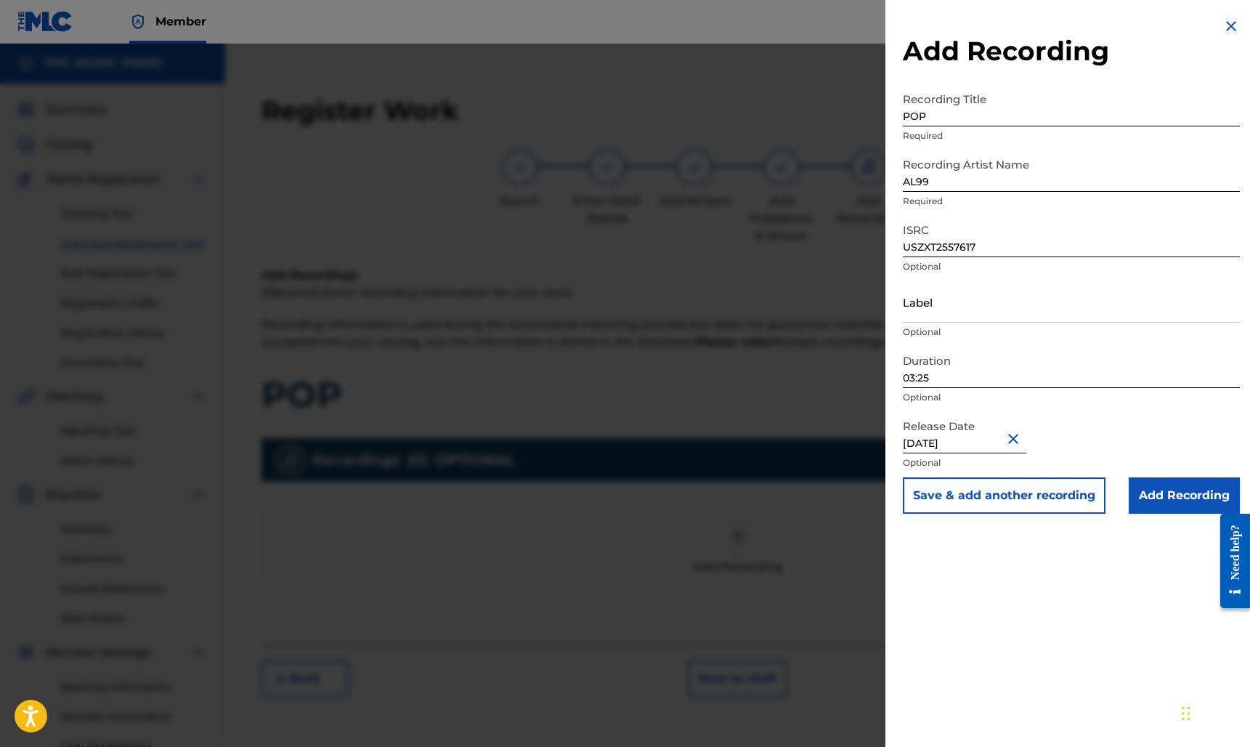
click at [959, 312] on input "Label" at bounding box center [1071, 301] width 337 height 41
type input "Bungalo Records"
click at [1174, 497] on input "Add Recording" at bounding box center [1183, 495] width 111 height 36
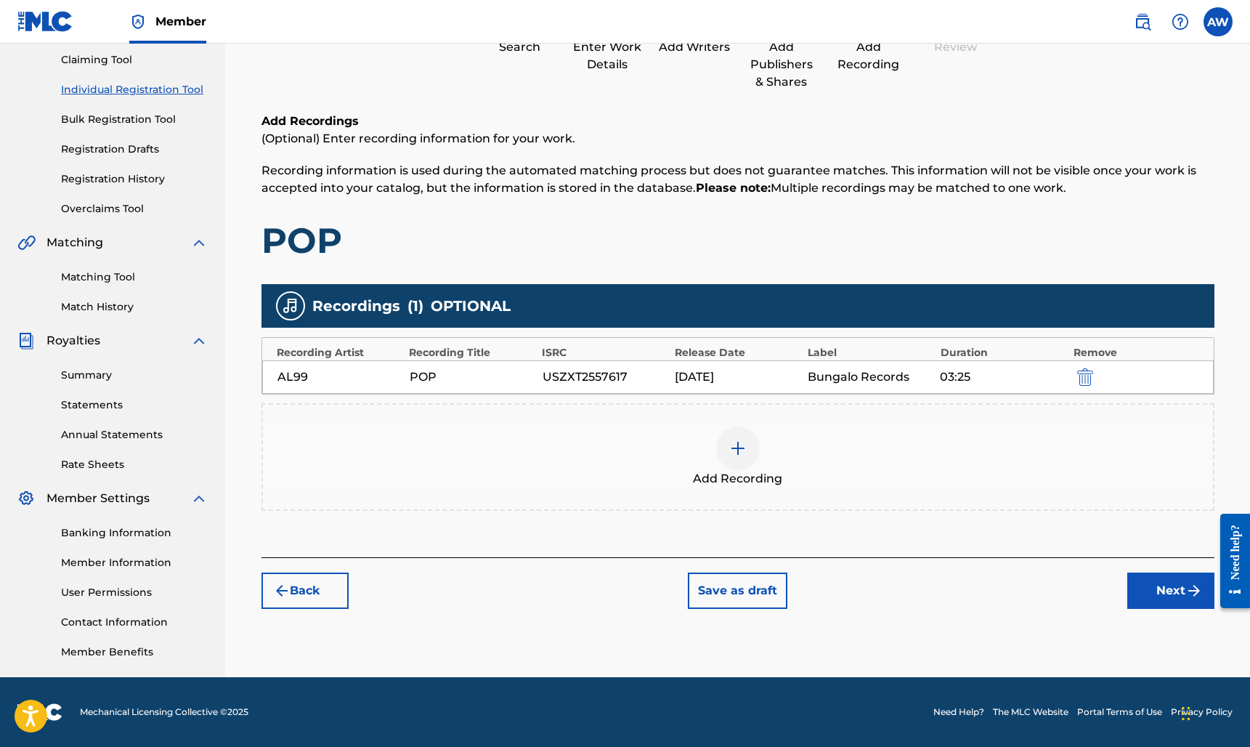
click at [1178, 587] on button "Next" at bounding box center [1170, 590] width 87 height 36
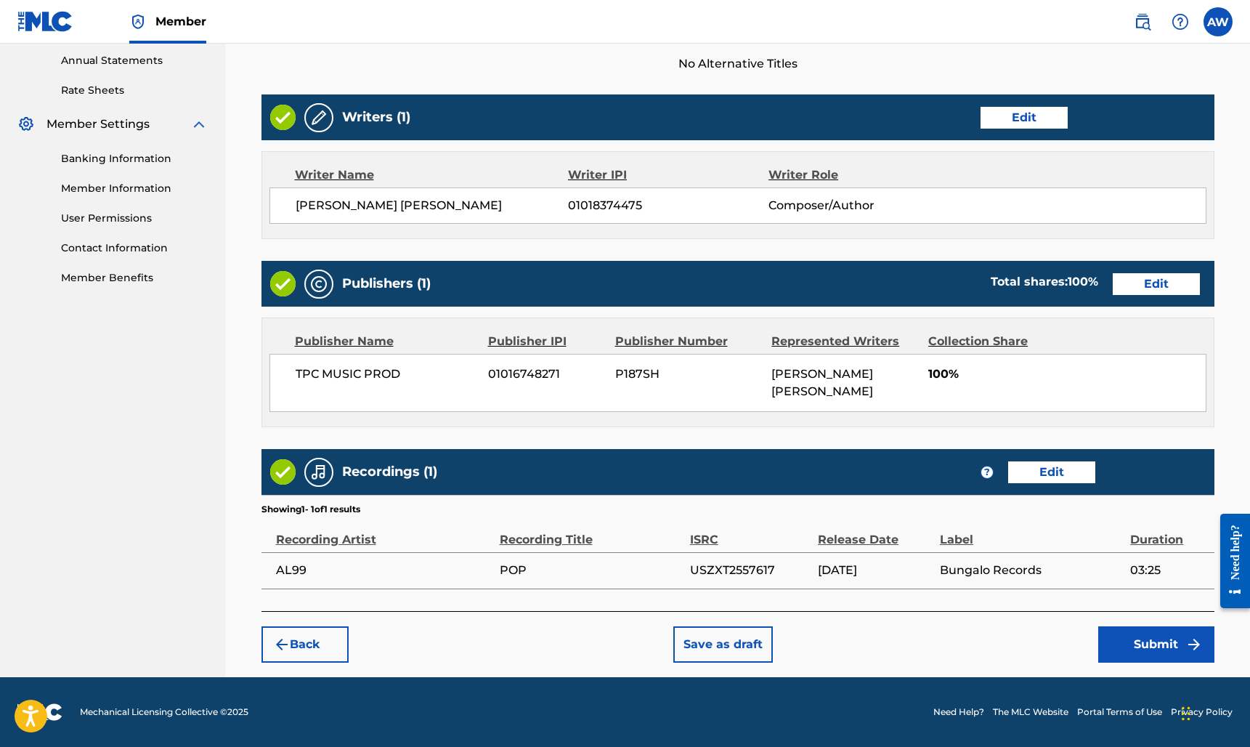
scroll to position [527, 0]
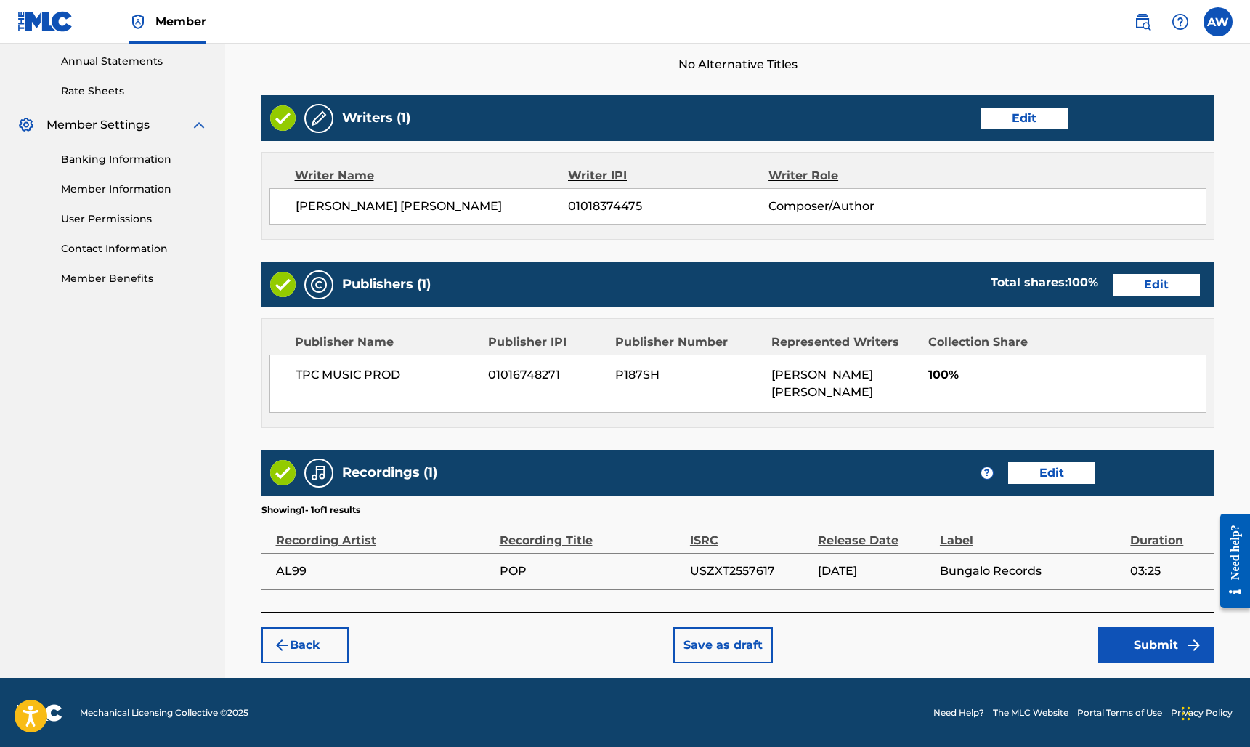
click at [1152, 643] on button "Submit" at bounding box center [1156, 645] width 116 height 36
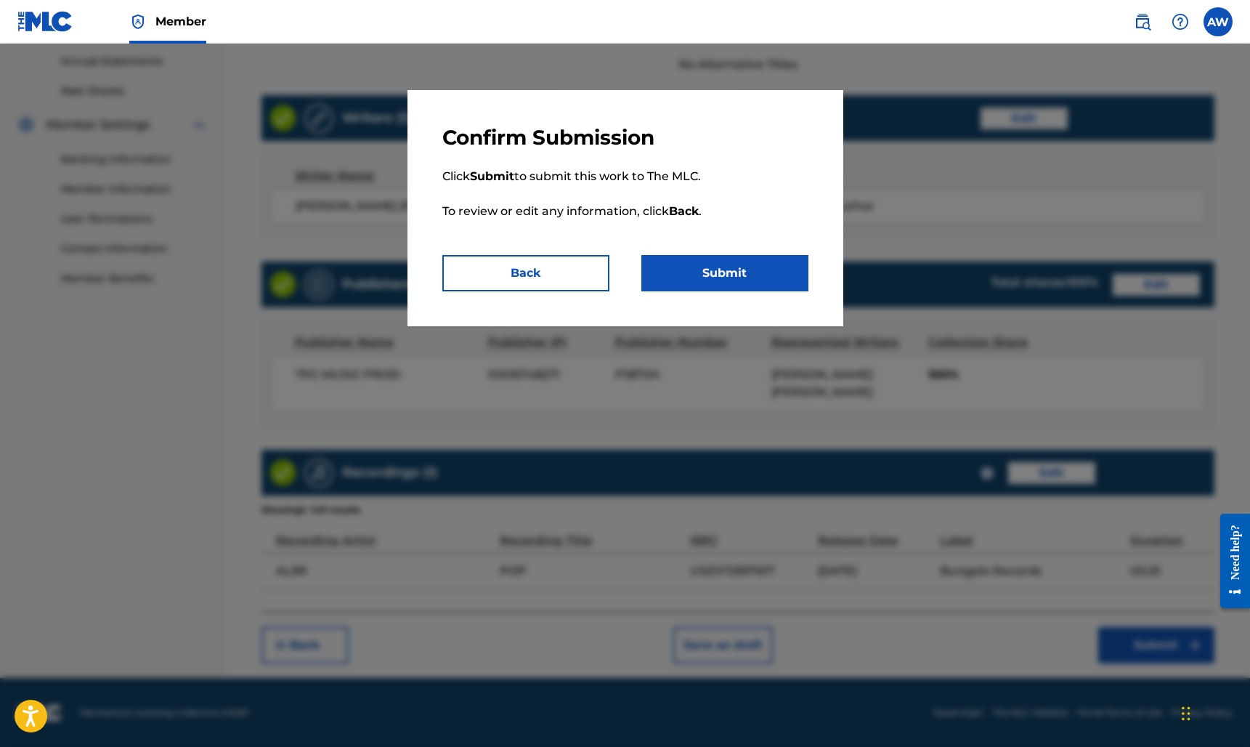
click at [771, 277] on button "Submit" at bounding box center [724, 273] width 167 height 36
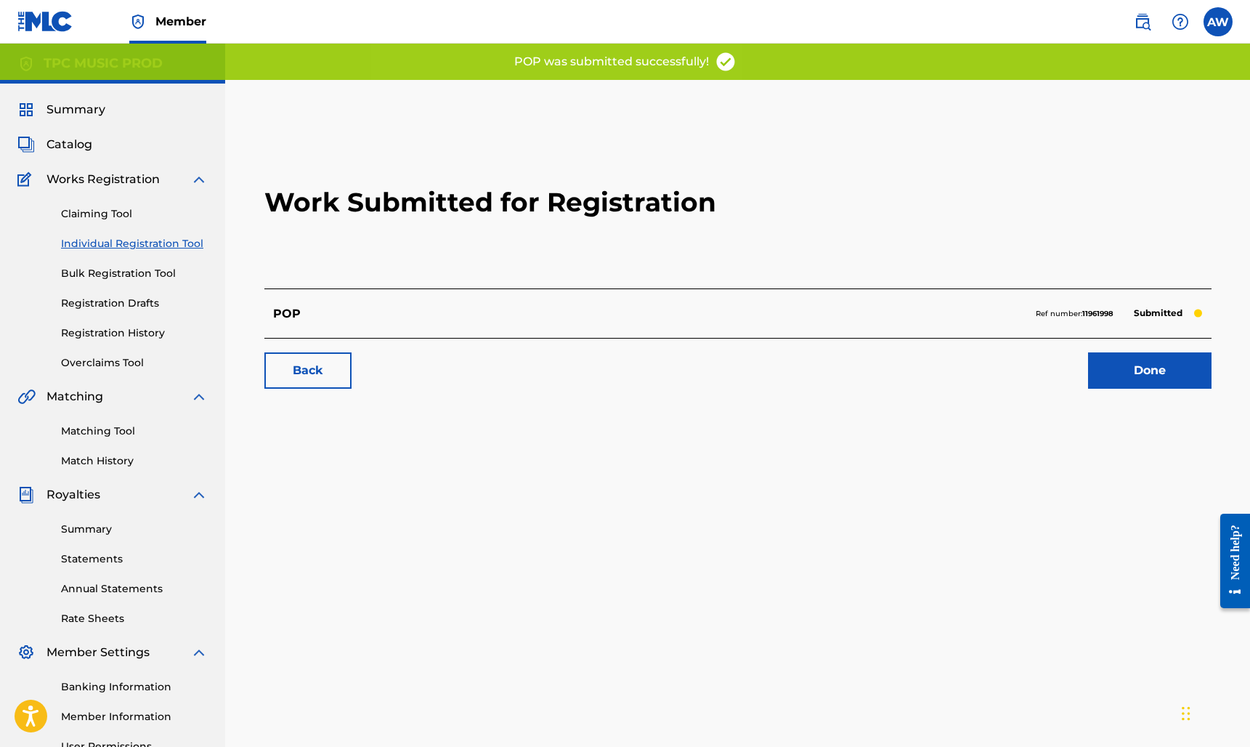
click at [1157, 373] on link "Done" at bounding box center [1149, 370] width 123 height 36
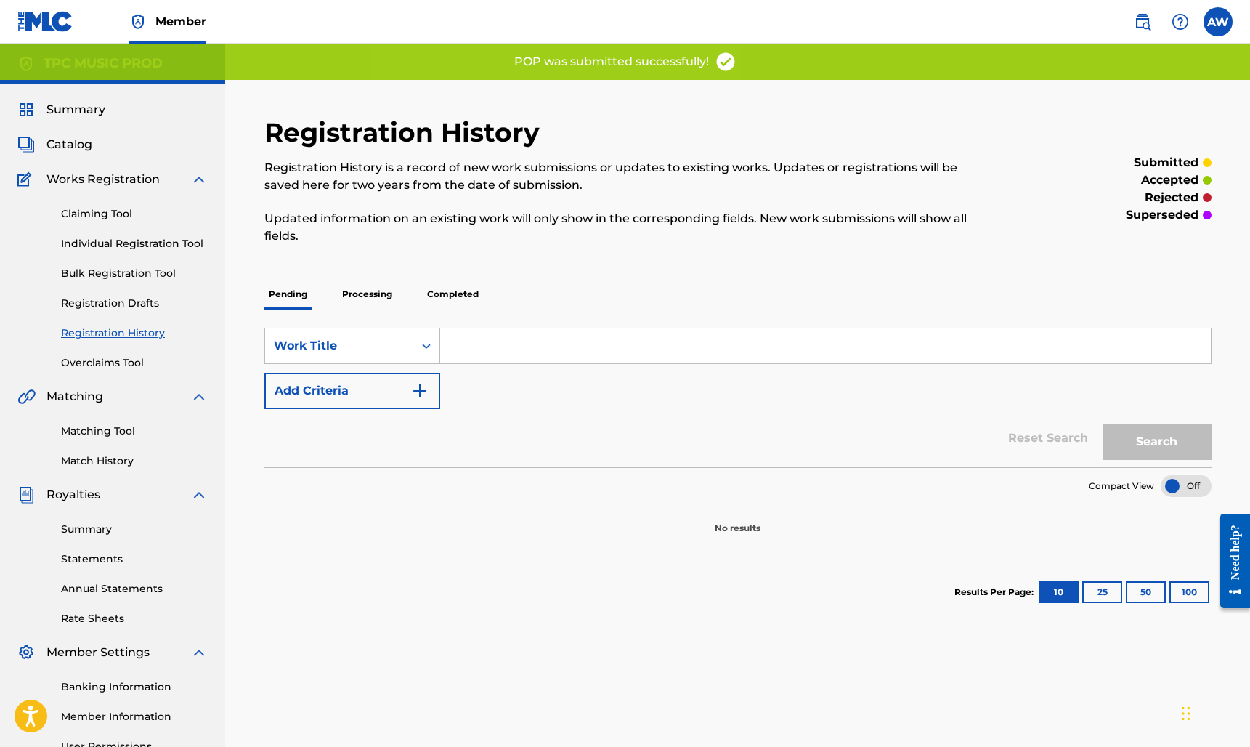
click at [376, 292] on p "Processing" at bounding box center [367, 294] width 59 height 30
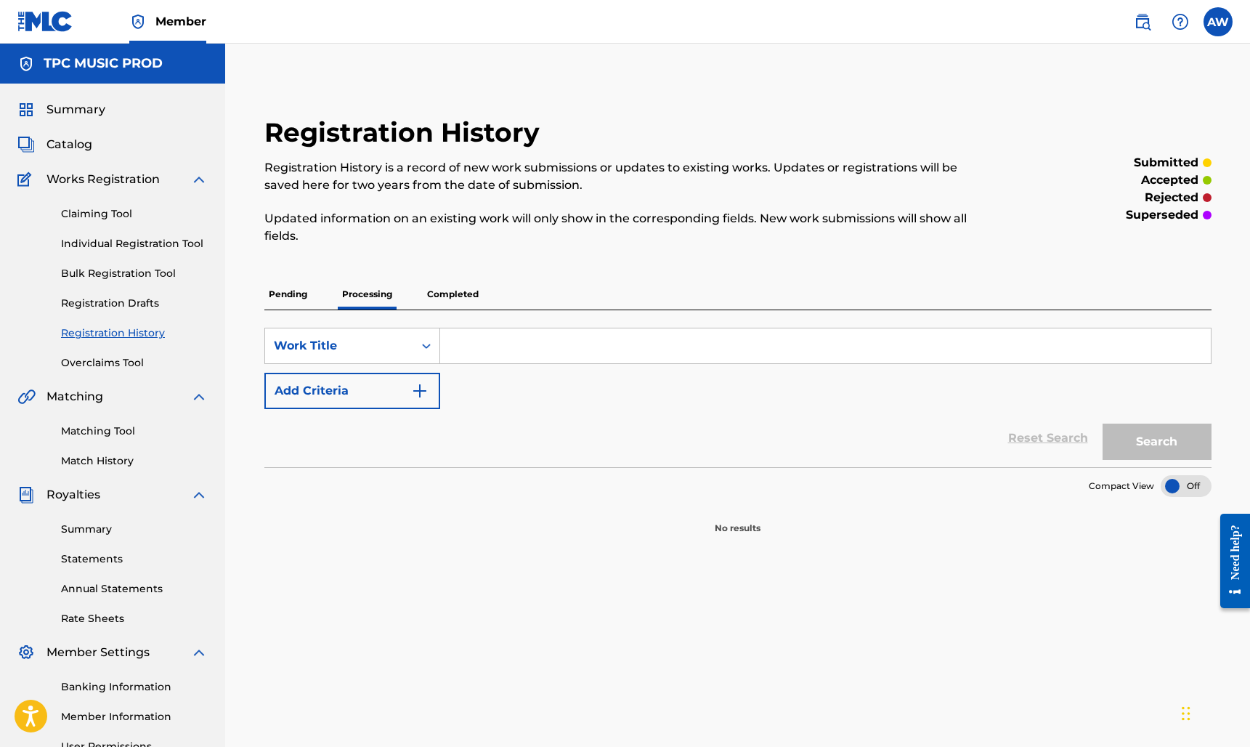
click at [468, 286] on p "Completed" at bounding box center [453, 294] width 60 height 30
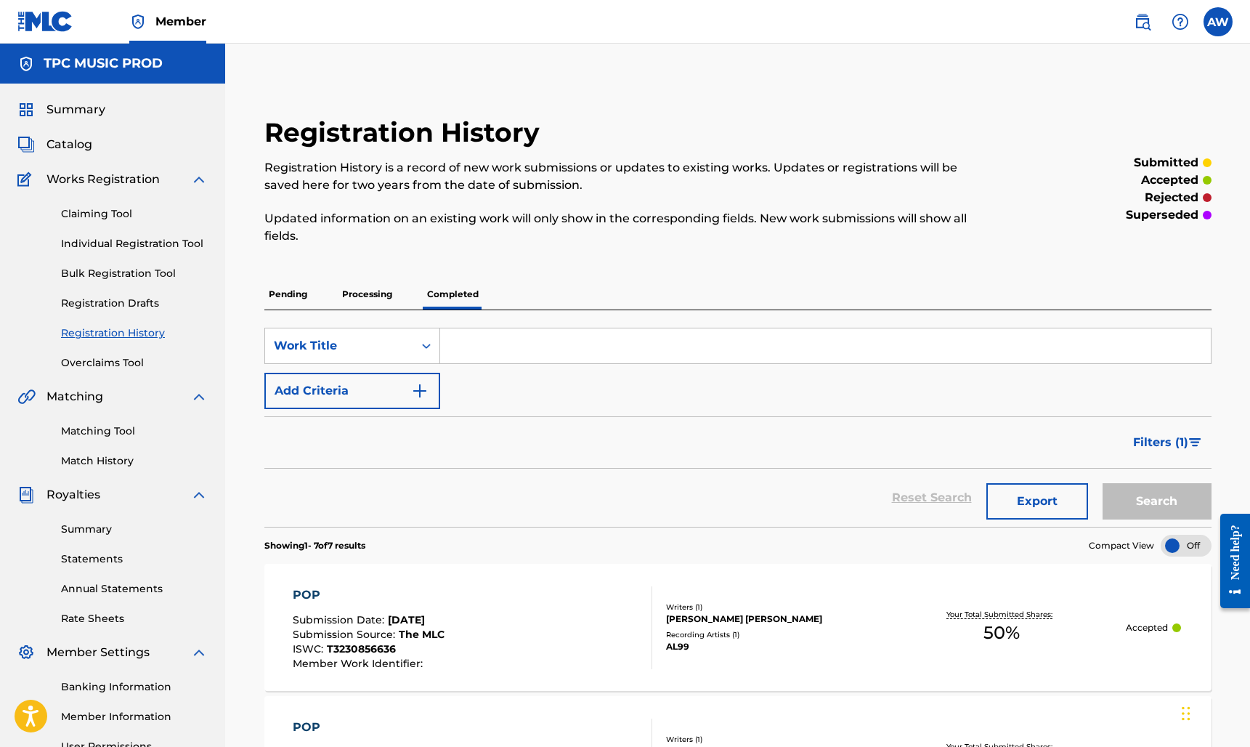
click at [378, 296] on p "Processing" at bounding box center [367, 294] width 59 height 30
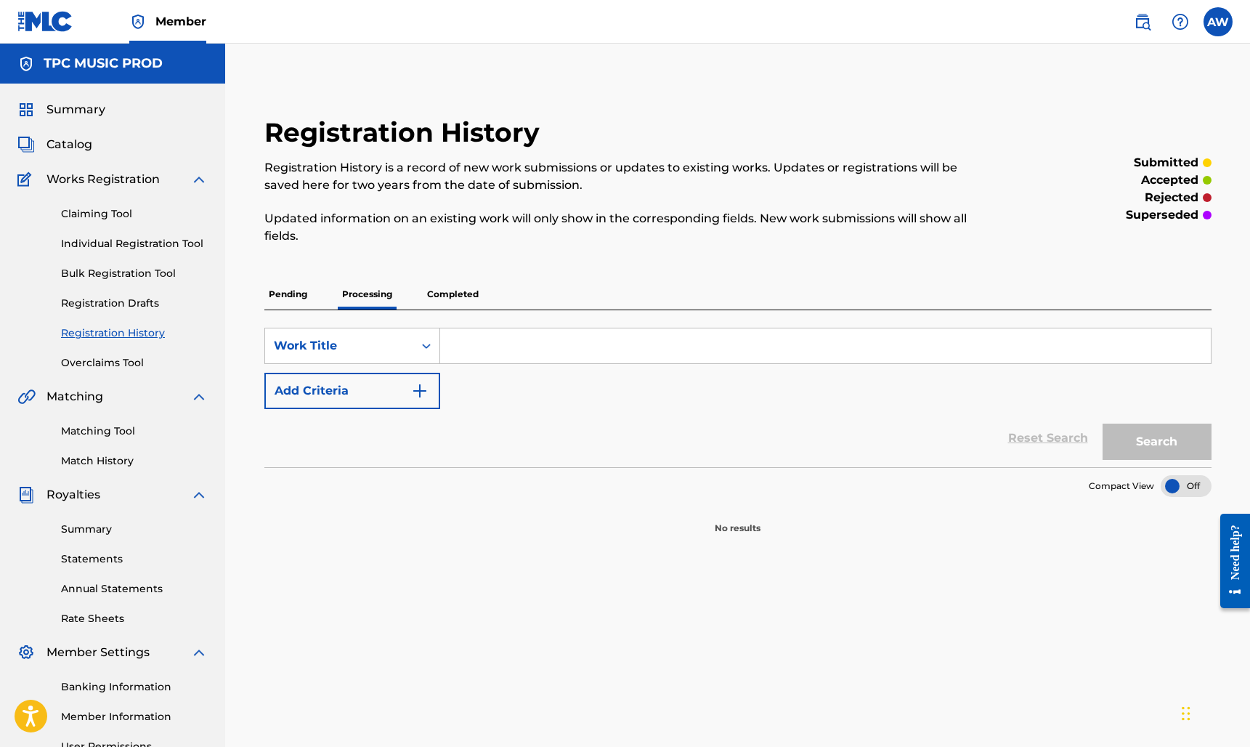
click at [298, 288] on p "Pending" at bounding box center [287, 294] width 47 height 30
click at [76, 103] on span "Summary" at bounding box center [75, 109] width 59 height 17
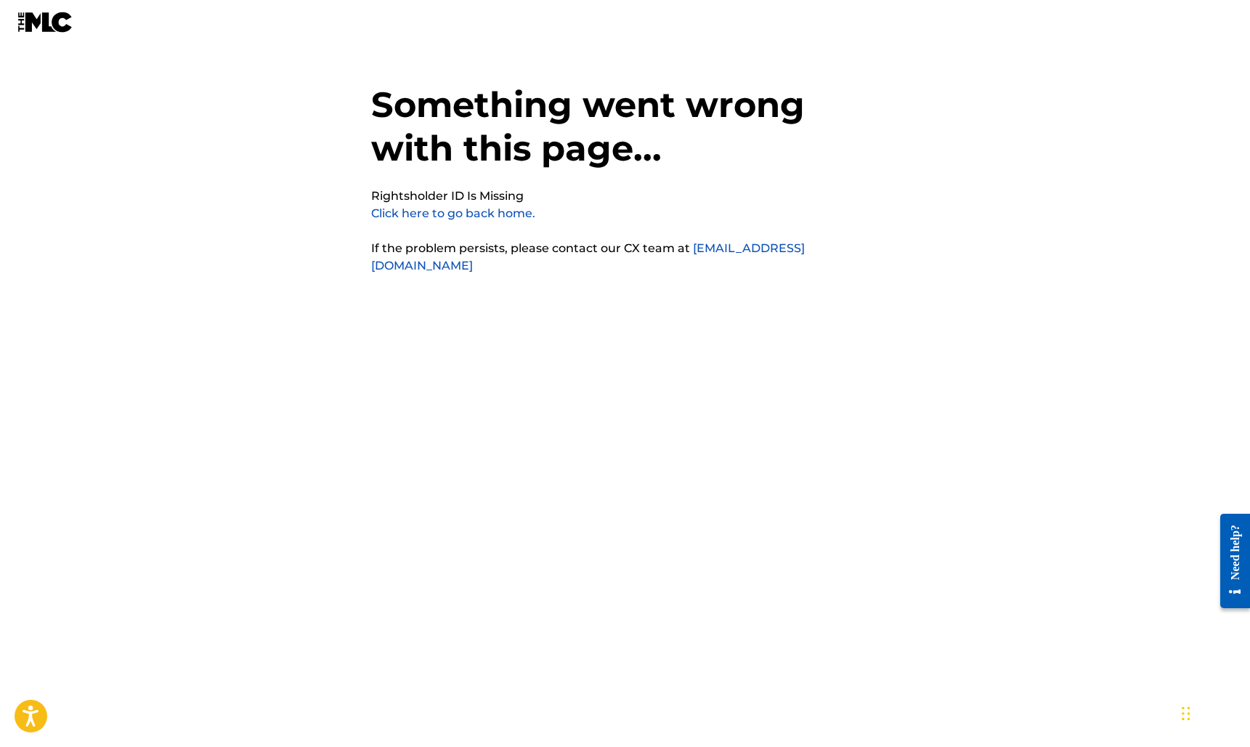
click at [494, 213] on link "Click here to go back home." at bounding box center [453, 213] width 164 height 14
click at [499, 213] on link "Click here to go back home." at bounding box center [453, 213] width 164 height 14
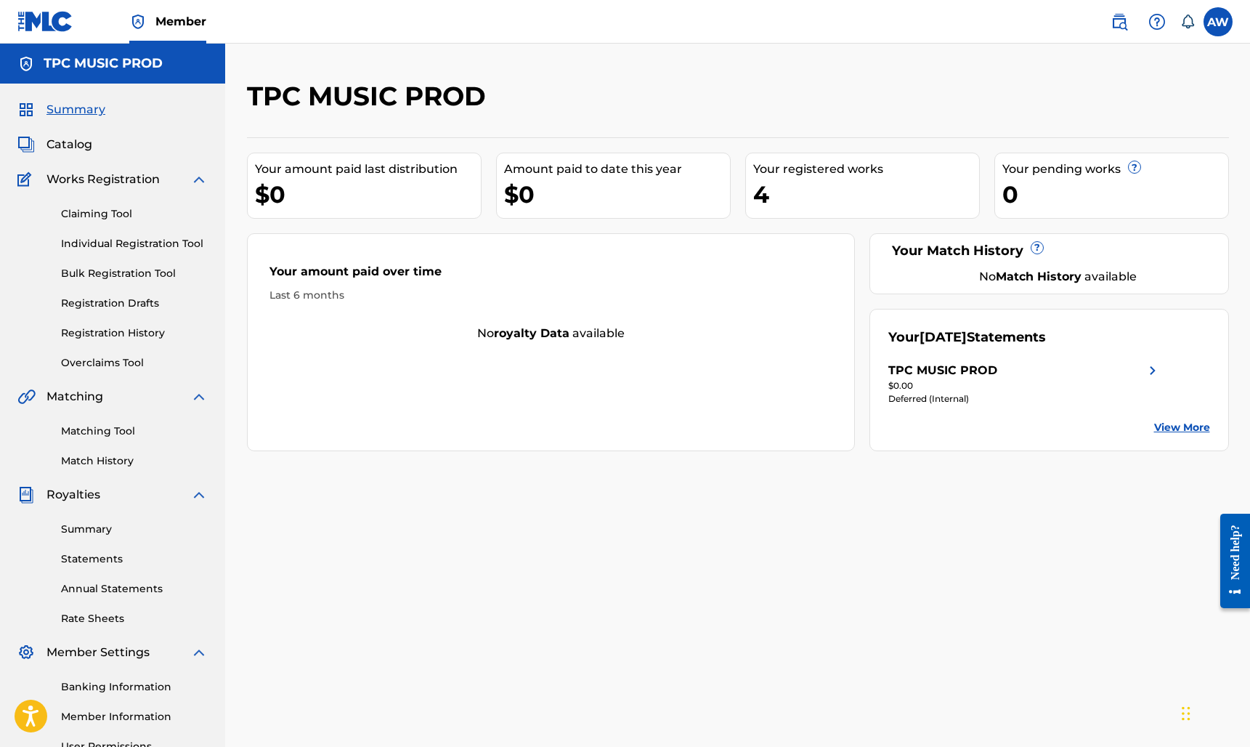
click at [75, 142] on span "Catalog" at bounding box center [69, 144] width 46 height 17
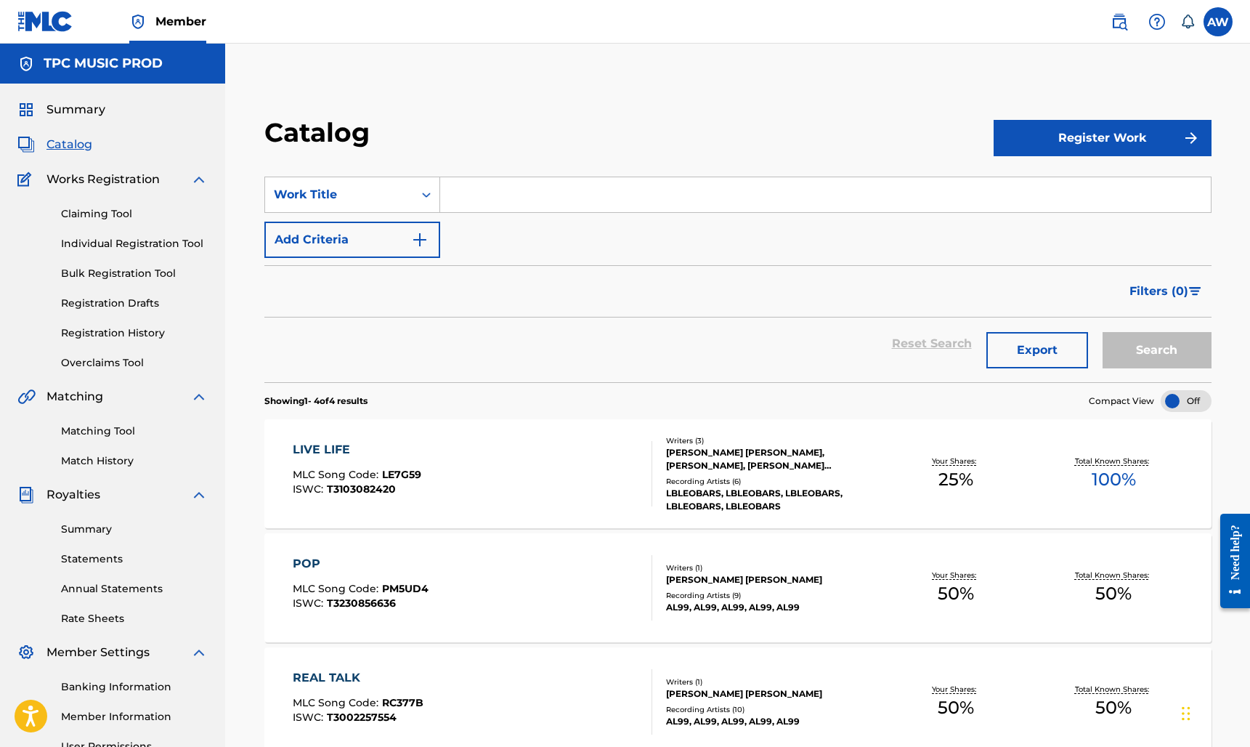
click at [129, 331] on link "Registration History" at bounding box center [134, 332] width 147 height 15
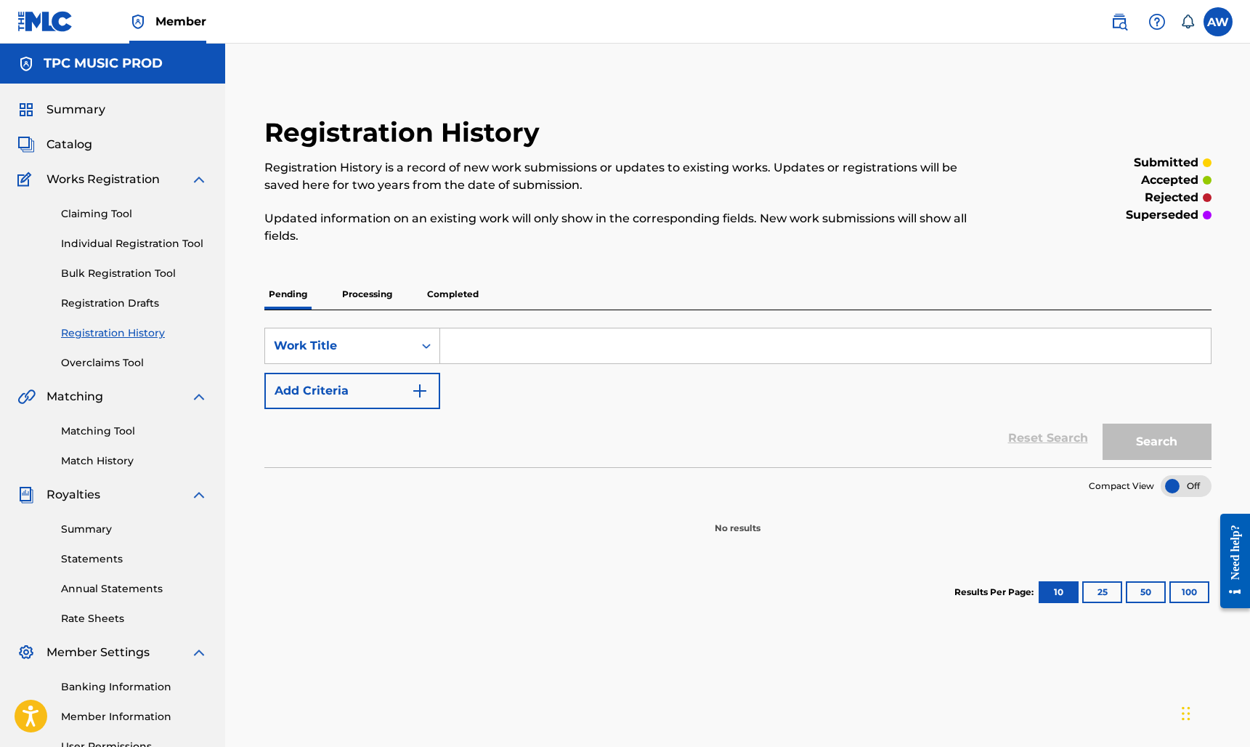
click at [375, 298] on p "Processing" at bounding box center [367, 294] width 59 height 30
click at [452, 290] on p "Completed" at bounding box center [453, 294] width 60 height 30
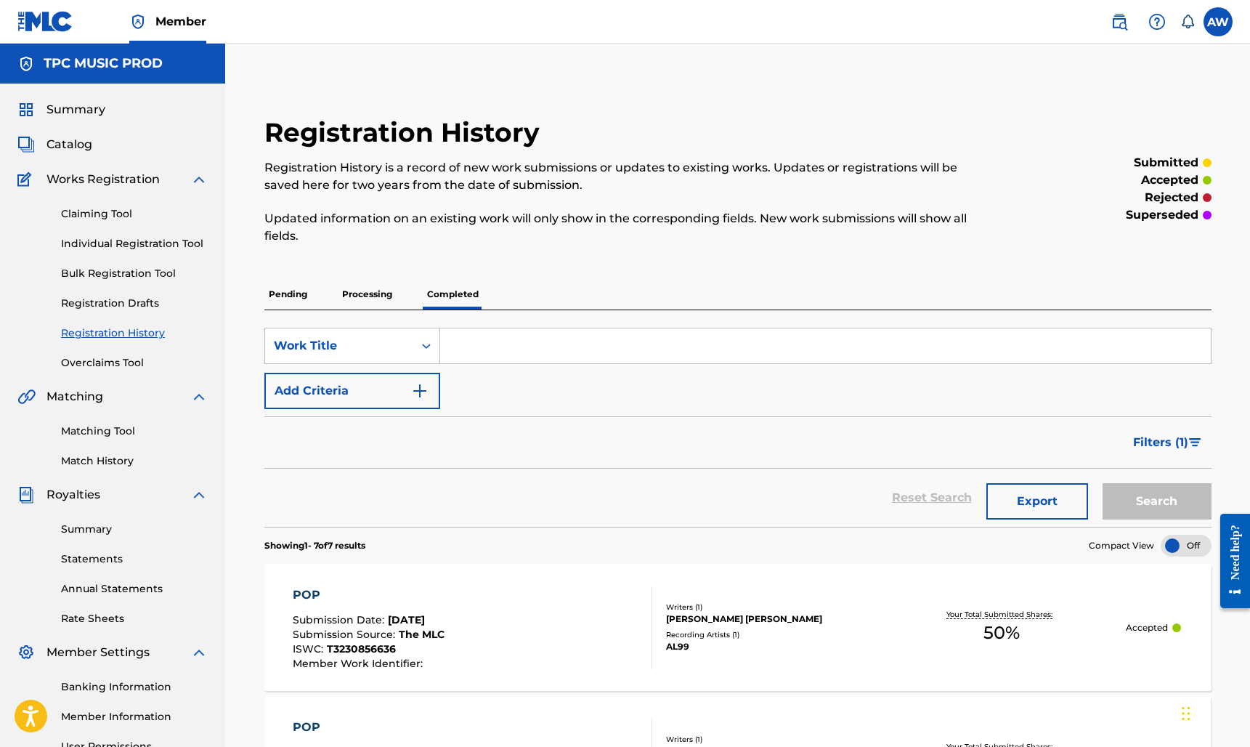
click at [524, 620] on div "POP Submission Date : Jul 11, 2025 Submission Source : The MLC ISWC : T32308566…" at bounding box center [473, 627] width 360 height 83
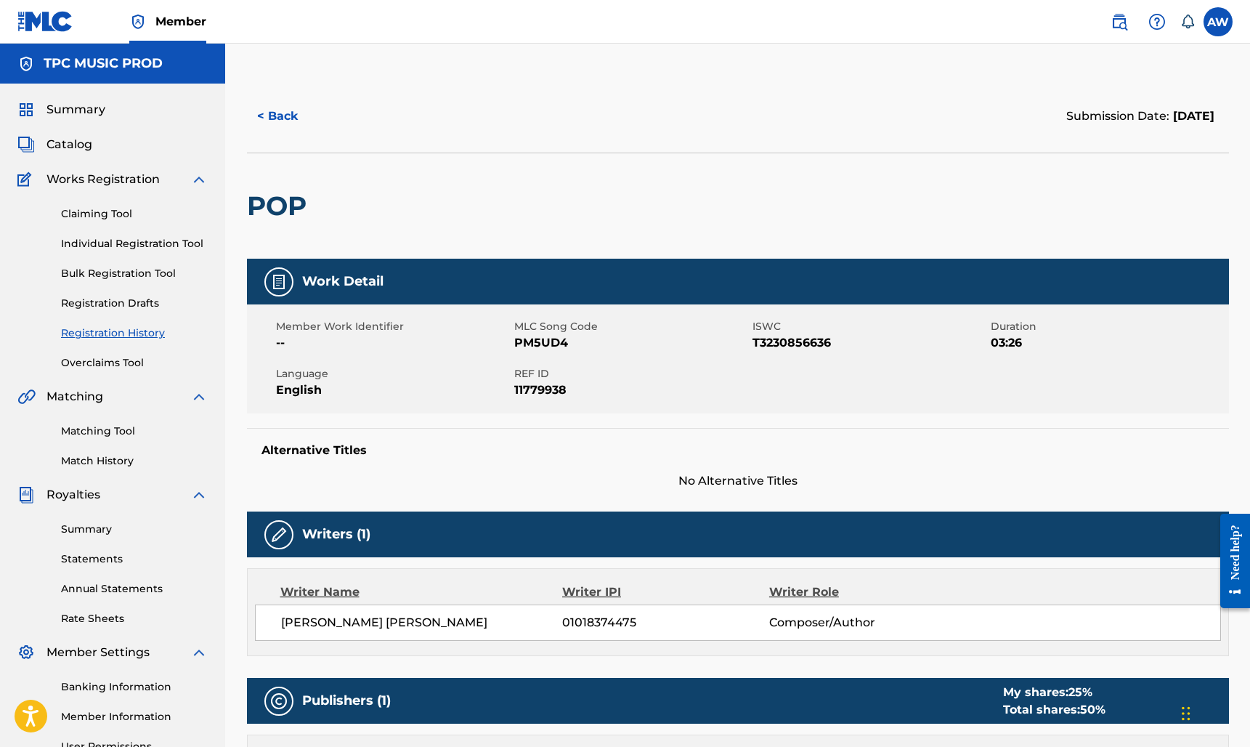
click at [716, 197] on div "POP" at bounding box center [738, 205] width 982 height 106
click at [295, 108] on button "< Back" at bounding box center [290, 116] width 87 height 36
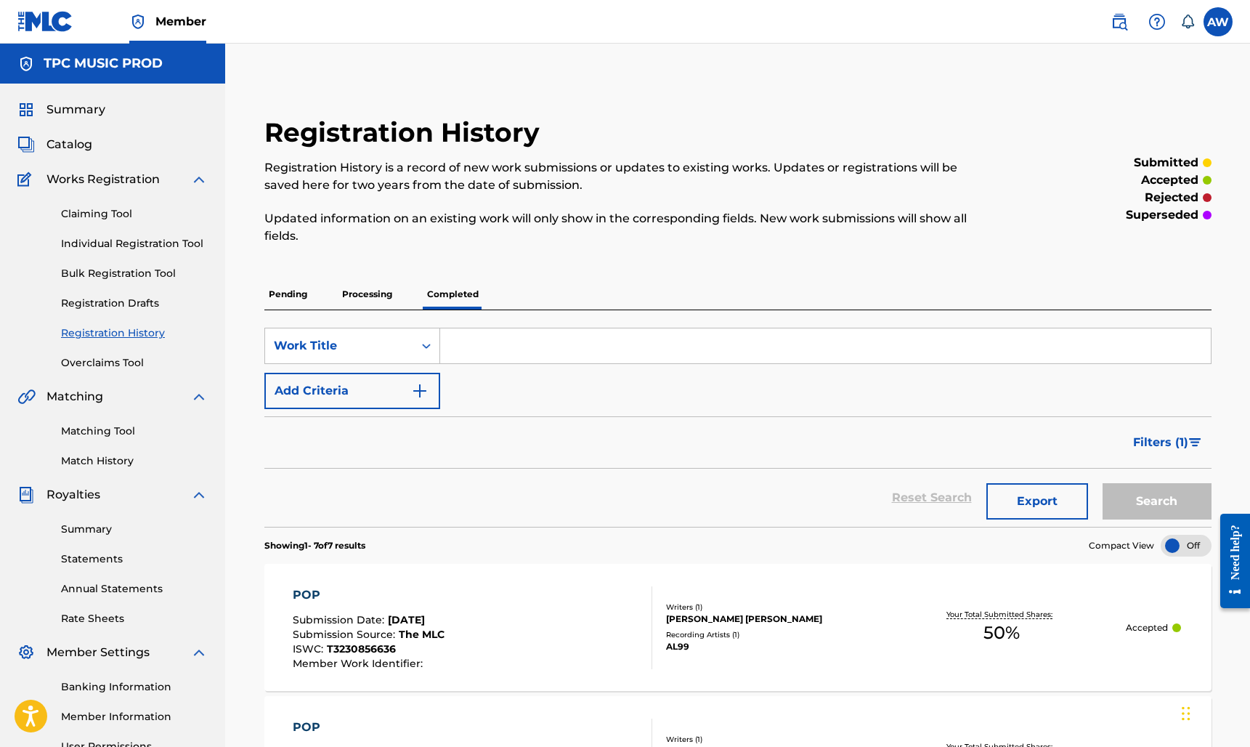
click at [370, 301] on p "Processing" at bounding box center [367, 294] width 59 height 30
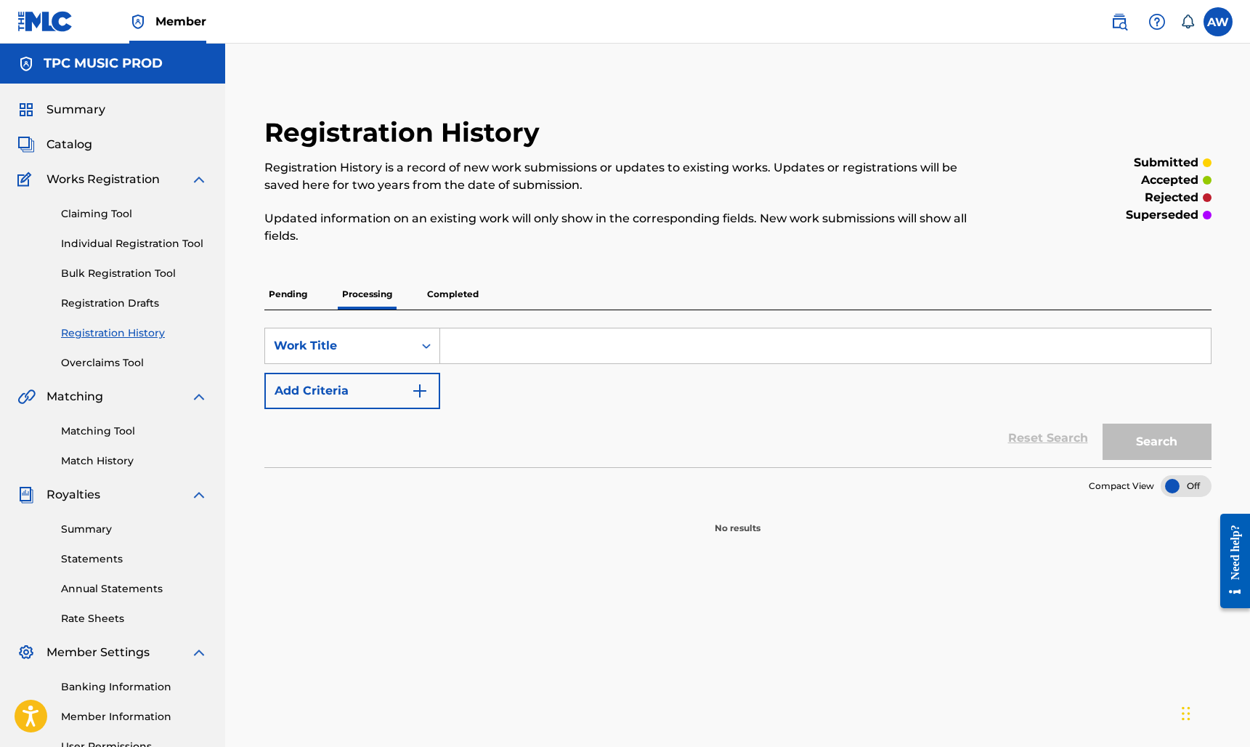
click at [284, 302] on p "Pending" at bounding box center [287, 294] width 47 height 30
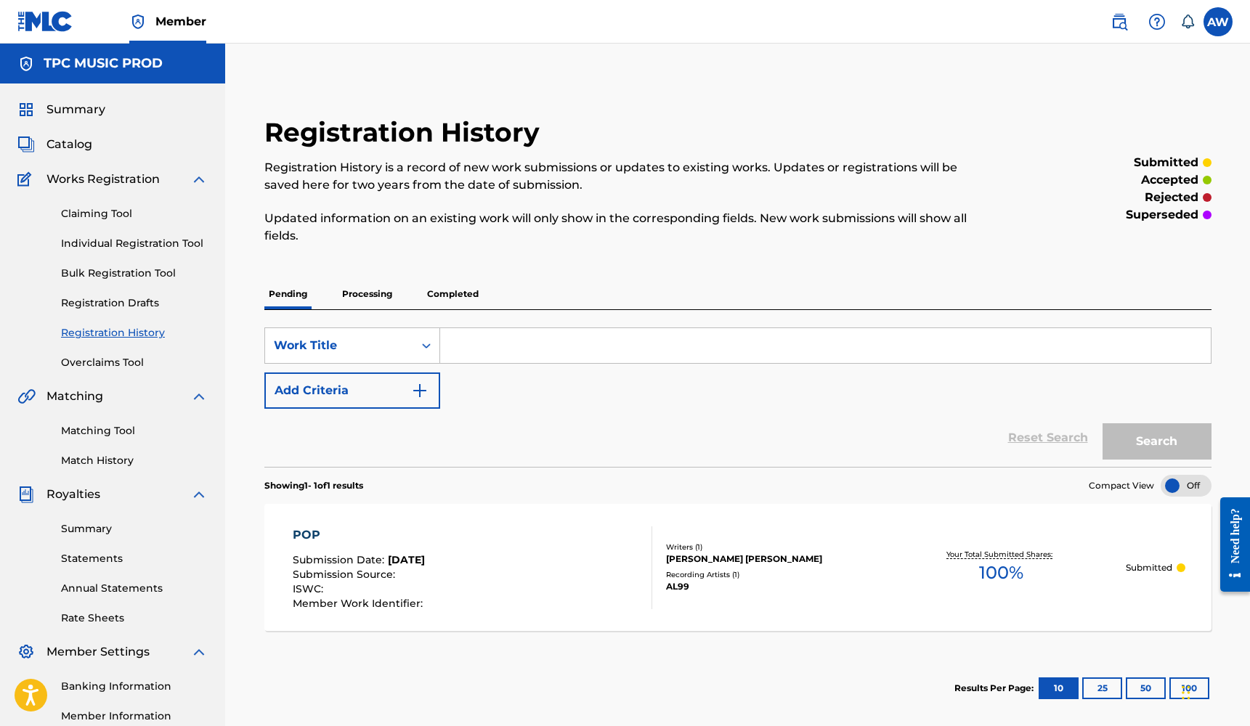
click at [667, 146] on div "Registration History Registration History is a record of new work submissions o…" at bounding box center [628, 188] width 729 height 145
click at [1222, 24] on label at bounding box center [1217, 21] width 29 height 29
click at [1218, 22] on input "AW Alex Weinberger tpcmusic99@gmail.com Notification Preferences Profile Log out" at bounding box center [1218, 22] width 0 height 0
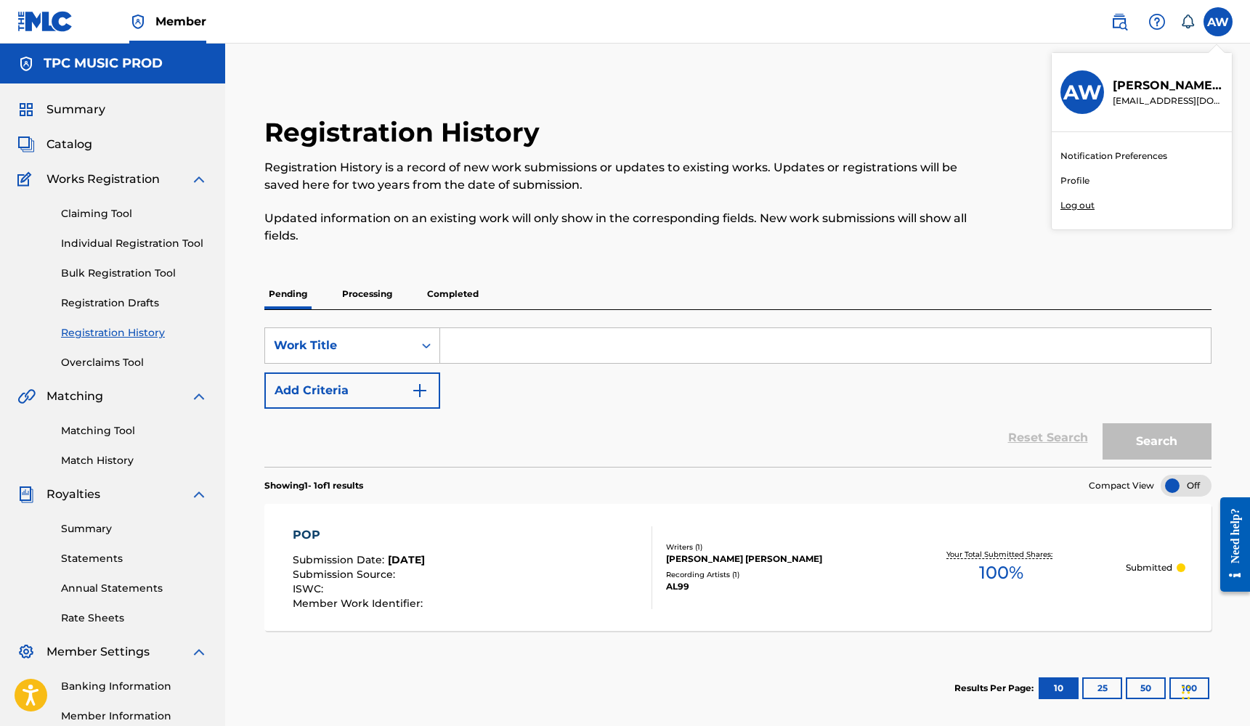
click at [1080, 204] on p "Log out" at bounding box center [1077, 205] width 34 height 13
click at [1218, 22] on input "AW Alex Weinberger tpcmusic99@gmail.com Notification Preferences Profile Log out" at bounding box center [1218, 22] width 0 height 0
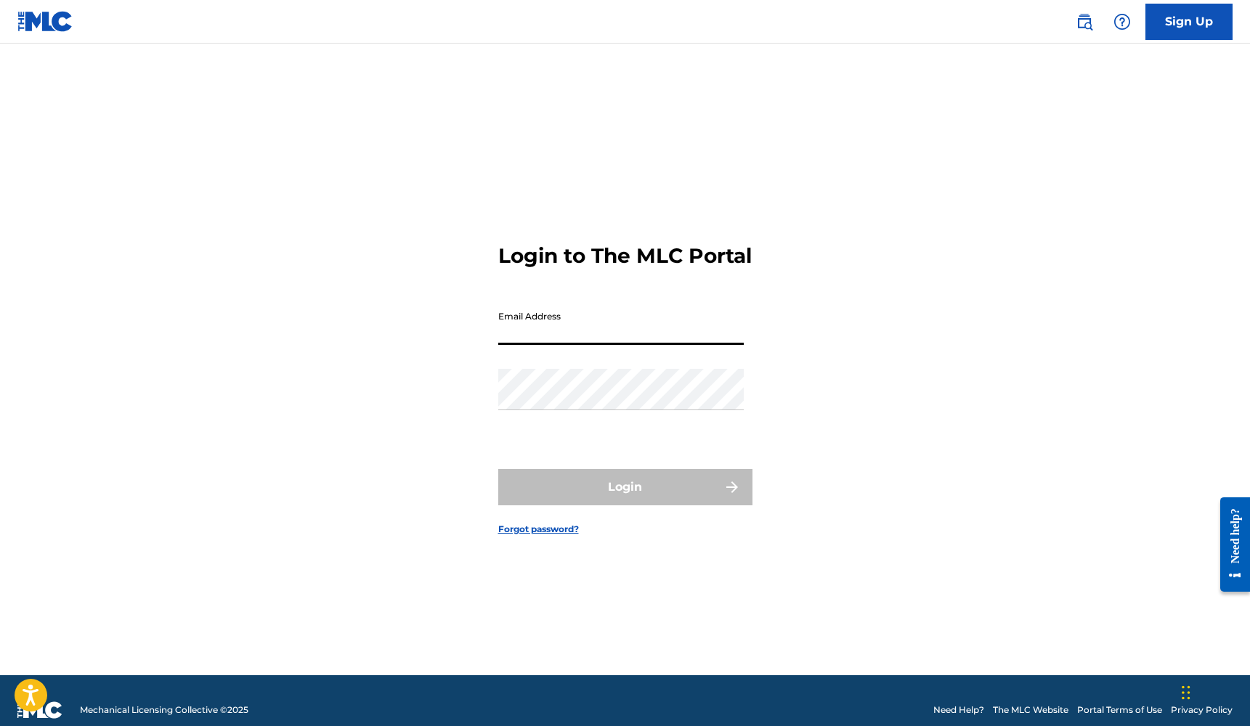
type input "[EMAIL_ADDRESS][DOMAIN_NAME]"
click at [625, 500] on button "Login" at bounding box center [625, 487] width 254 height 36
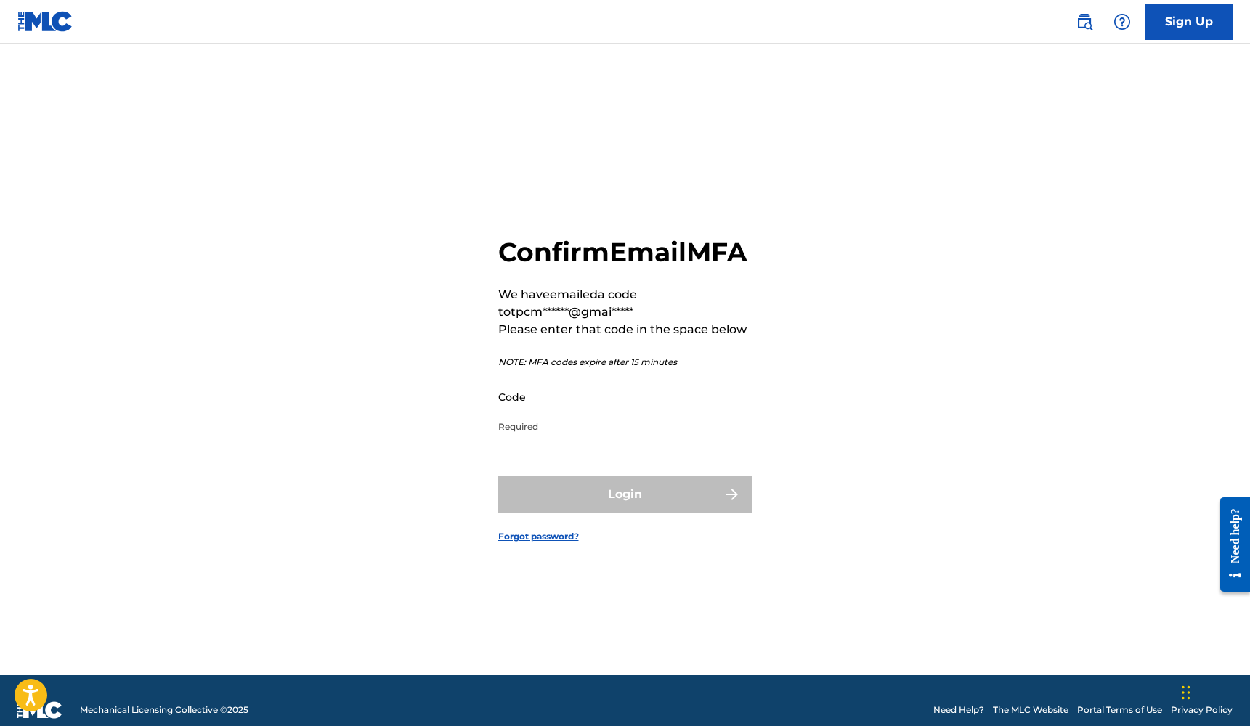
click at [598, 418] on input "Code" at bounding box center [620, 396] width 245 height 41
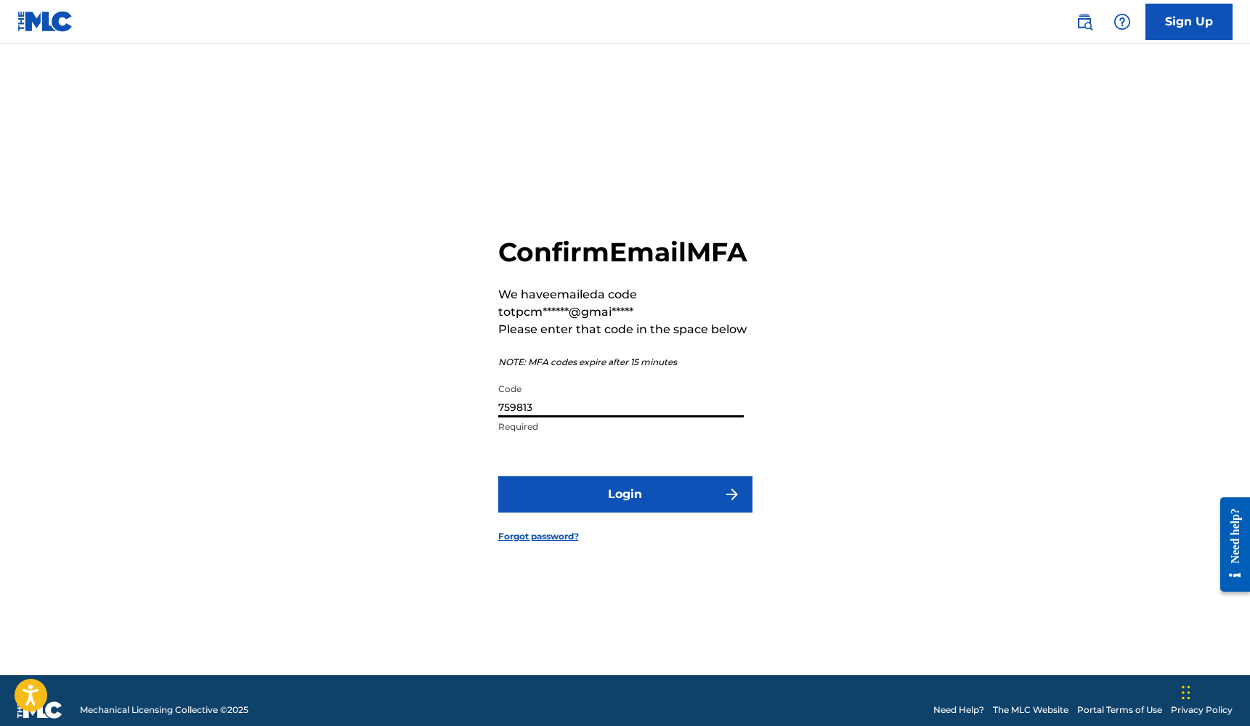
type input "759813"
click at [625, 511] on button "Login" at bounding box center [625, 494] width 254 height 36
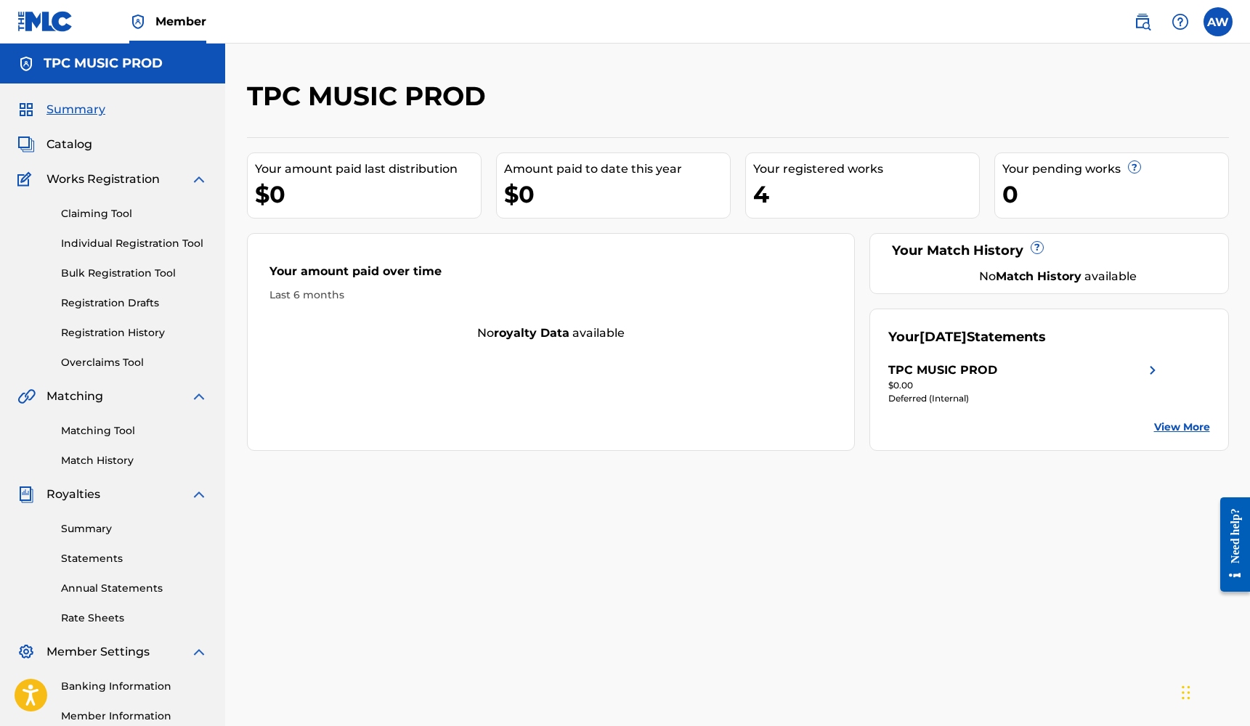
click at [88, 141] on span "Catalog" at bounding box center [69, 144] width 46 height 17
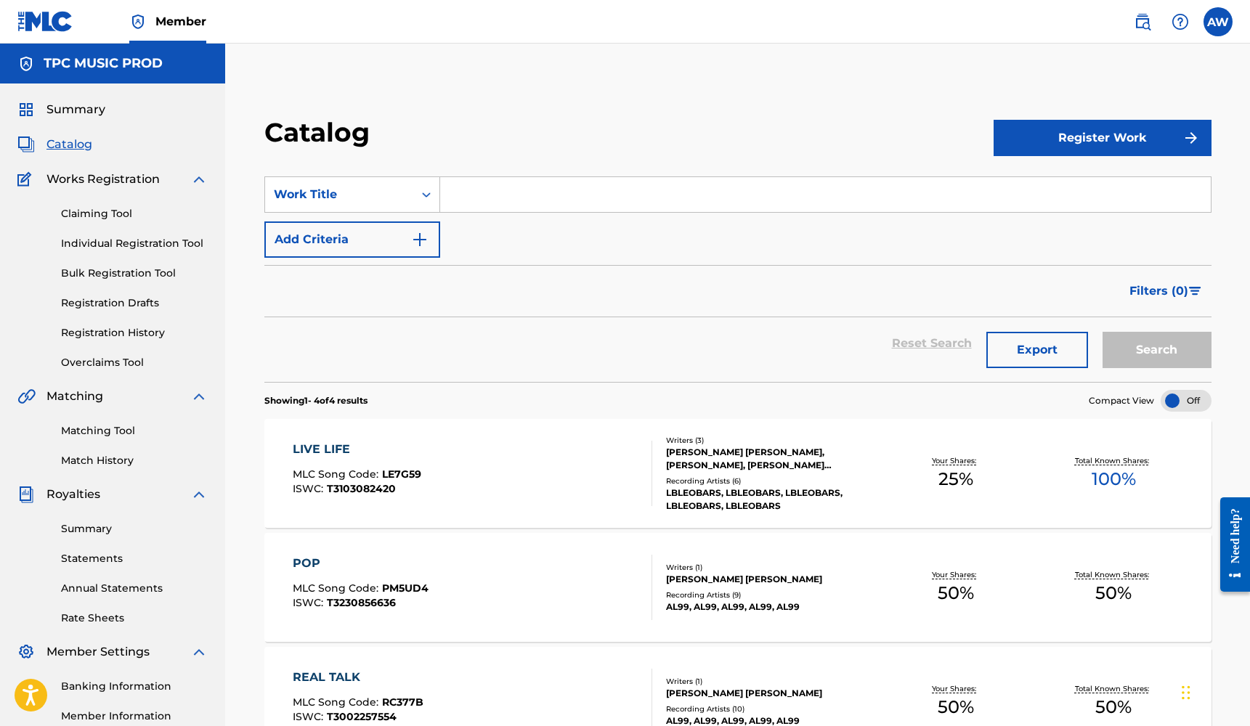
click at [145, 329] on link "Registration History" at bounding box center [134, 332] width 147 height 15
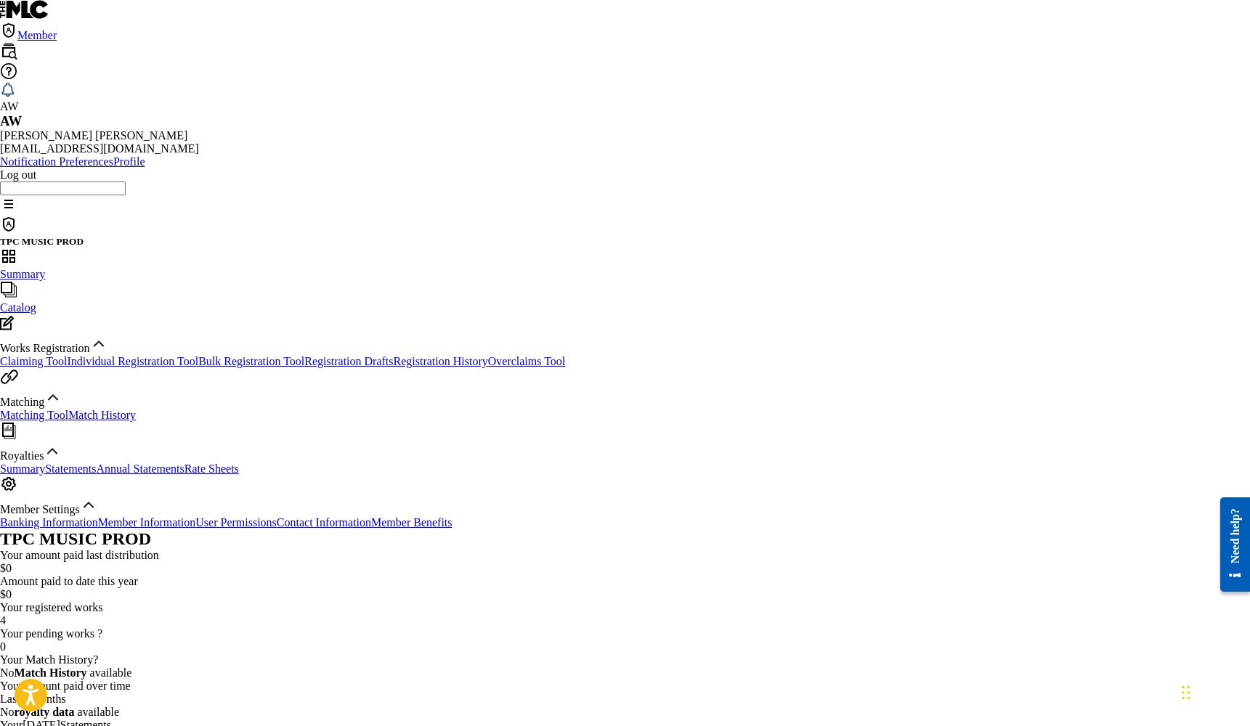
click at [394, 355] on link "Registration History" at bounding box center [441, 361] width 94 height 12
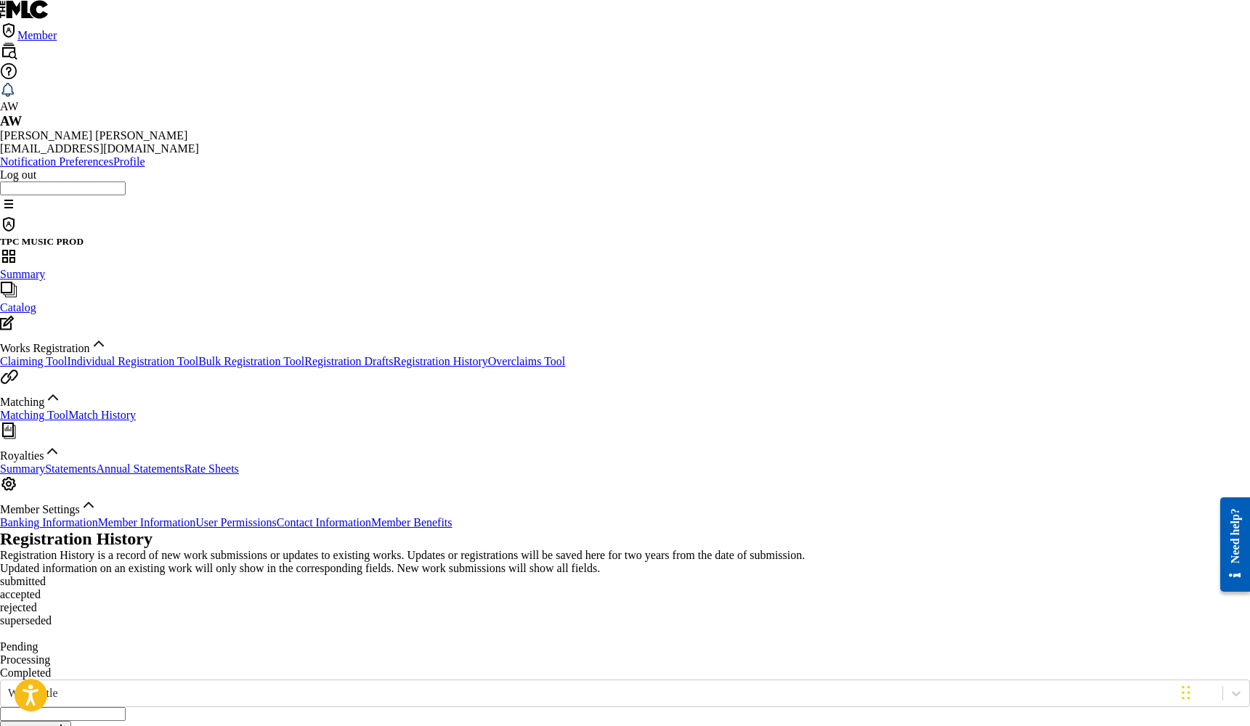
click at [370, 654] on p "Processing" at bounding box center [625, 660] width 1250 height 13
click at [473, 667] on p "Completed" at bounding box center [625, 673] width 1250 height 13
click at [373, 654] on p "Processing" at bounding box center [625, 660] width 1250 height 13
click at [293, 640] on p "Pending" at bounding box center [625, 646] width 1250 height 13
click at [304, 355] on link "Registration Drafts" at bounding box center [348, 361] width 89 height 12
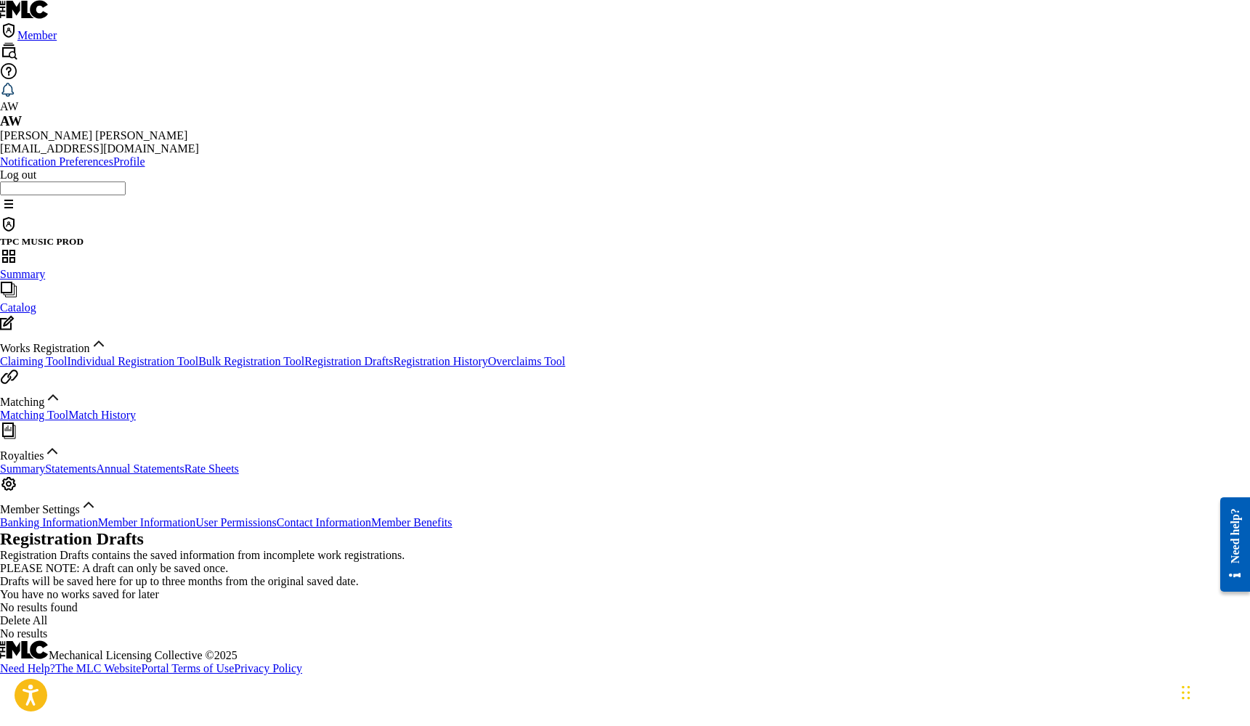
click at [488, 359] on link "Overclaims Tool" at bounding box center [527, 361] width 78 height 12
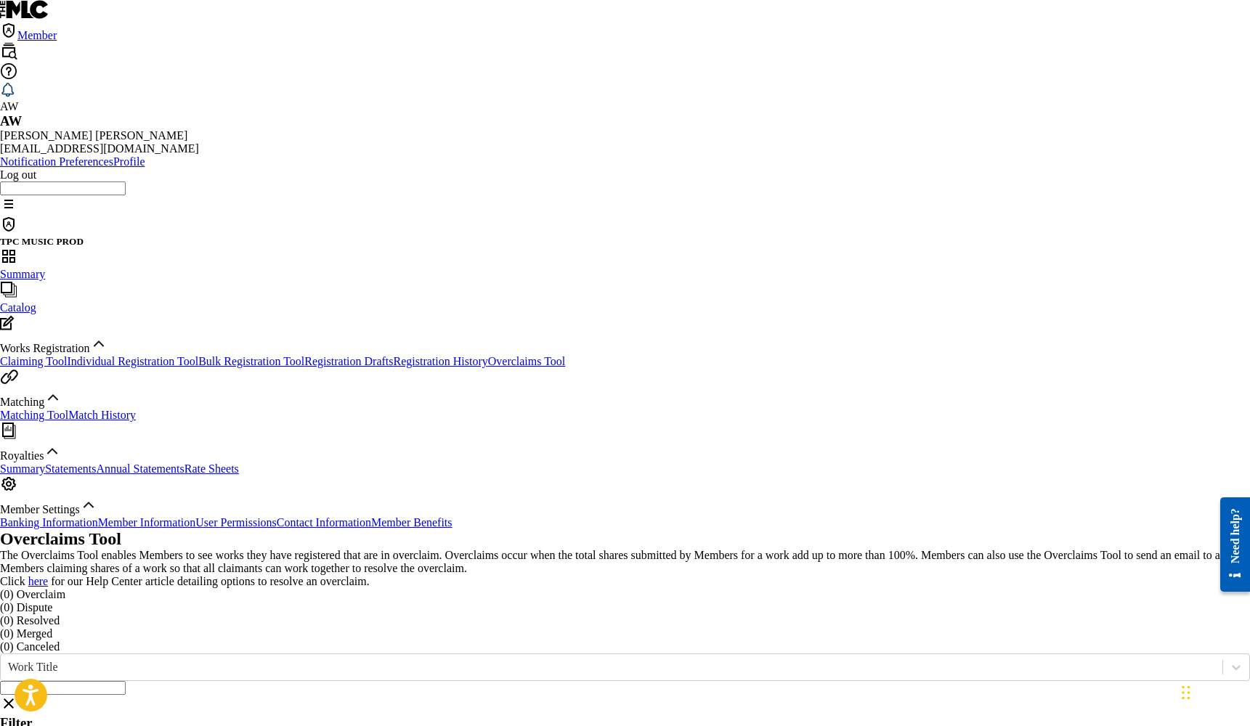
click at [198, 355] on link "Bulk Registration Tool" at bounding box center [251, 361] width 106 height 12
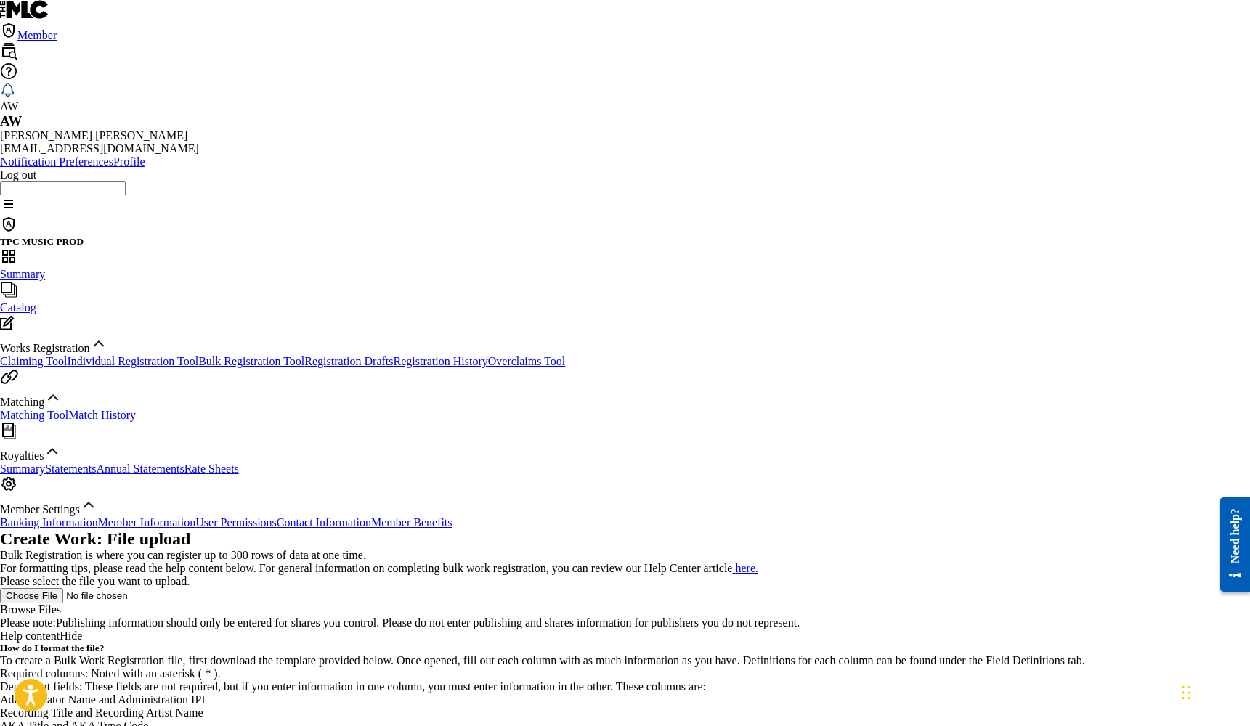
click at [150, 355] on link "Individual Registration Tool" at bounding box center [132, 361] width 131 height 12
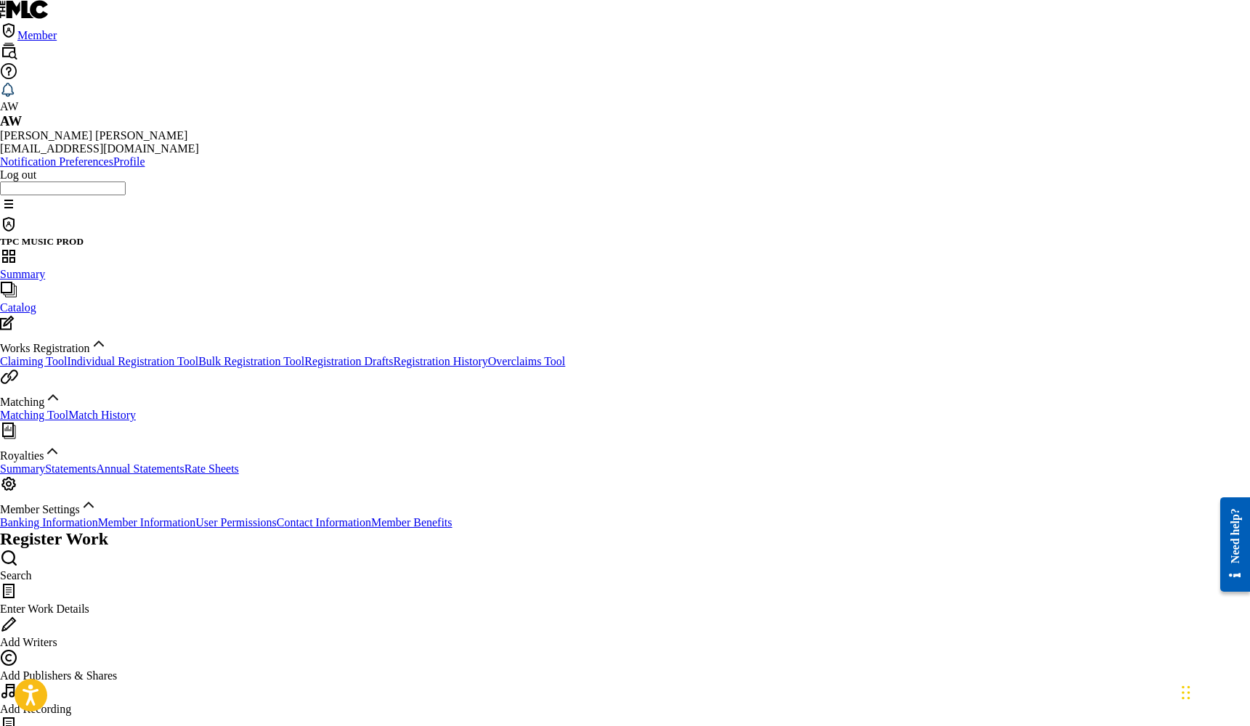
click at [67, 355] on link "Claiming Tool" at bounding box center [33, 361] width 67 height 12
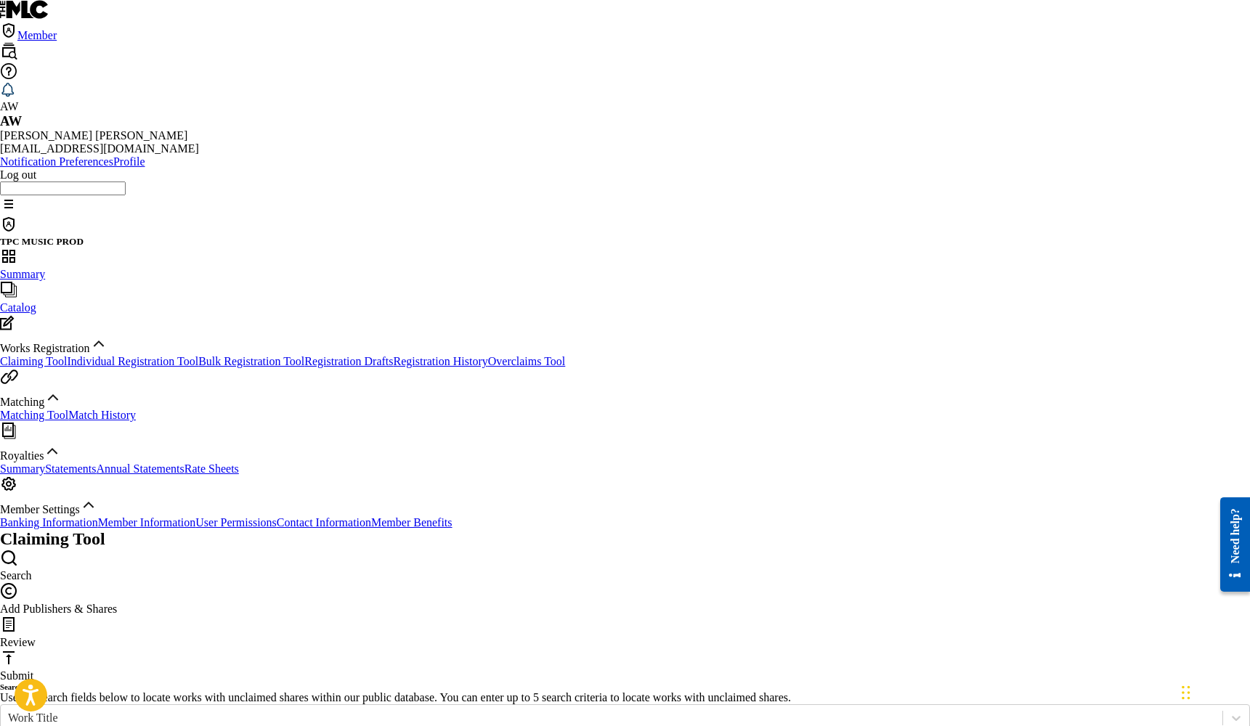
click at [394, 355] on link "Registration History" at bounding box center [441, 361] width 94 height 12
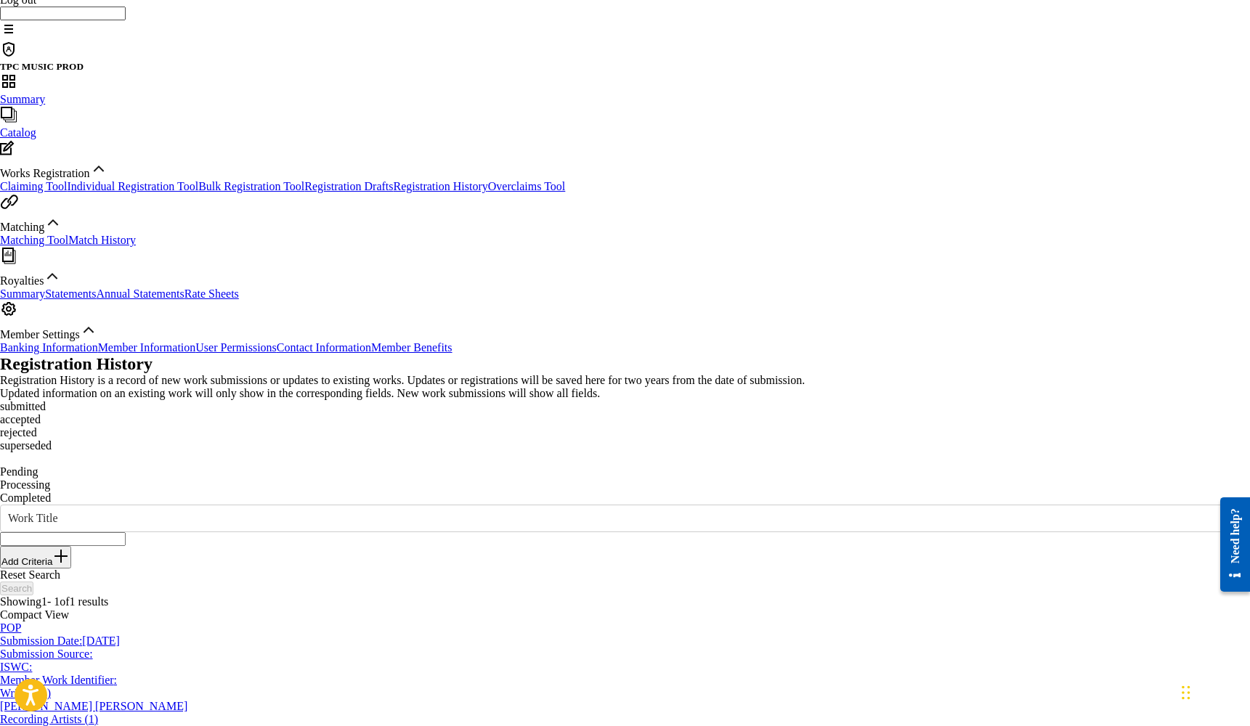
scroll to position [174, 0]
click at [792, 725] on div "AL99" at bounding box center [625, 733] width 1250 height 13
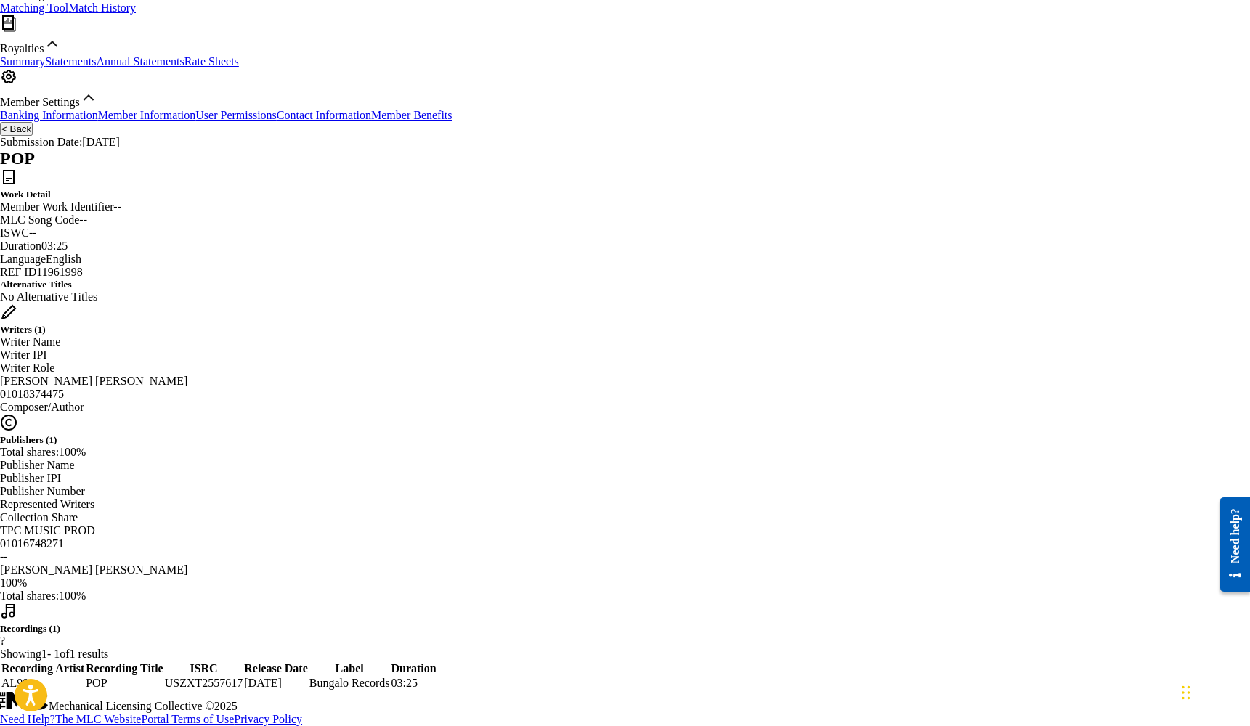
scroll to position [407, 0]
drag, startPoint x: 688, startPoint y: 578, endPoint x: 775, endPoint y: 582, distance: 86.5
click at [243, 678] on span "USZXT2557617" at bounding box center [204, 684] width 78 height 12
copy span "USZXT2557617"
click at [786, 638] on div "< Back Submission Date: [DATE] POP Work Detail Member Work Identifier -- MLC So…" at bounding box center [625, 407] width 1250 height 569
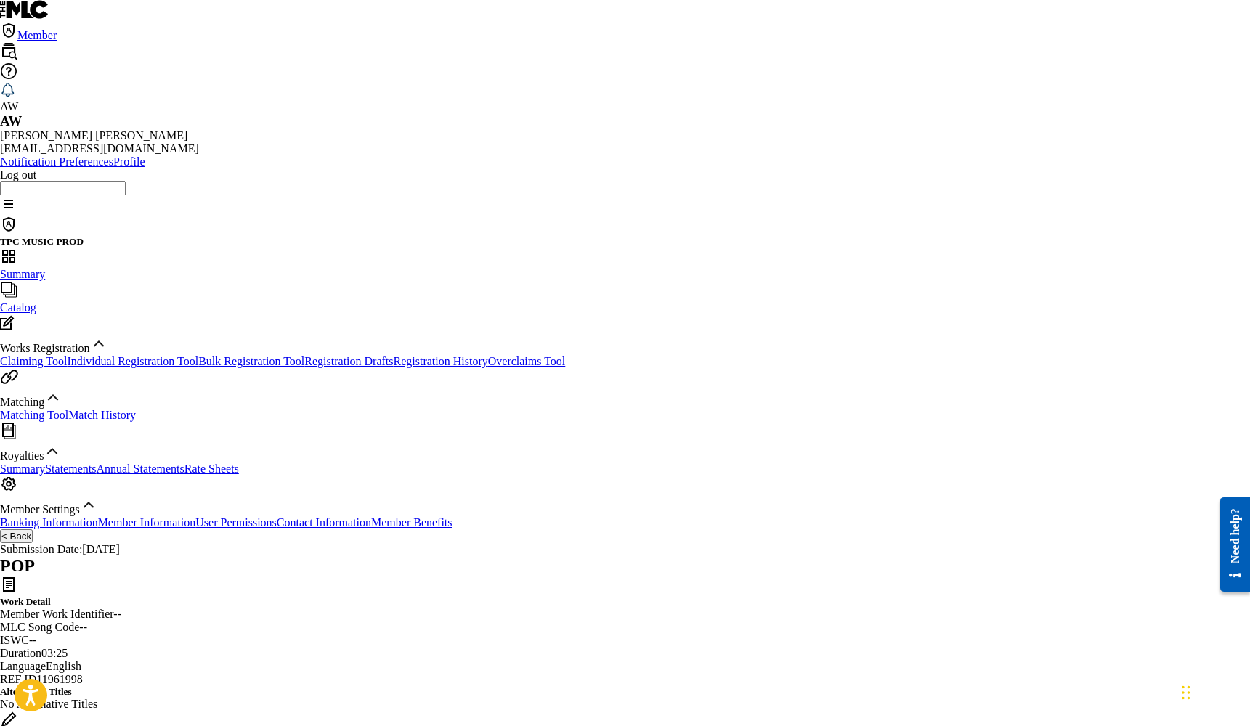
scroll to position [0, 0]
click at [785, 556] on div "POP" at bounding box center [625, 566] width 1250 height 20
